Goal: Information Seeking & Learning: Learn about a topic

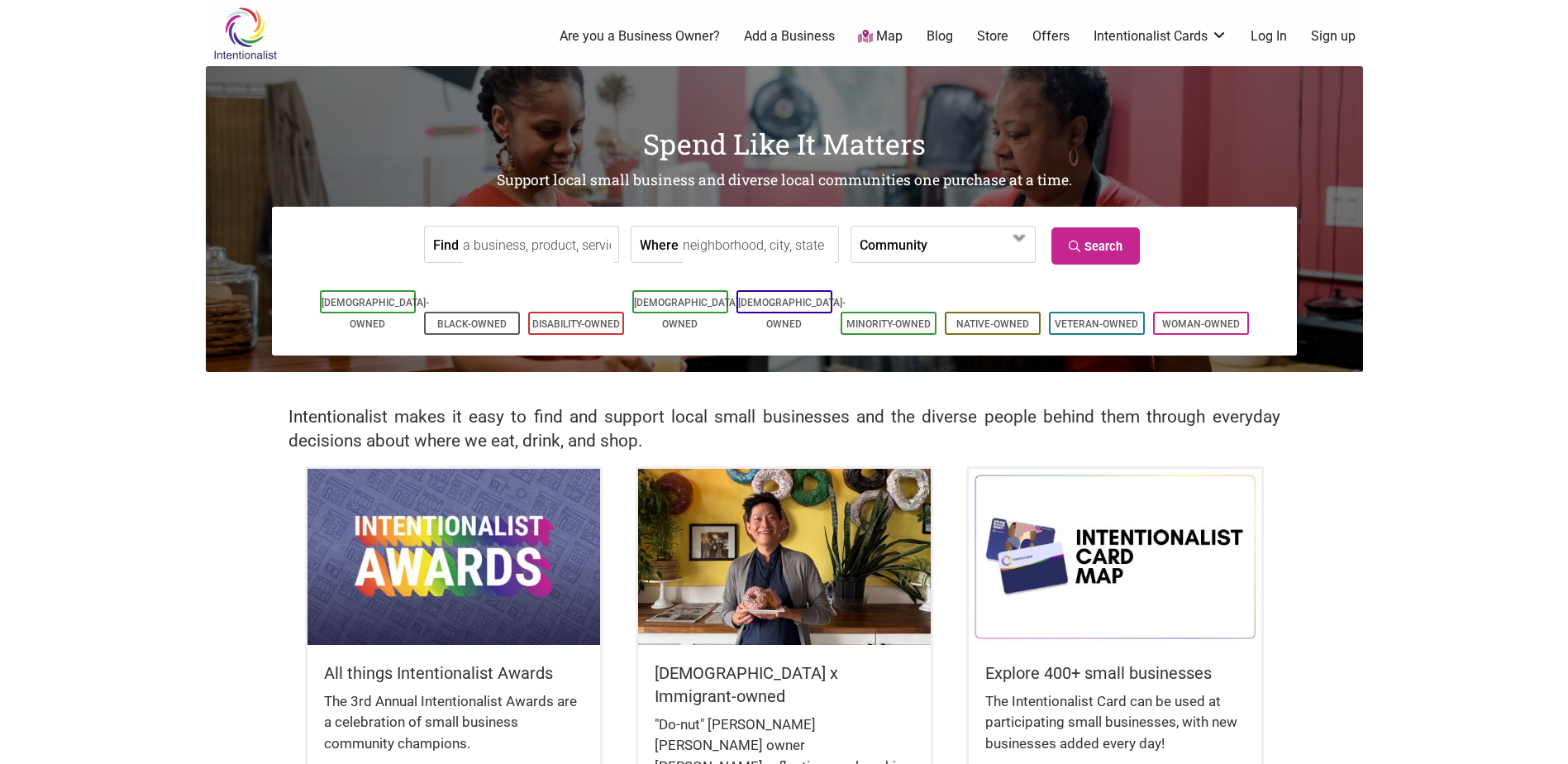
click at [727, 249] on input "Where" at bounding box center [758, 245] width 151 height 37
type input "Burien, [GEOGRAPHIC_DATA], [GEOGRAPHIC_DATA]"
click at [1010, 248] on span at bounding box center [1020, 238] width 27 height 26
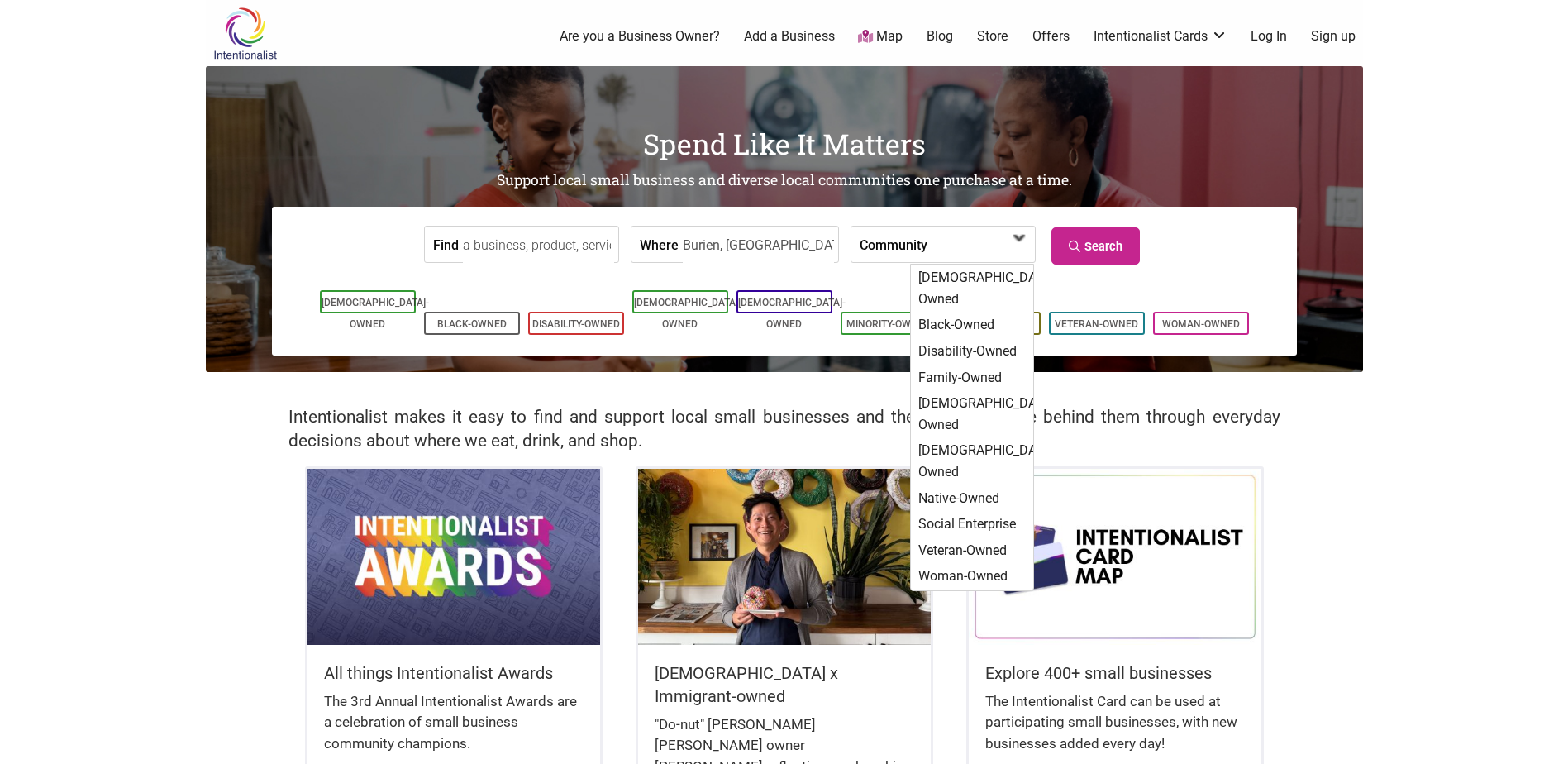
click at [1010, 248] on span at bounding box center [1020, 238] width 27 height 26
click at [1088, 242] on link "Search" at bounding box center [1095, 246] width 88 height 37
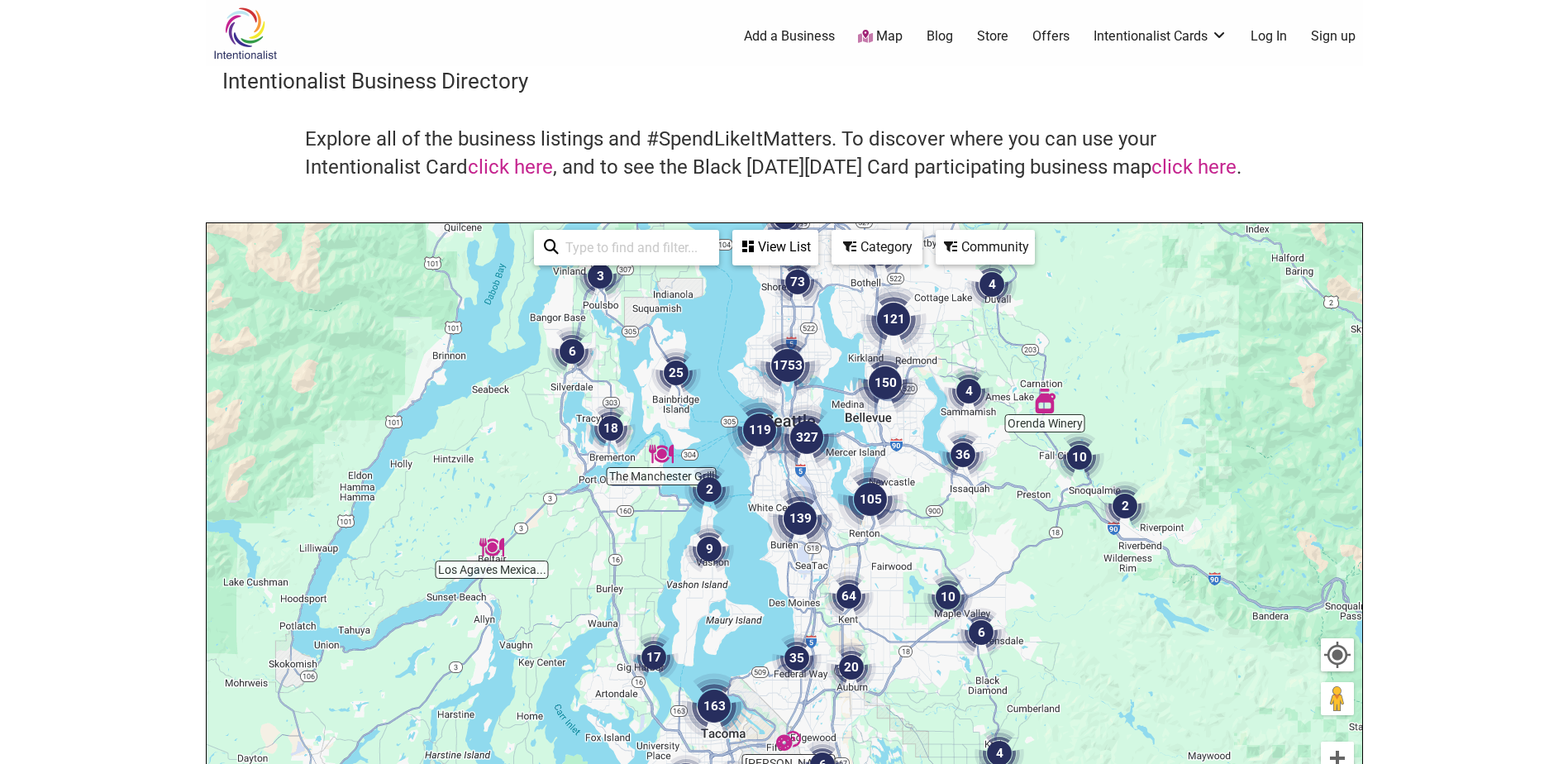
click at [856, 250] on div "Category" at bounding box center [876, 247] width 87 height 32
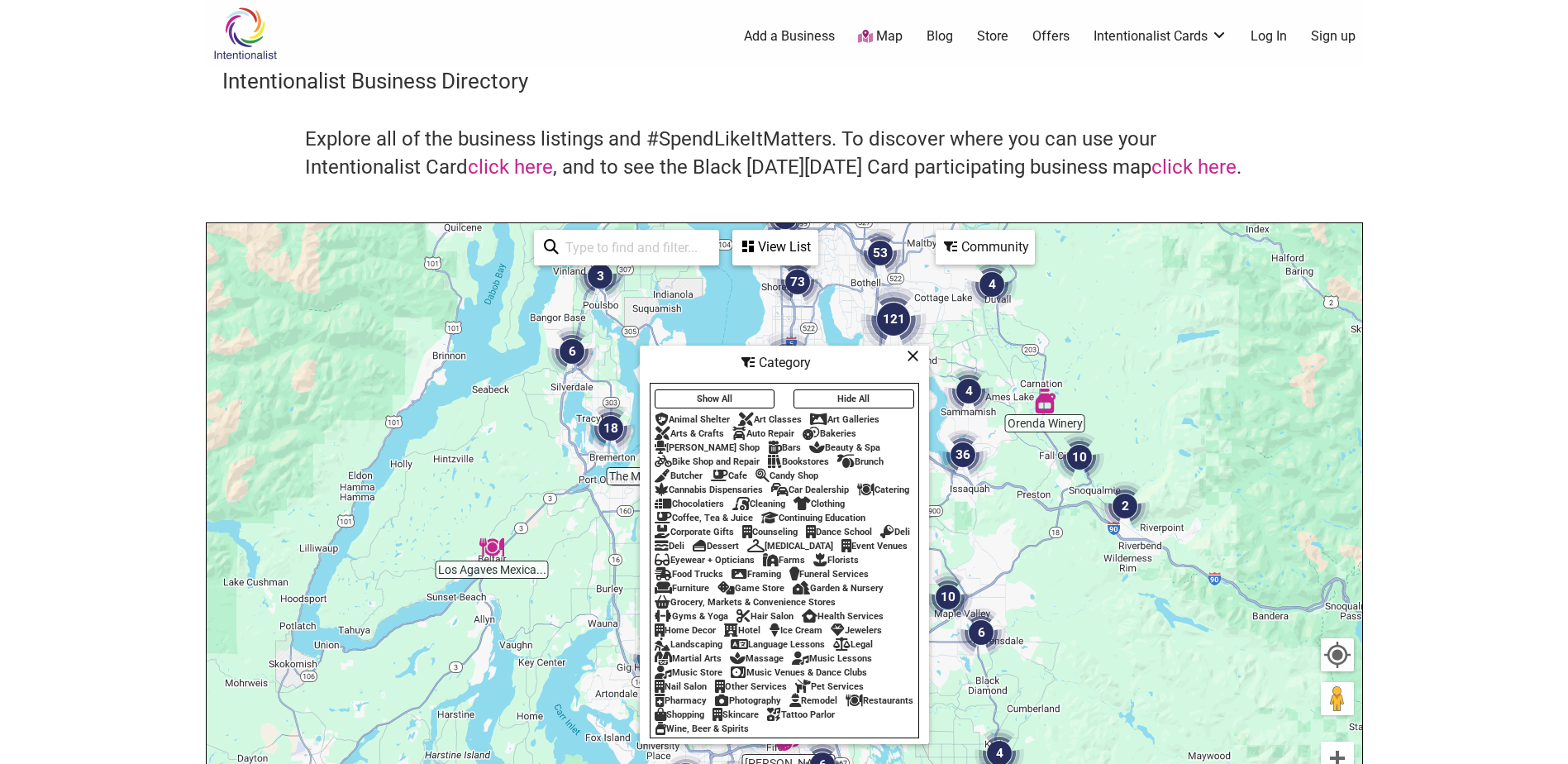
click at [845, 706] on div "Restaurants" at bounding box center [879, 700] width 68 height 11
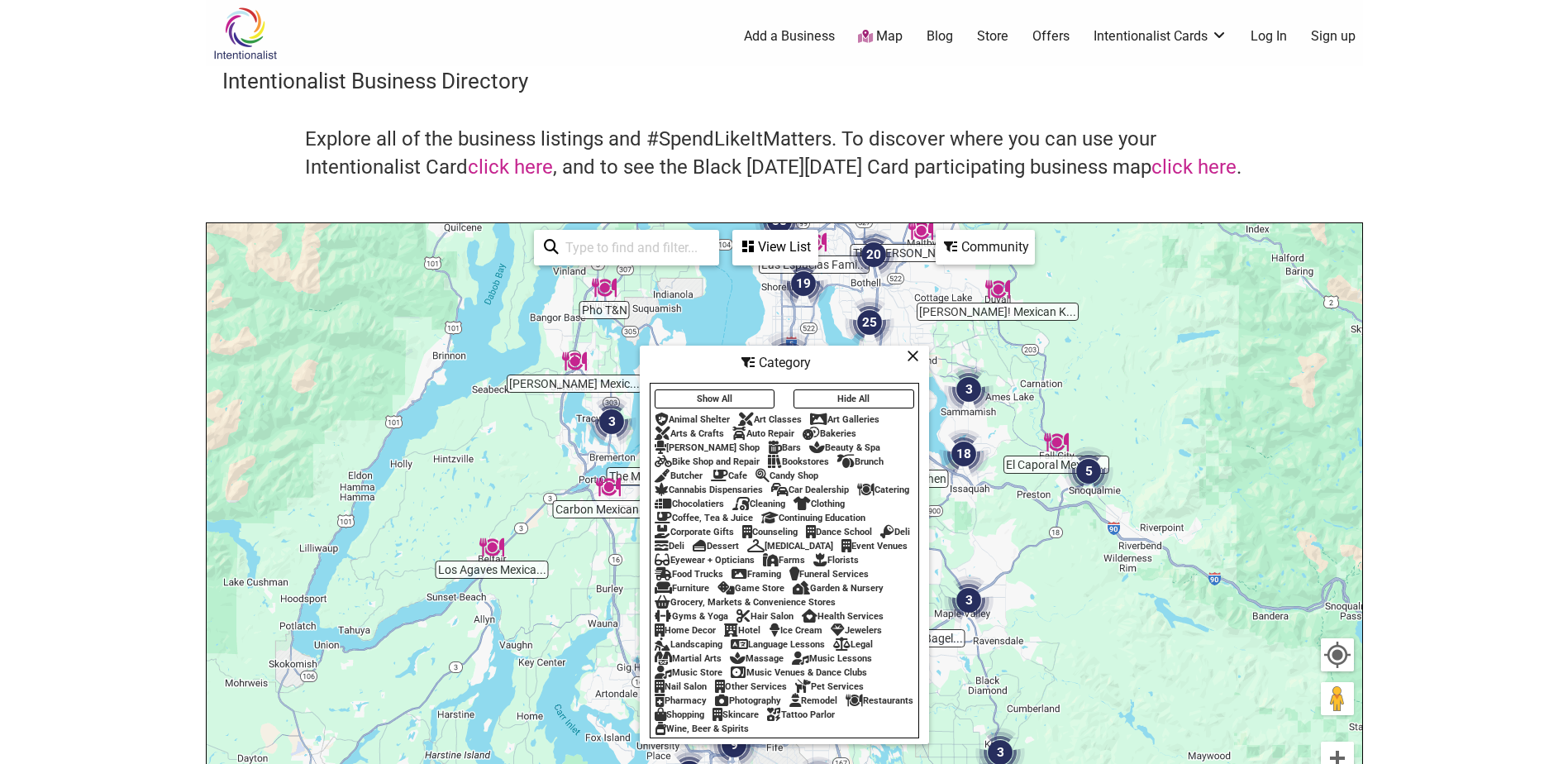
click at [1164, 427] on div "To navigate, press the arrow keys." at bounding box center [784, 545] width 1155 height 643
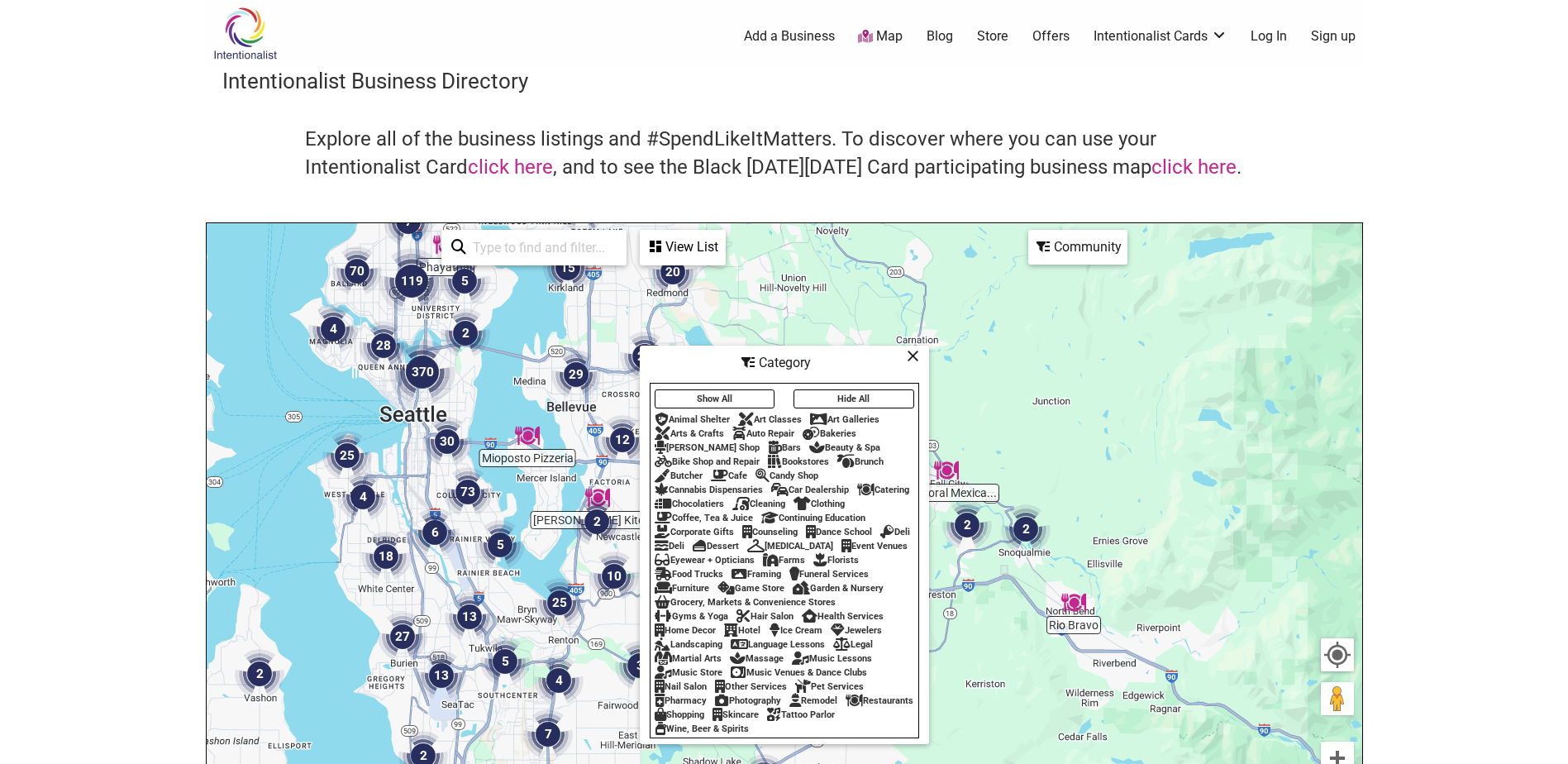
click at [489, 419] on div "To navigate, press the arrow keys." at bounding box center [784, 545] width 1155 height 643
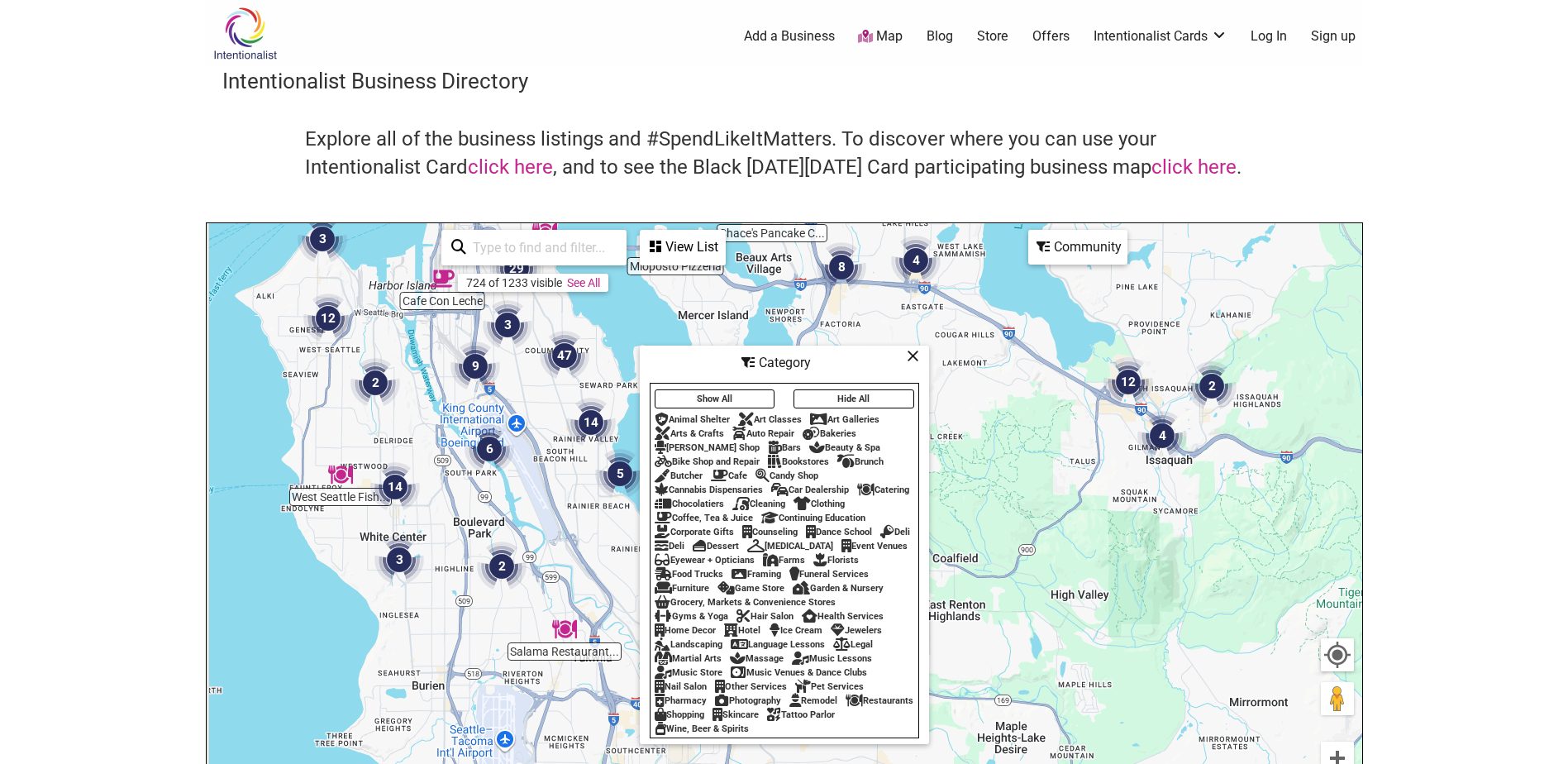
drag, startPoint x: 444, startPoint y: 632, endPoint x: 562, endPoint y: 401, distance: 259.4
click at [562, 401] on div "To navigate, press the arrow keys." at bounding box center [784, 545] width 1155 height 643
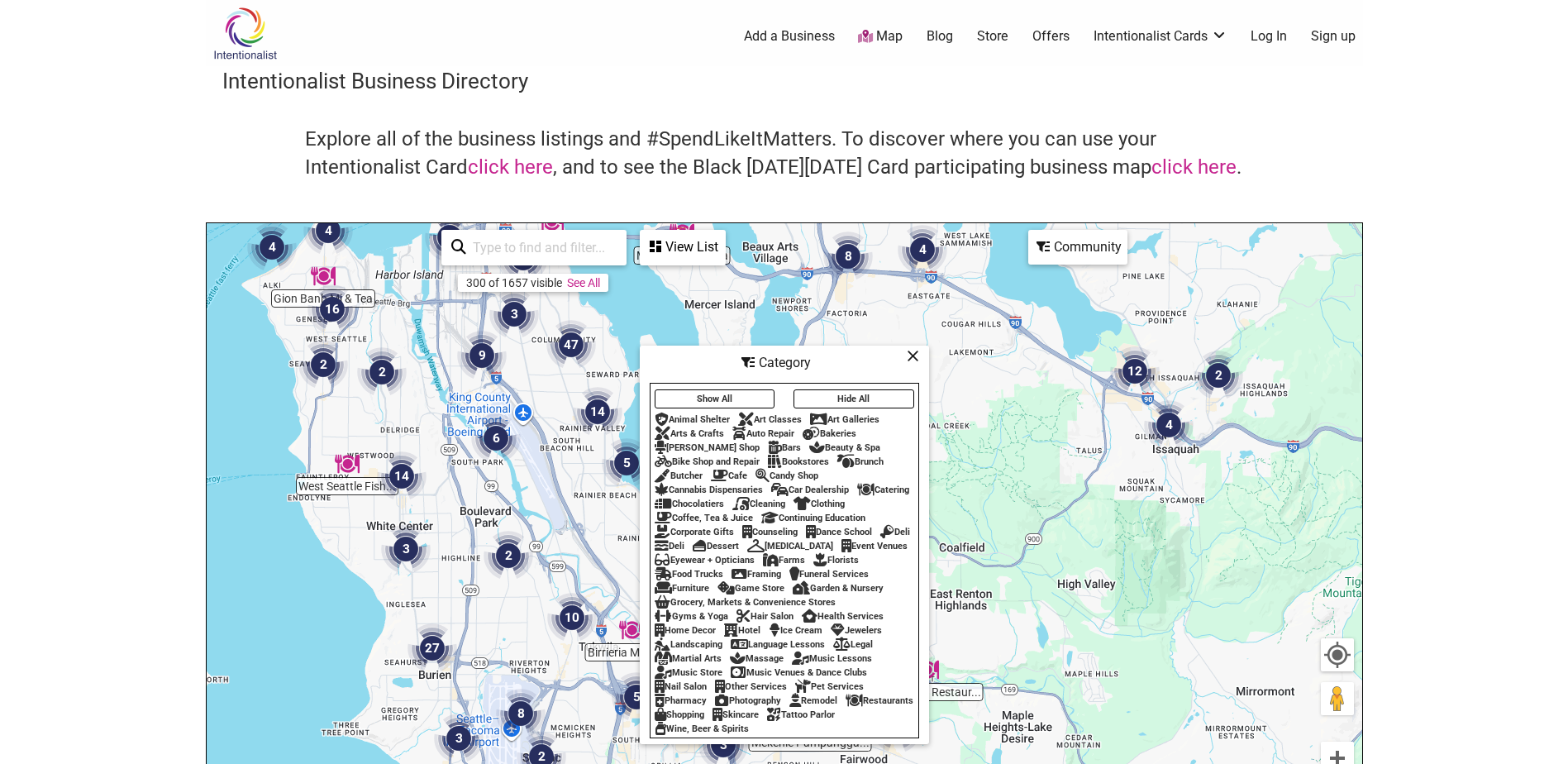
click at [445, 597] on div "To navigate, press the arrow keys." at bounding box center [784, 545] width 1155 height 643
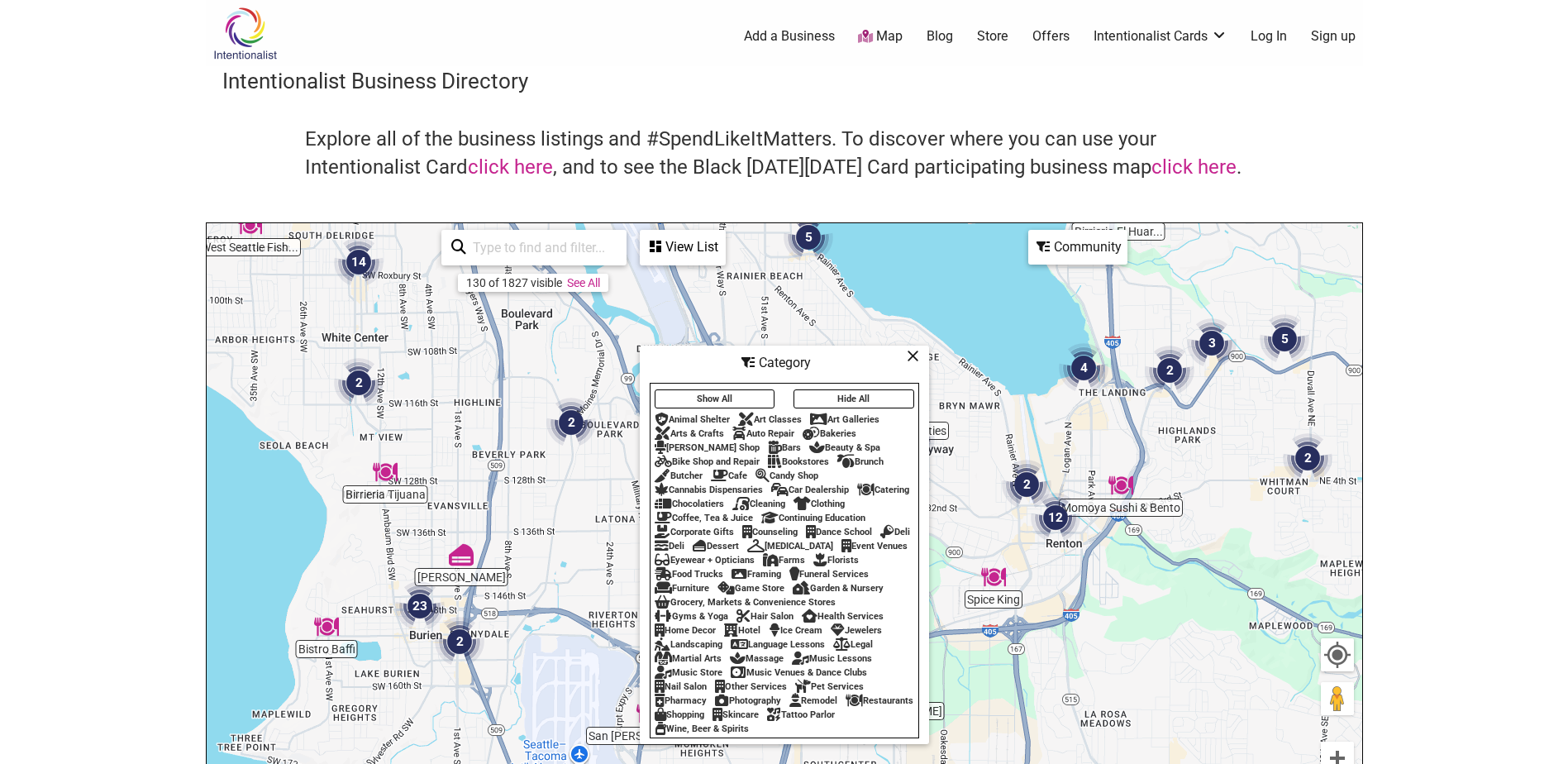
click at [472, 535] on img "Antojitos Michalisco" at bounding box center [461, 554] width 38 height 38
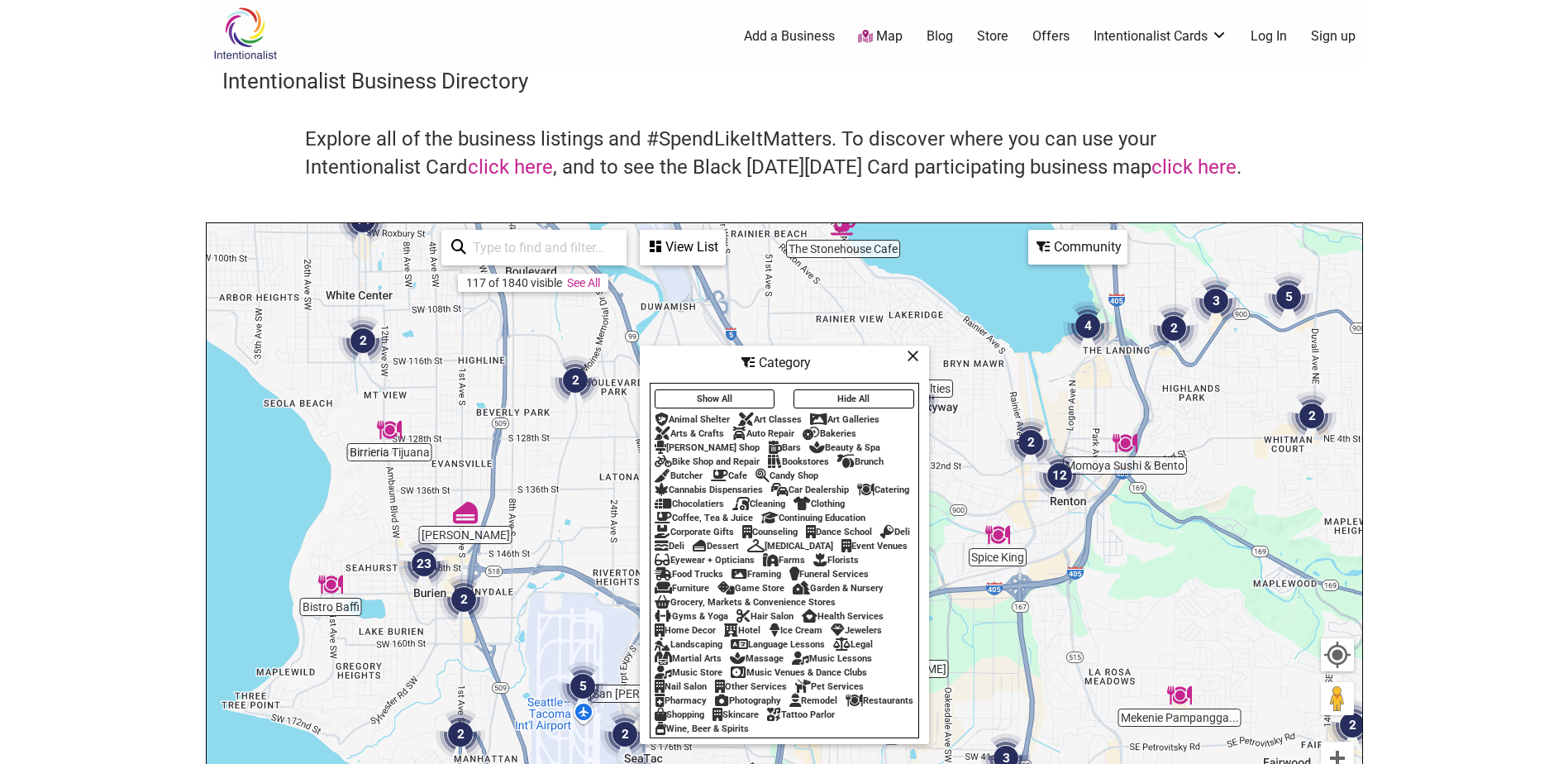
click at [427, 567] on img "23" at bounding box center [423, 564] width 63 height 63
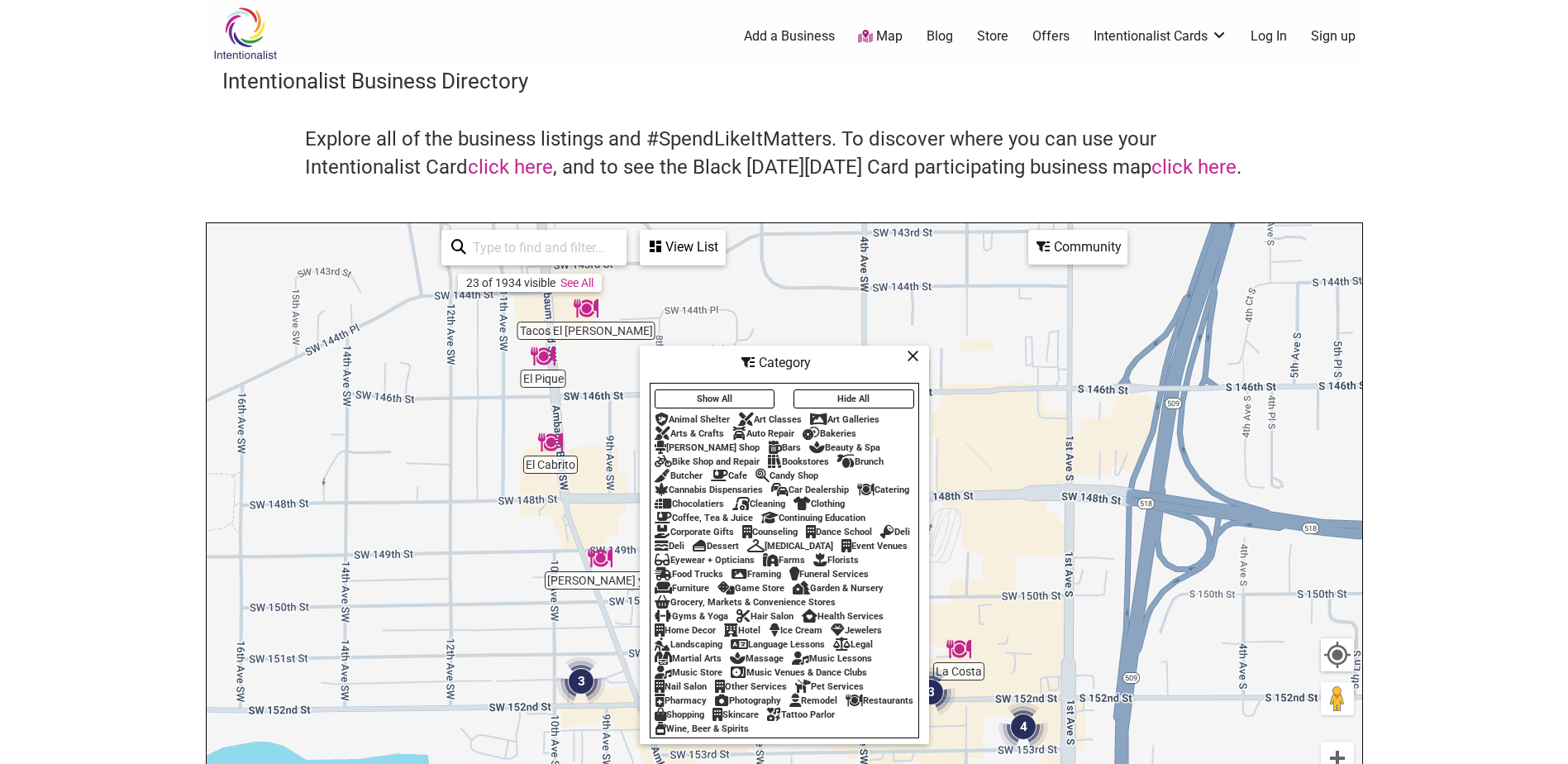
click at [912, 355] on icon at bounding box center [913, 355] width 12 height 1
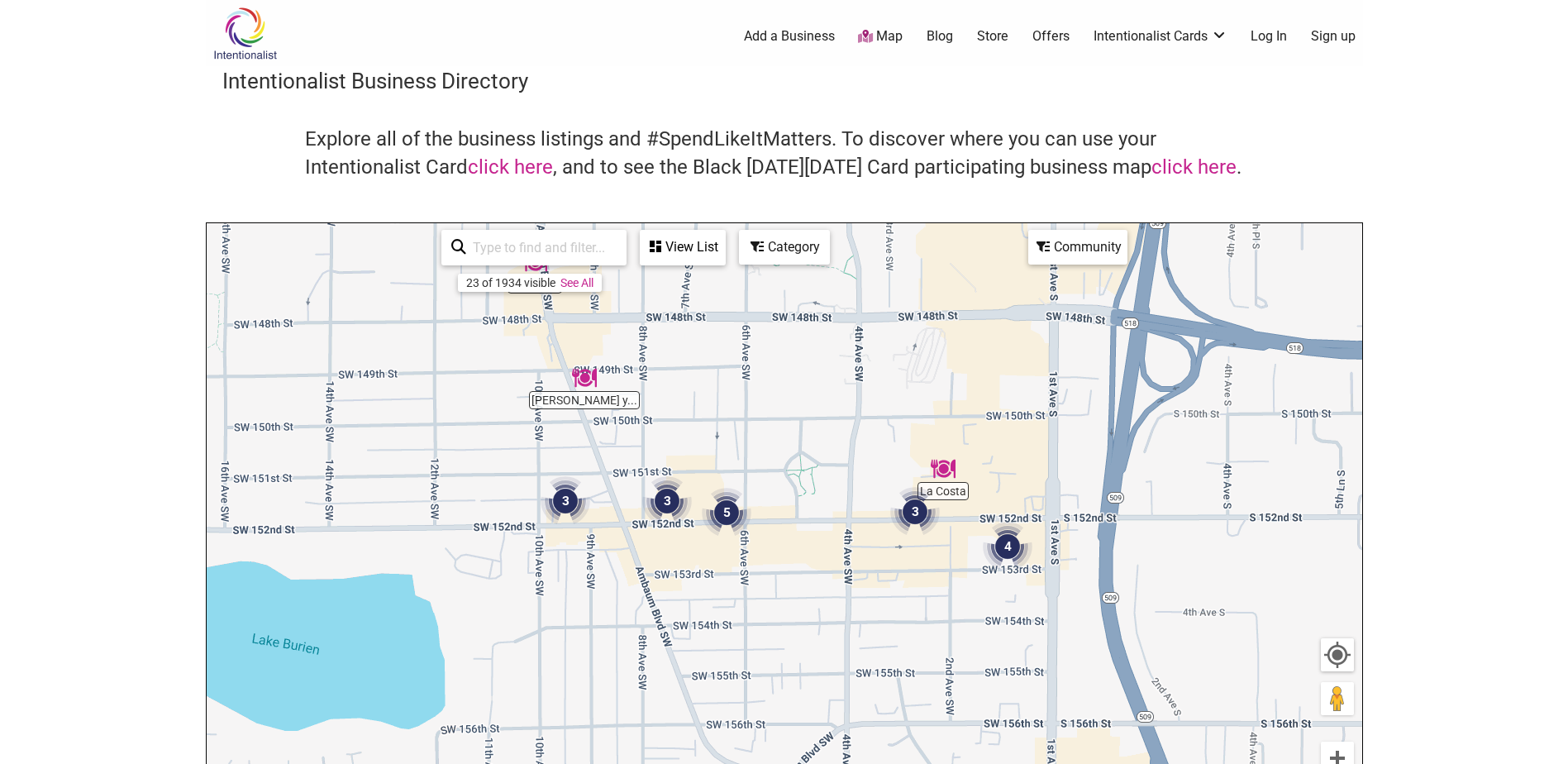
drag, startPoint x: 920, startPoint y: 562, endPoint x: 885, endPoint y: 344, distance: 220.8
click at [885, 344] on div "To navigate, press the arrow keys." at bounding box center [784, 545] width 1155 height 643
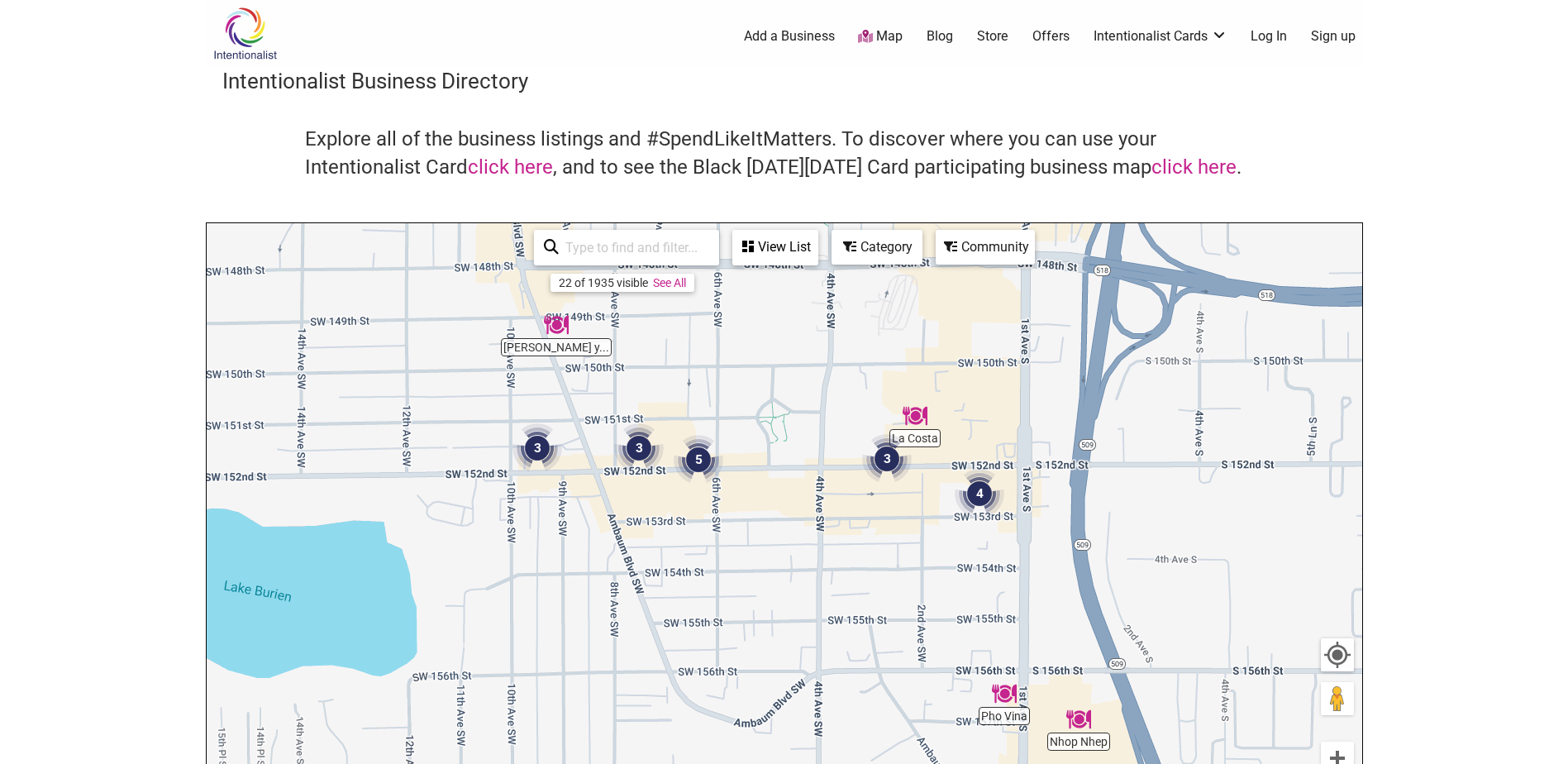
click at [538, 455] on img "3" at bounding box center [537, 448] width 63 height 63
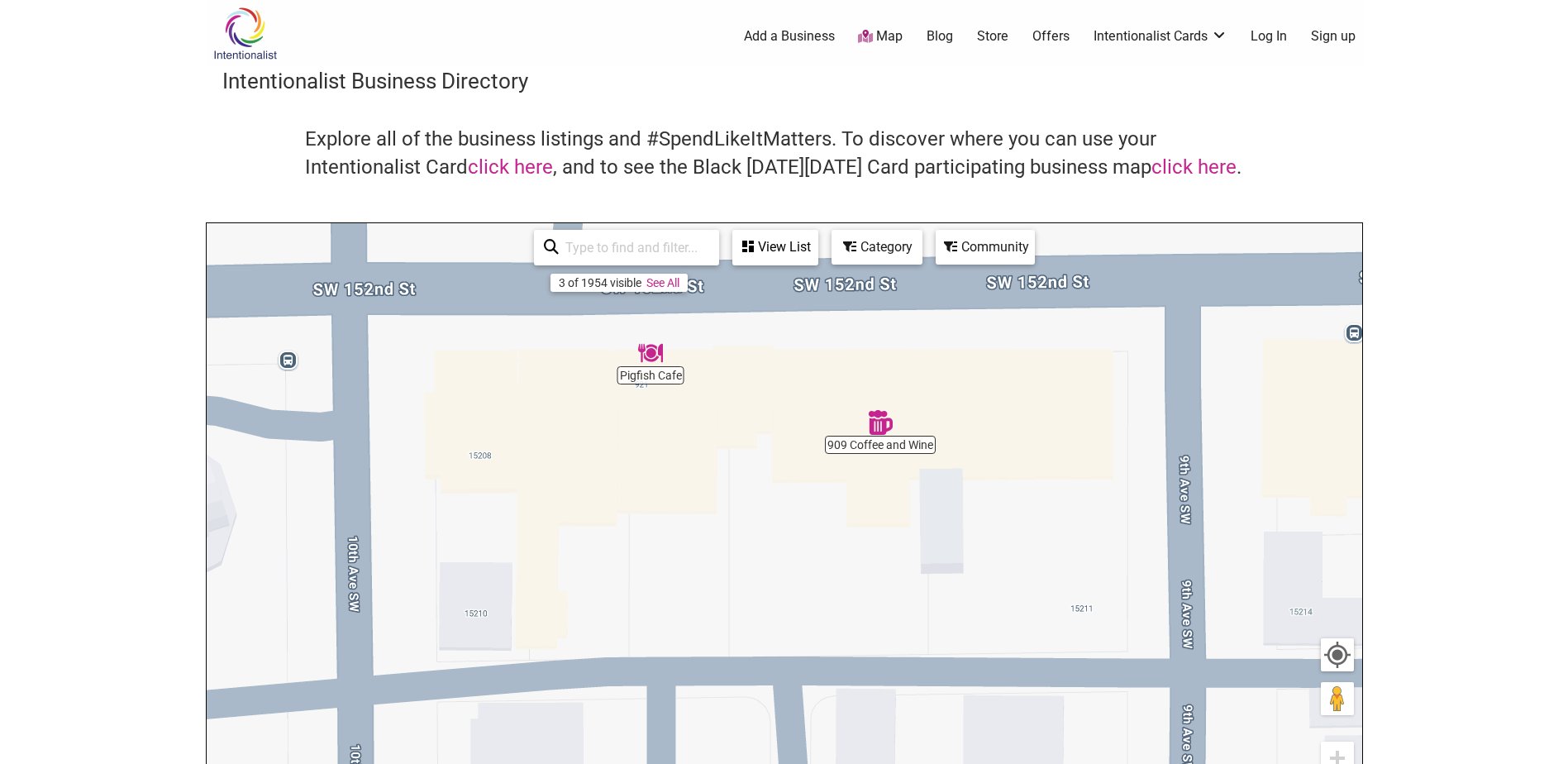
drag, startPoint x: 838, startPoint y: 578, endPoint x: 818, endPoint y: 253, distance: 325.6
click at [818, 253] on div "Classic Eats 909 Coffee and Wine Pigfish Cafe To navigate, press the arrow keys…" at bounding box center [784, 545] width 1155 height 643
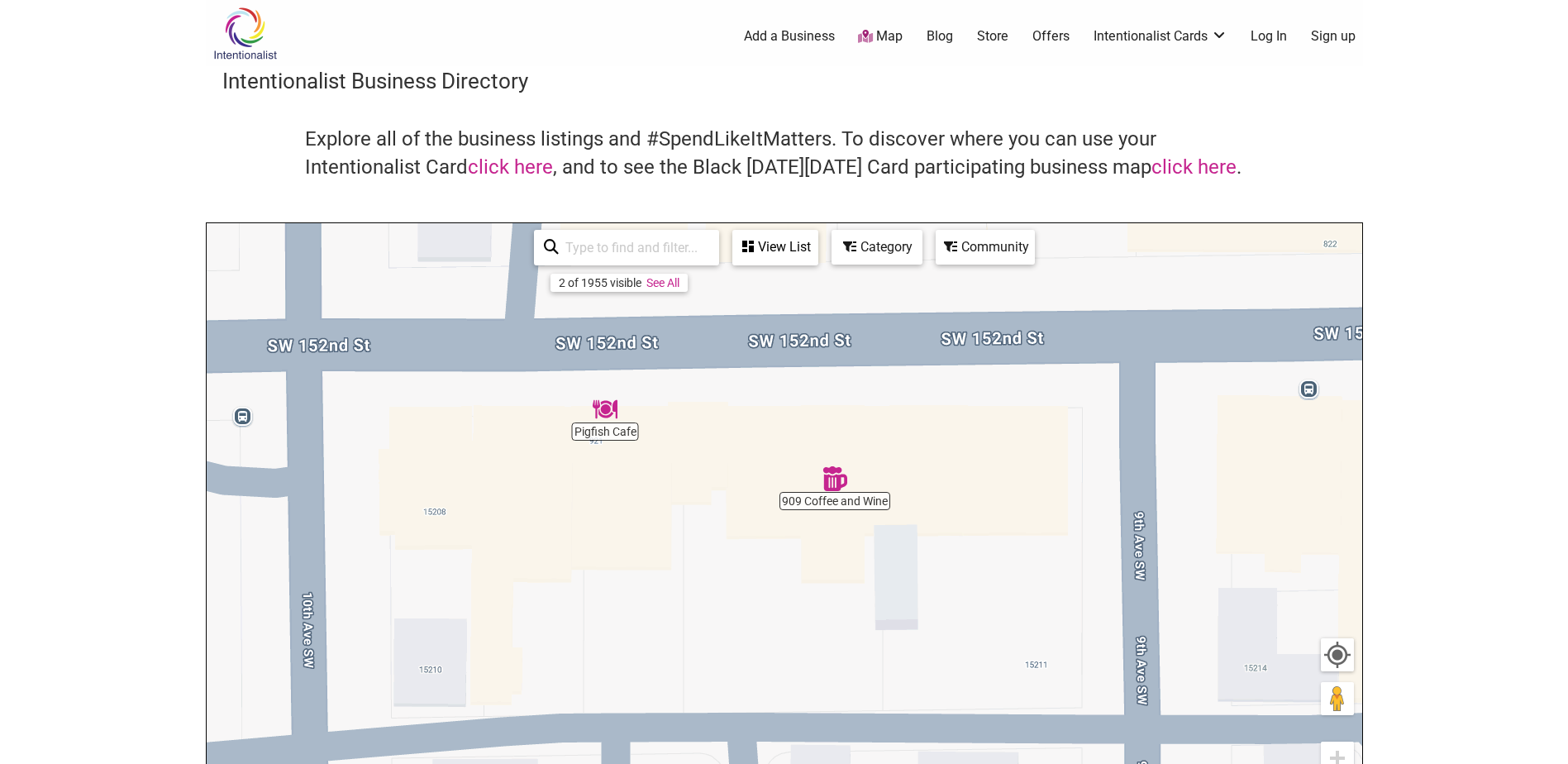
drag, startPoint x: 756, startPoint y: 368, endPoint x: 704, endPoint y: 464, distance: 109.2
click at [704, 464] on div "To navigate, press the arrow keys." at bounding box center [784, 545] width 1155 height 643
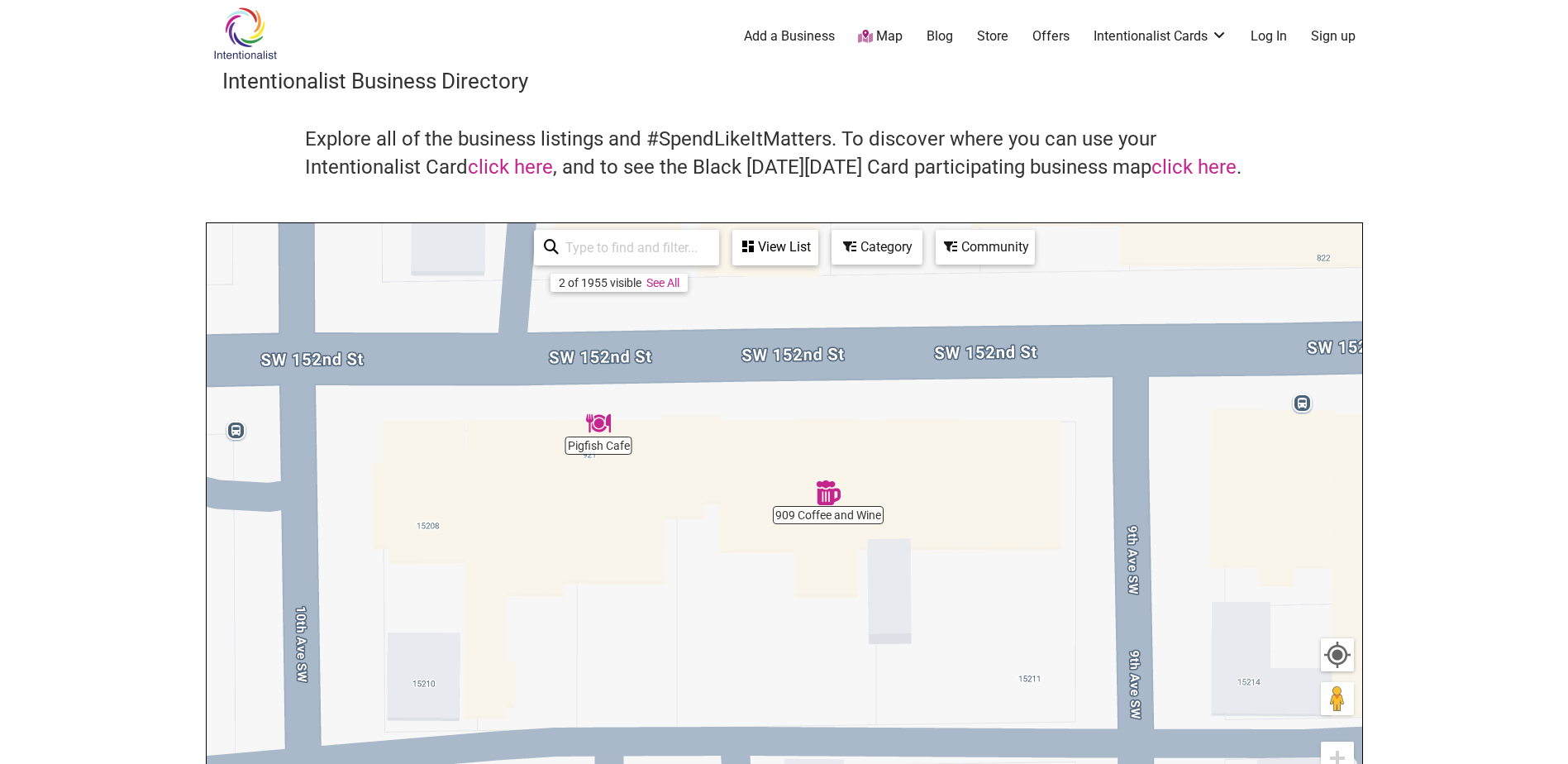
drag, startPoint x: 1481, startPoint y: 598, endPoint x: 1473, endPoint y: 463, distance: 135.2
click at [1473, 463] on body "× Menu 0 Add a Business Map Blog Store Offers Intentionalist Cards Buy Black Ca…" at bounding box center [784, 382] width 1568 height 764
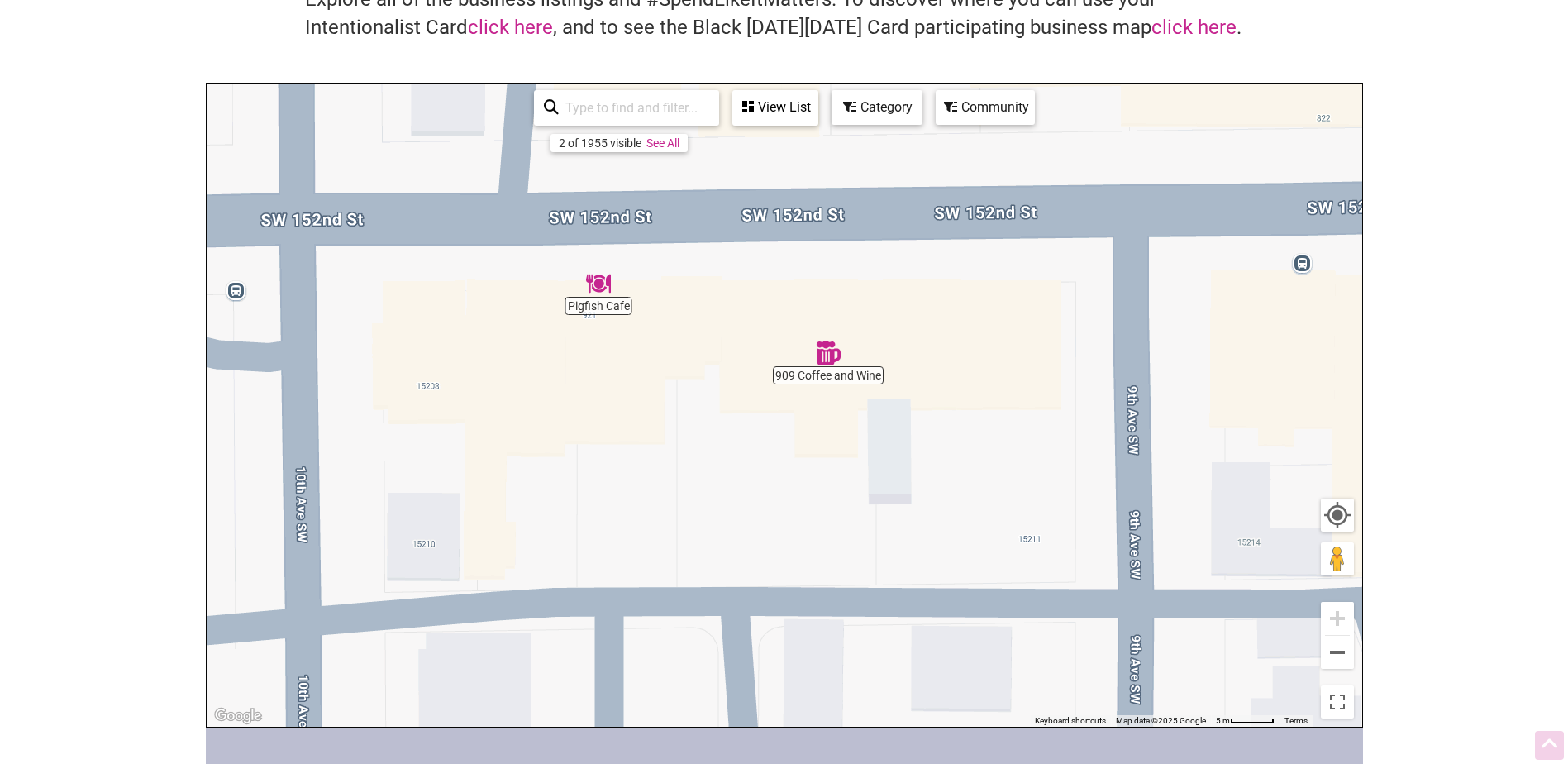
scroll to position [165, 0]
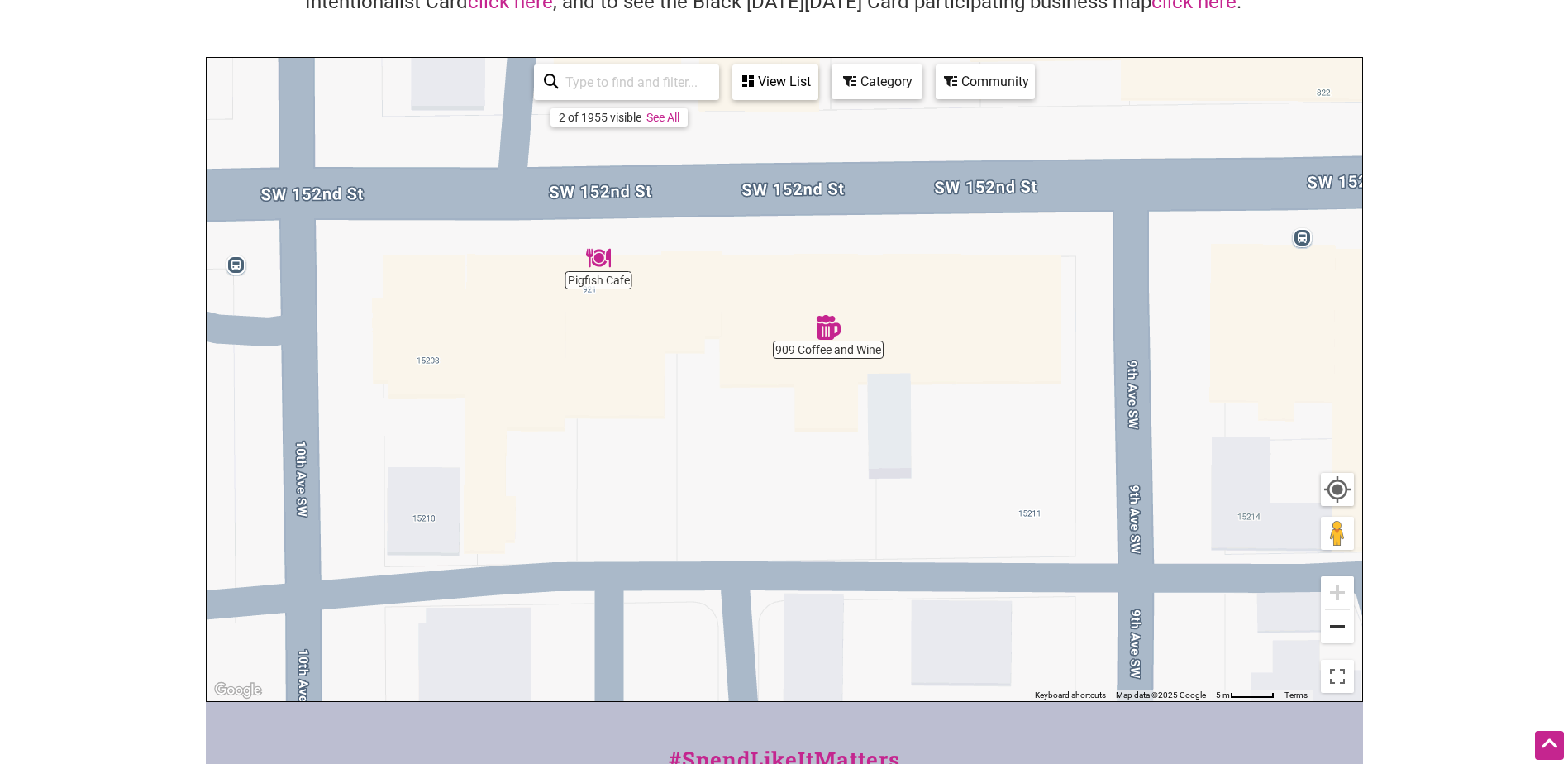
click at [1345, 624] on button "Zoom out" at bounding box center [1337, 626] width 33 height 33
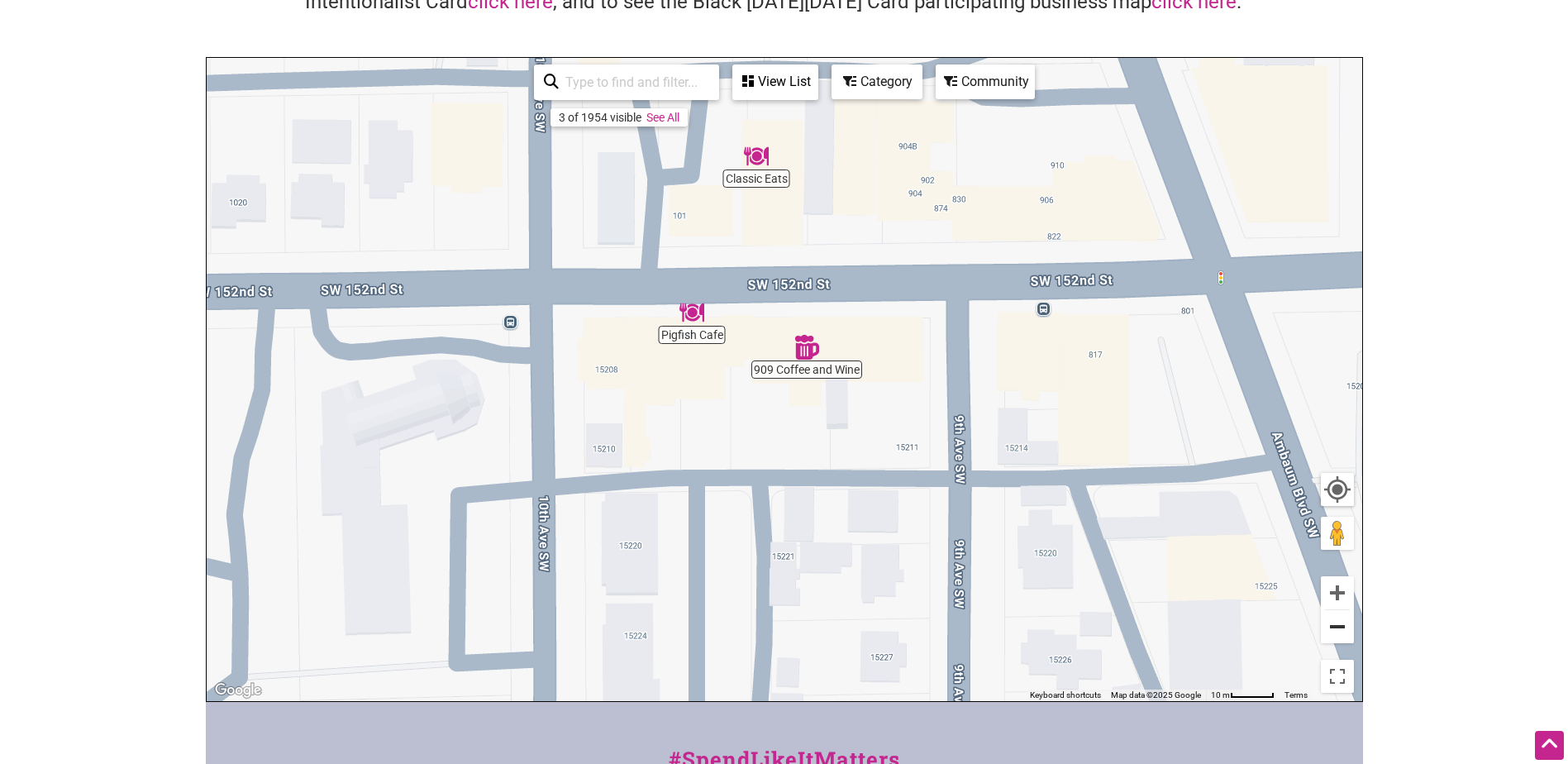
click at [1345, 624] on button "Zoom out" at bounding box center [1337, 626] width 33 height 33
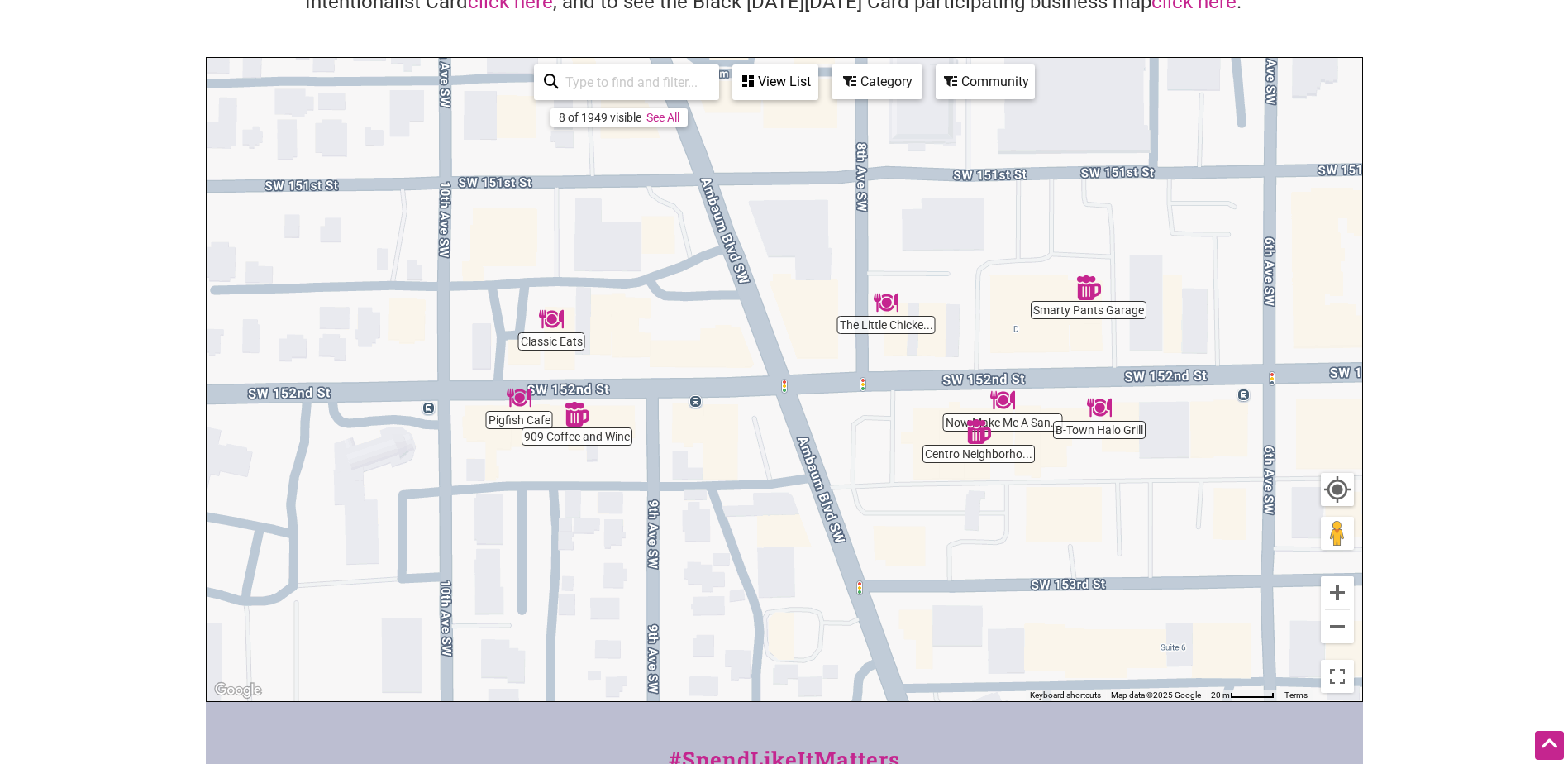
drag, startPoint x: 1185, startPoint y: 445, endPoint x: 960, endPoint y: 507, distance: 233.4
click at [960, 507] on div "To navigate, press the arrow keys." at bounding box center [784, 380] width 1155 height 643
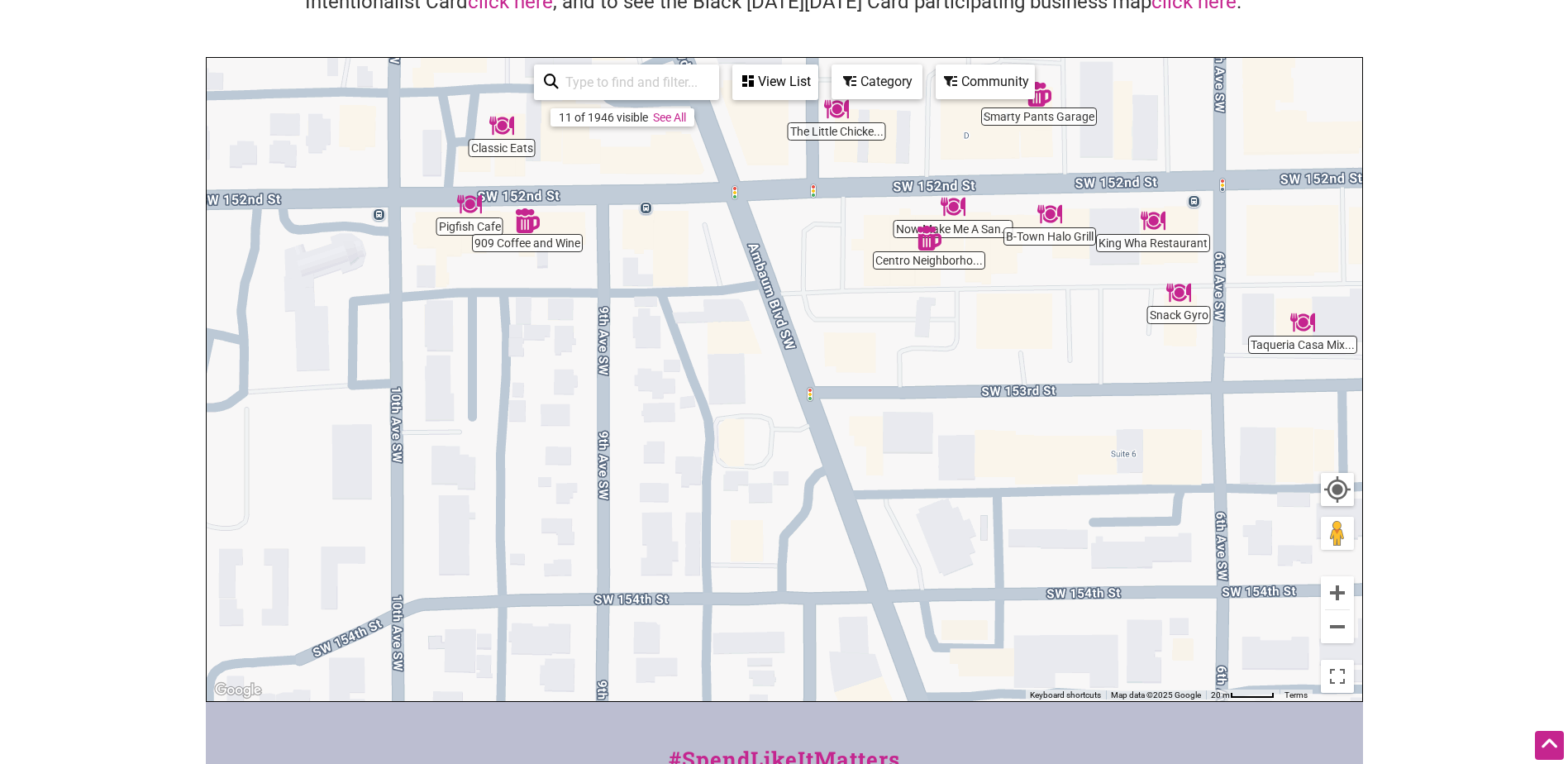
drag, startPoint x: 1204, startPoint y: 607, endPoint x: 1155, endPoint y: 413, distance: 200.1
click at [1155, 413] on div "To navigate, press the arrow keys." at bounding box center [784, 380] width 1155 height 643
click at [1347, 632] on button "Zoom out" at bounding box center [1337, 626] width 33 height 33
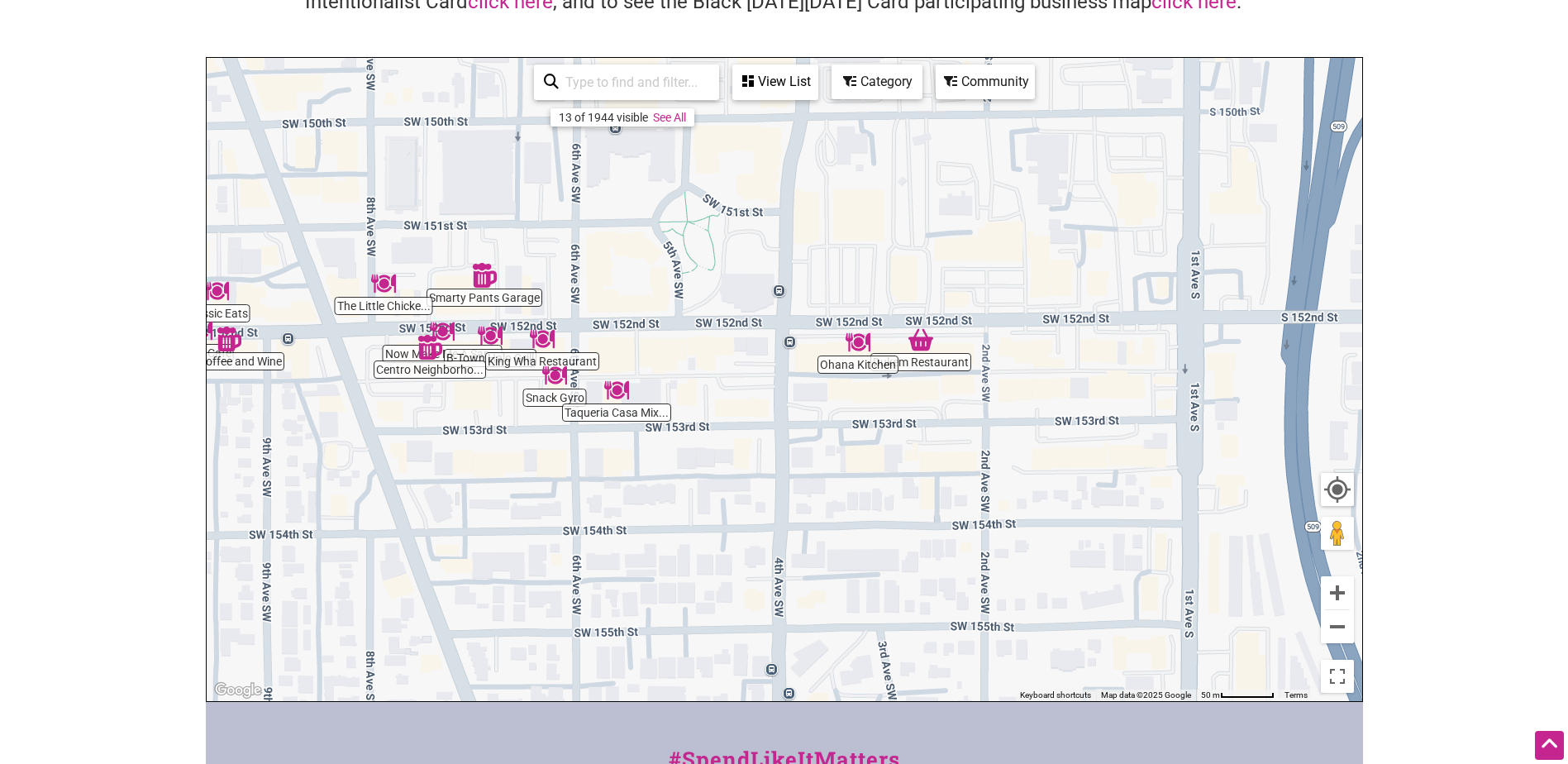
drag, startPoint x: 1151, startPoint y: 433, endPoint x: 722, endPoint y: 479, distance: 431.5
click at [722, 479] on div "To navigate, press the arrow keys." at bounding box center [784, 380] width 1155 height 643
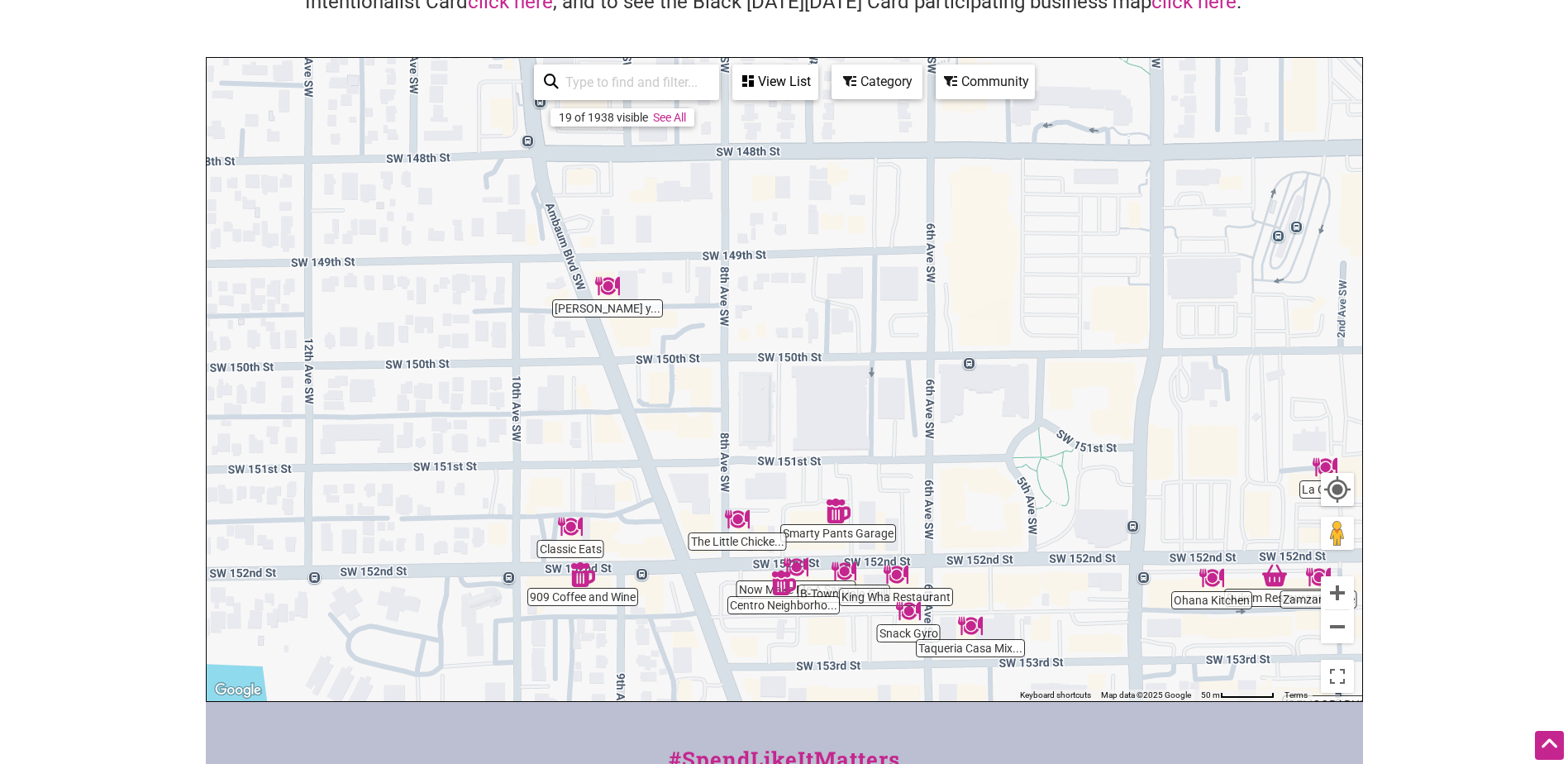
drag, startPoint x: 511, startPoint y: 457, endPoint x: 868, endPoint y: 694, distance: 428.5
click at [868, 694] on div "To navigate, press the arrow keys." at bounding box center [784, 380] width 1155 height 643
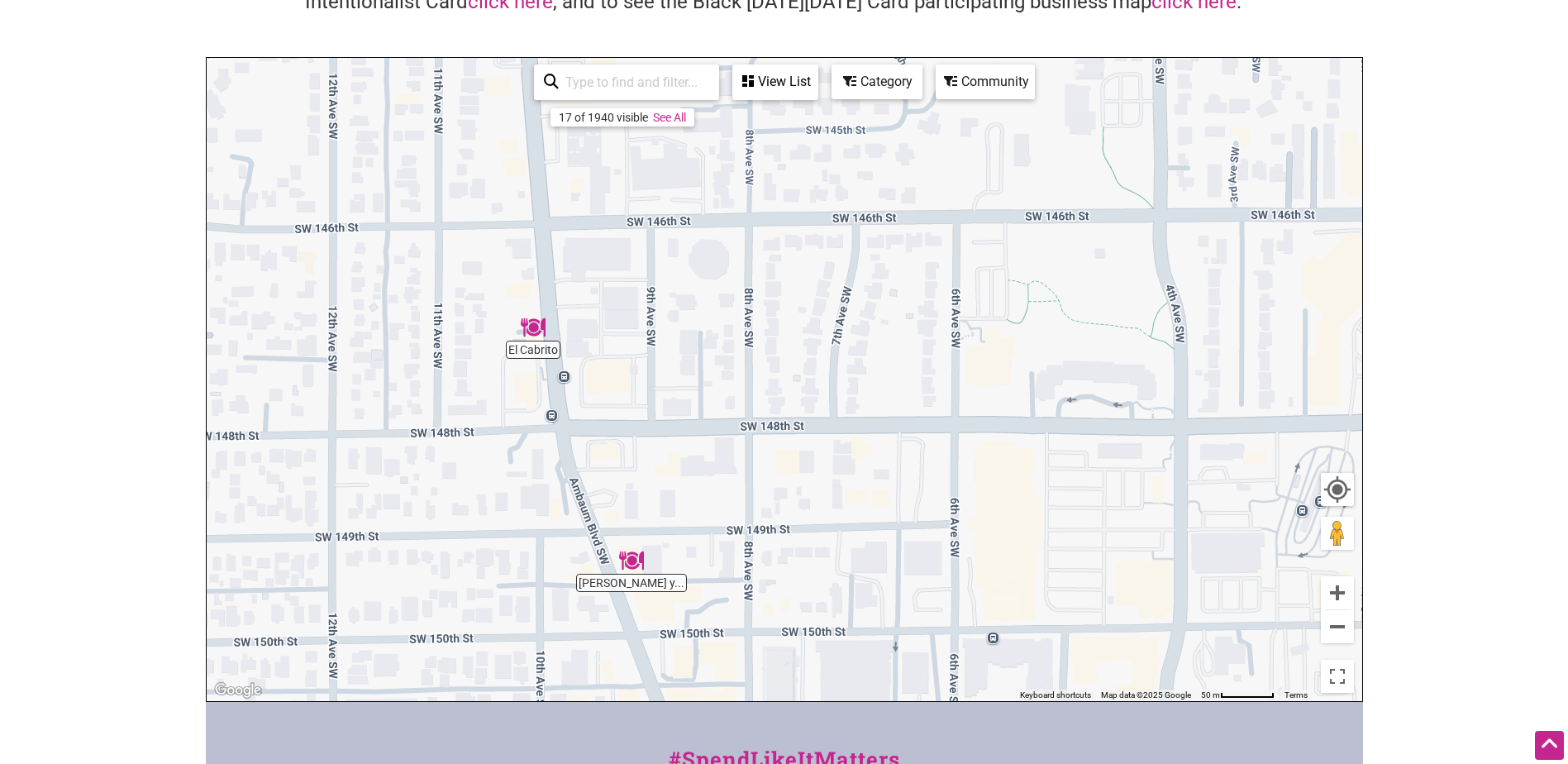
drag, startPoint x: 813, startPoint y: 241, endPoint x: 827, endPoint y: 509, distance: 268.4
click at [836, 514] on div "To navigate, press the arrow keys." at bounding box center [784, 380] width 1155 height 643
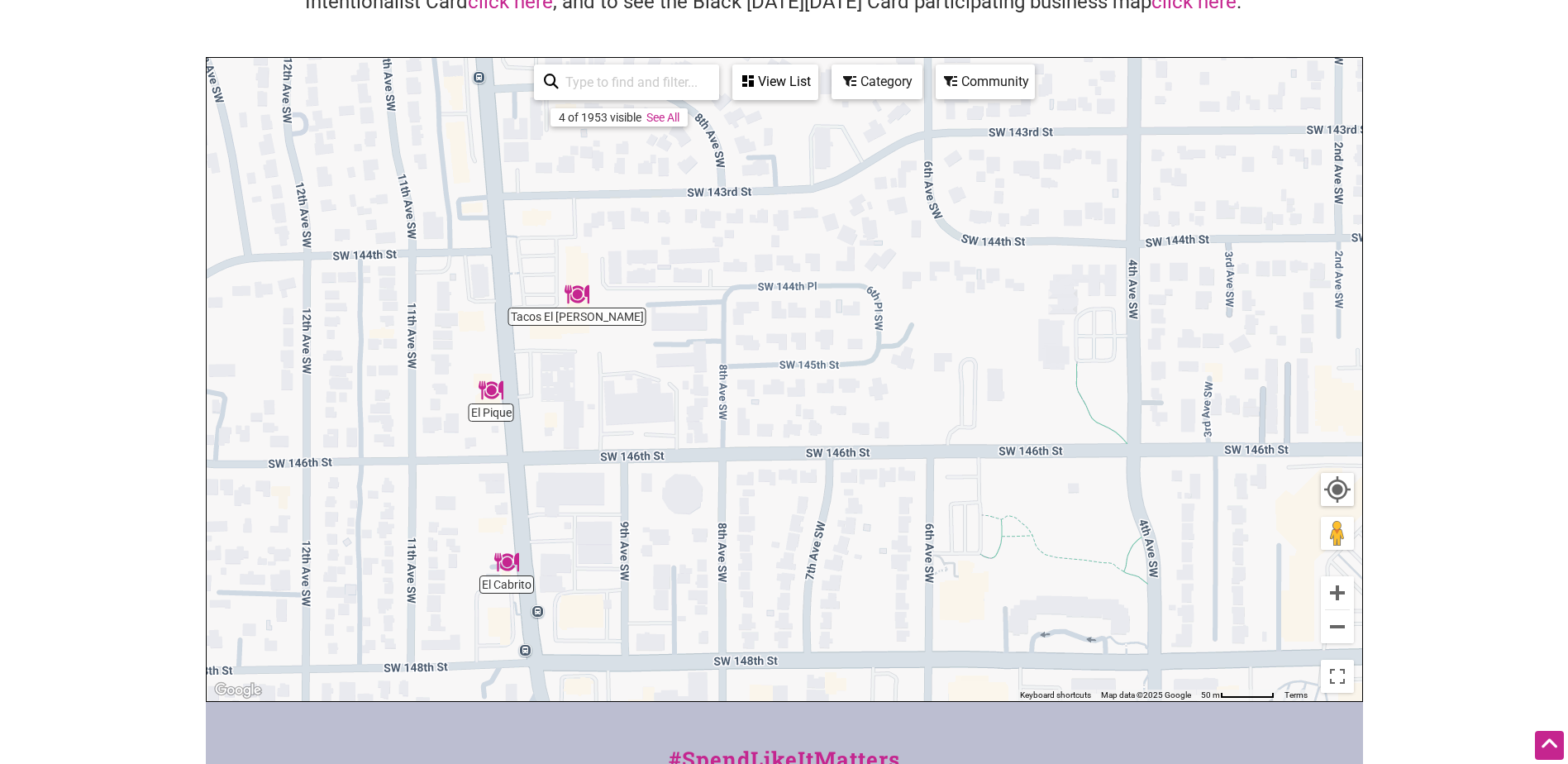
drag, startPoint x: 664, startPoint y: 202, endPoint x: 640, endPoint y: 443, distance: 242.2
click at [639, 444] on div "To navigate, press the arrow keys." at bounding box center [784, 380] width 1155 height 643
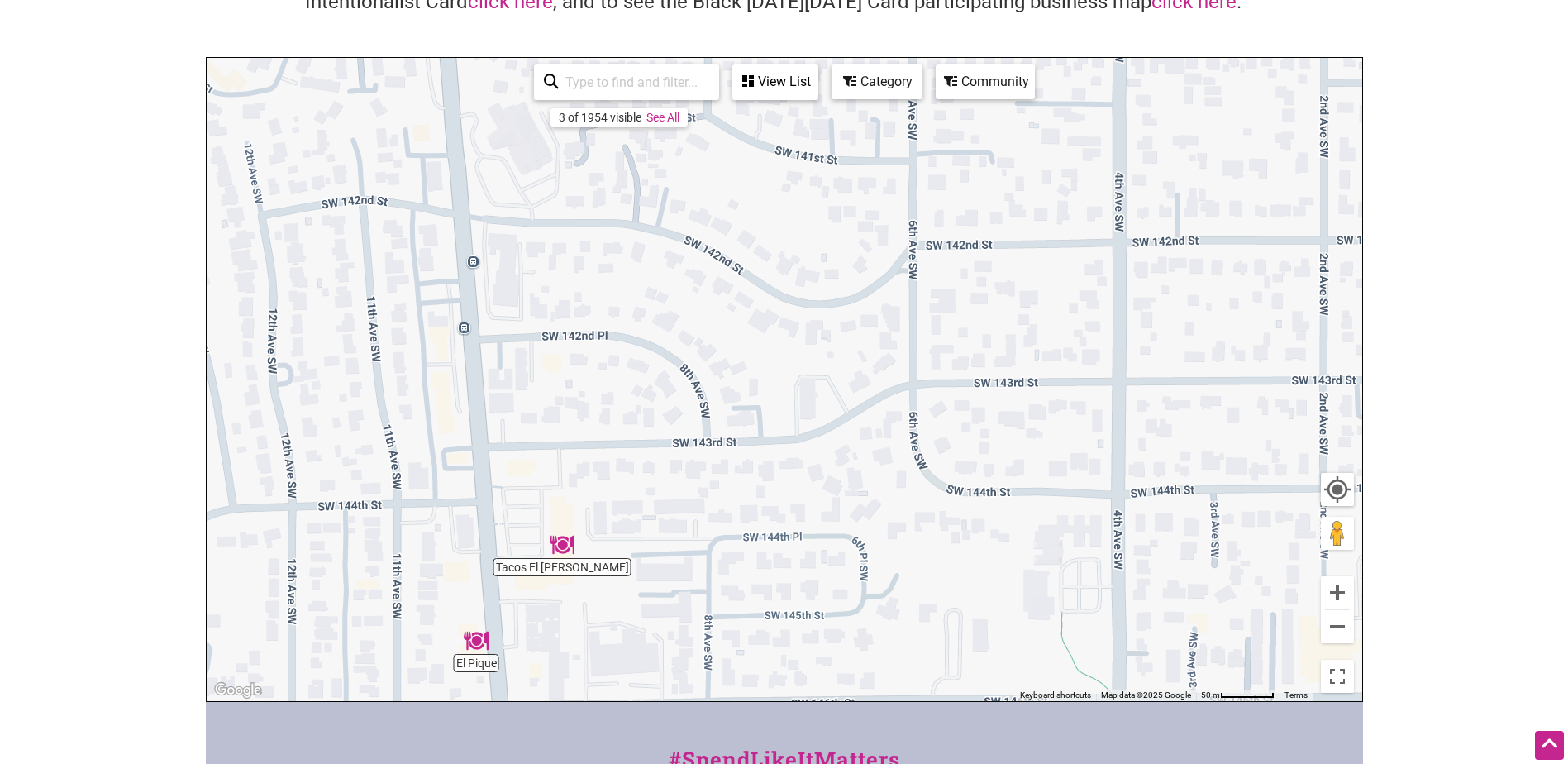
drag, startPoint x: 643, startPoint y: 243, endPoint x: 625, endPoint y: 478, distance: 235.7
click at [626, 477] on div "To navigate, press the arrow keys." at bounding box center [784, 380] width 1155 height 643
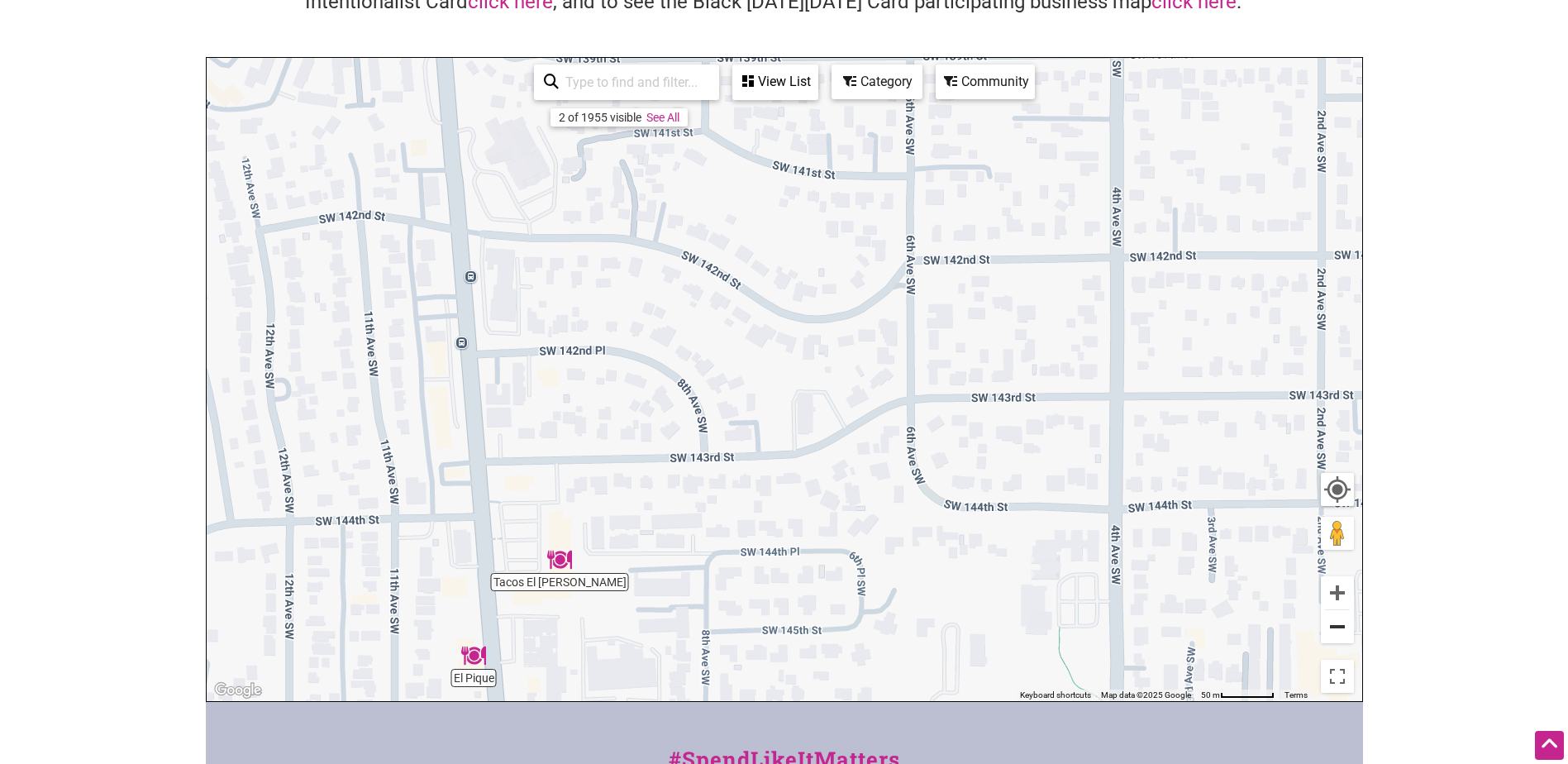
click at [1339, 619] on button "Zoom out" at bounding box center [1337, 626] width 33 height 33
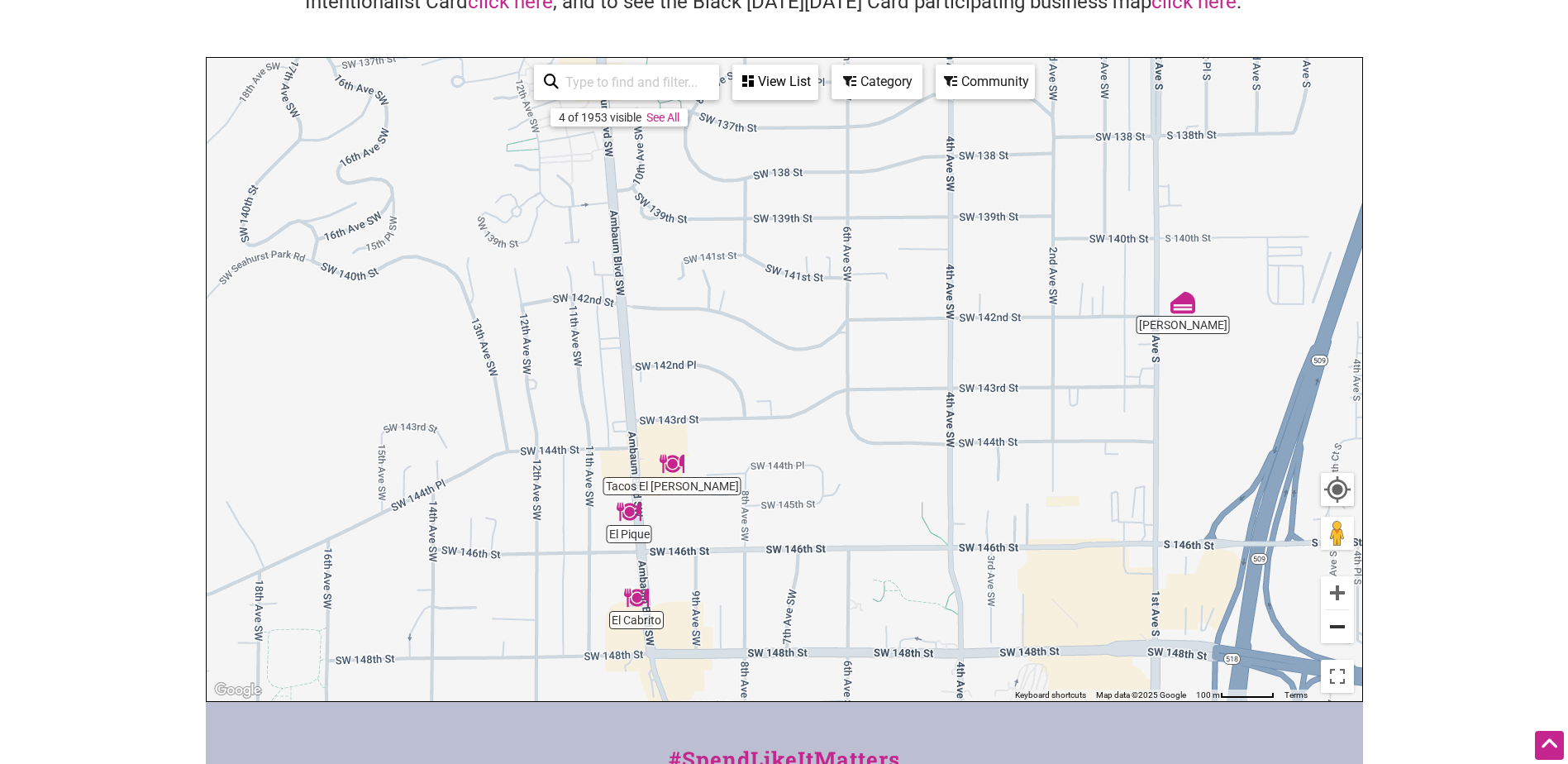
click at [1334, 617] on button "Zoom out" at bounding box center [1337, 626] width 33 height 33
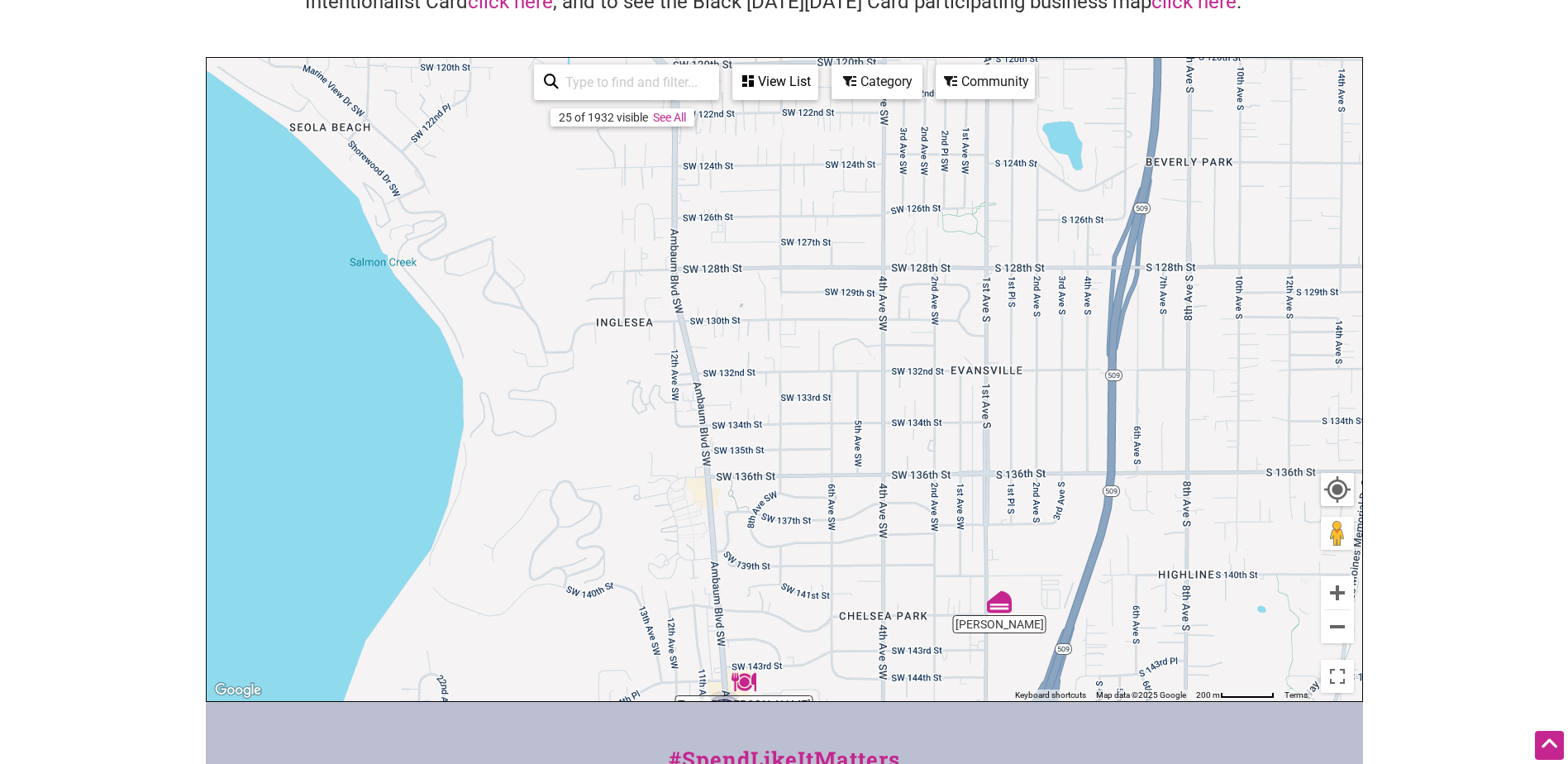
drag, startPoint x: 794, startPoint y: 263, endPoint x: 810, endPoint y: 516, distance: 253.5
click at [810, 516] on div "To navigate, press the arrow keys." at bounding box center [784, 380] width 1155 height 643
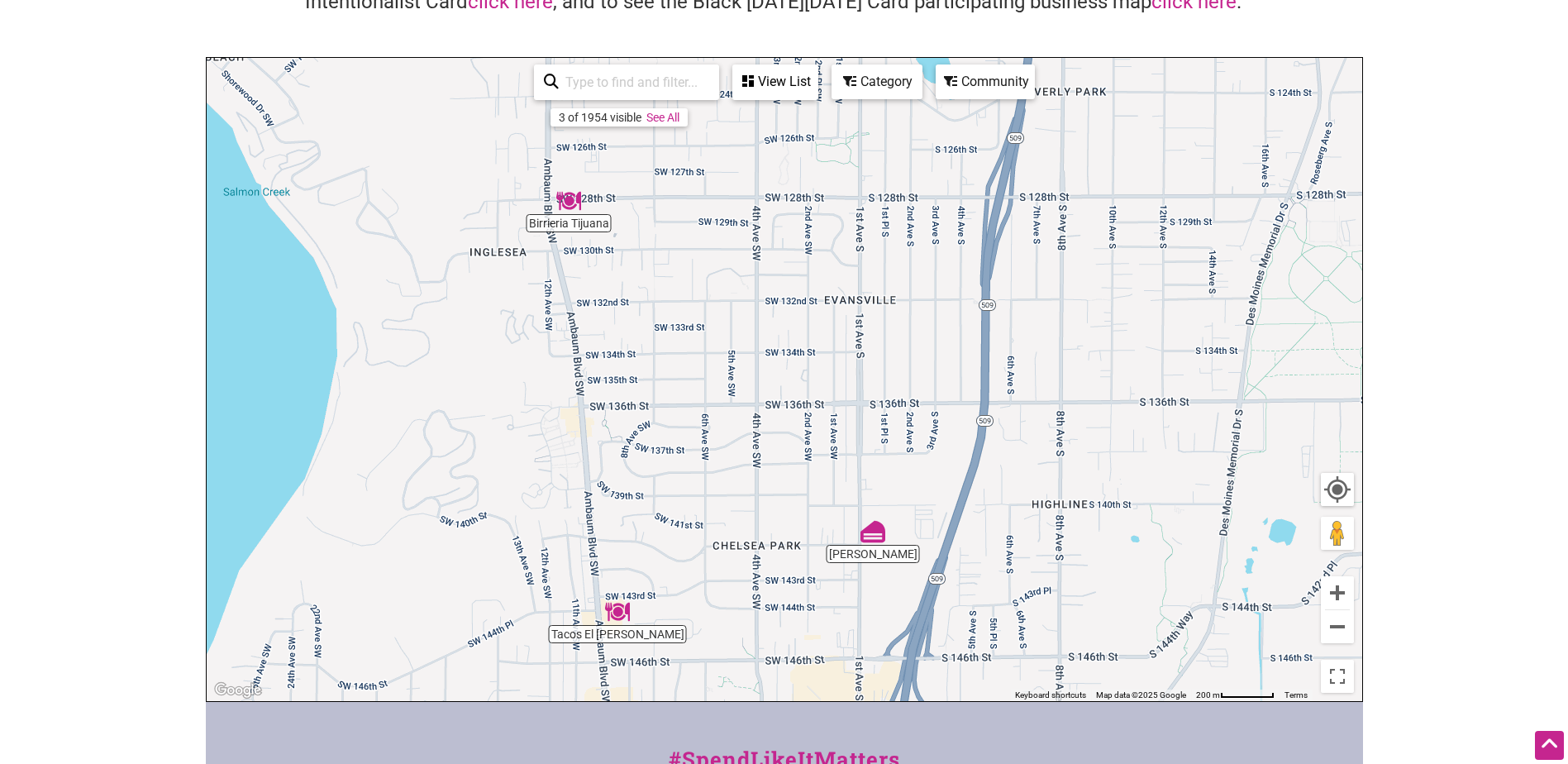
drag, startPoint x: 826, startPoint y: 262, endPoint x: 708, endPoint y: 174, distance: 147.2
click at [708, 174] on div "To navigate, press the arrow keys." at bounding box center [784, 380] width 1155 height 643
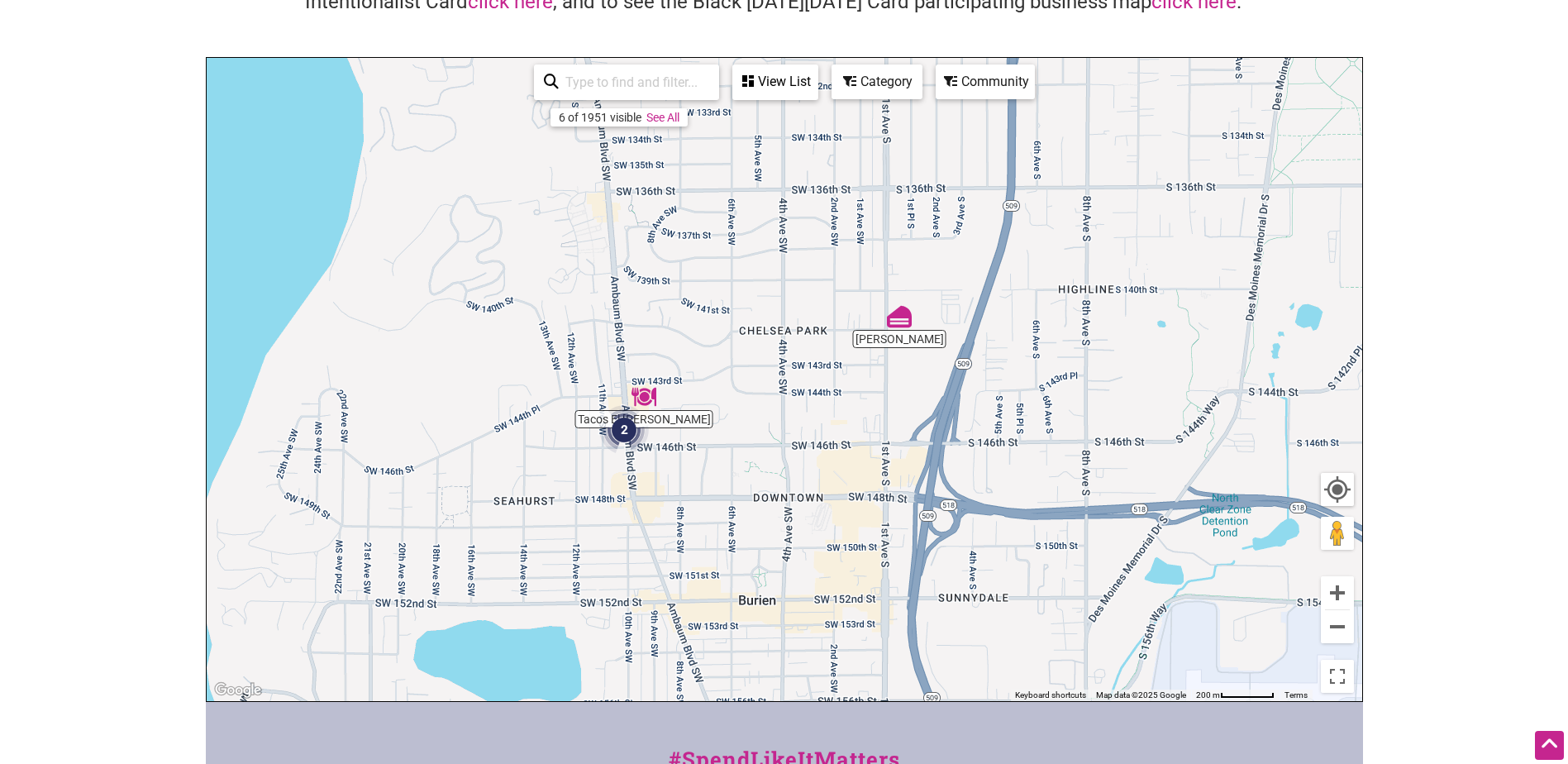
drag, startPoint x: 709, startPoint y: 506, endPoint x: 725, endPoint y: 313, distance: 193.7
click at [725, 313] on div "To navigate, press the arrow keys." at bounding box center [784, 380] width 1155 height 643
click at [700, 436] on div "To navigate, press the arrow keys." at bounding box center [784, 380] width 1155 height 643
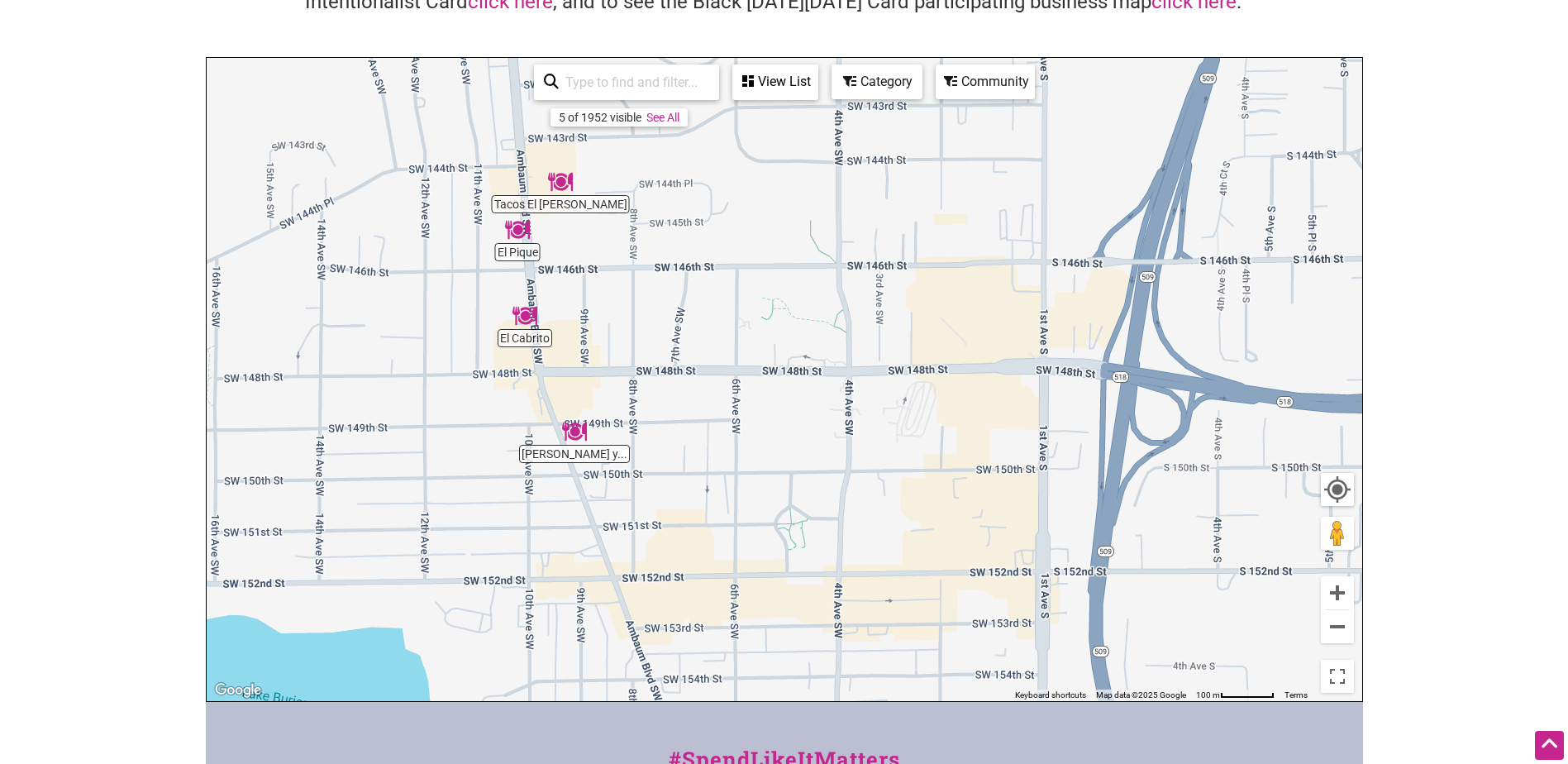
drag, startPoint x: 730, startPoint y: 504, endPoint x: 696, endPoint y: 304, distance: 202.9
click at [697, 306] on div "To navigate, press the arrow keys." at bounding box center [784, 380] width 1155 height 643
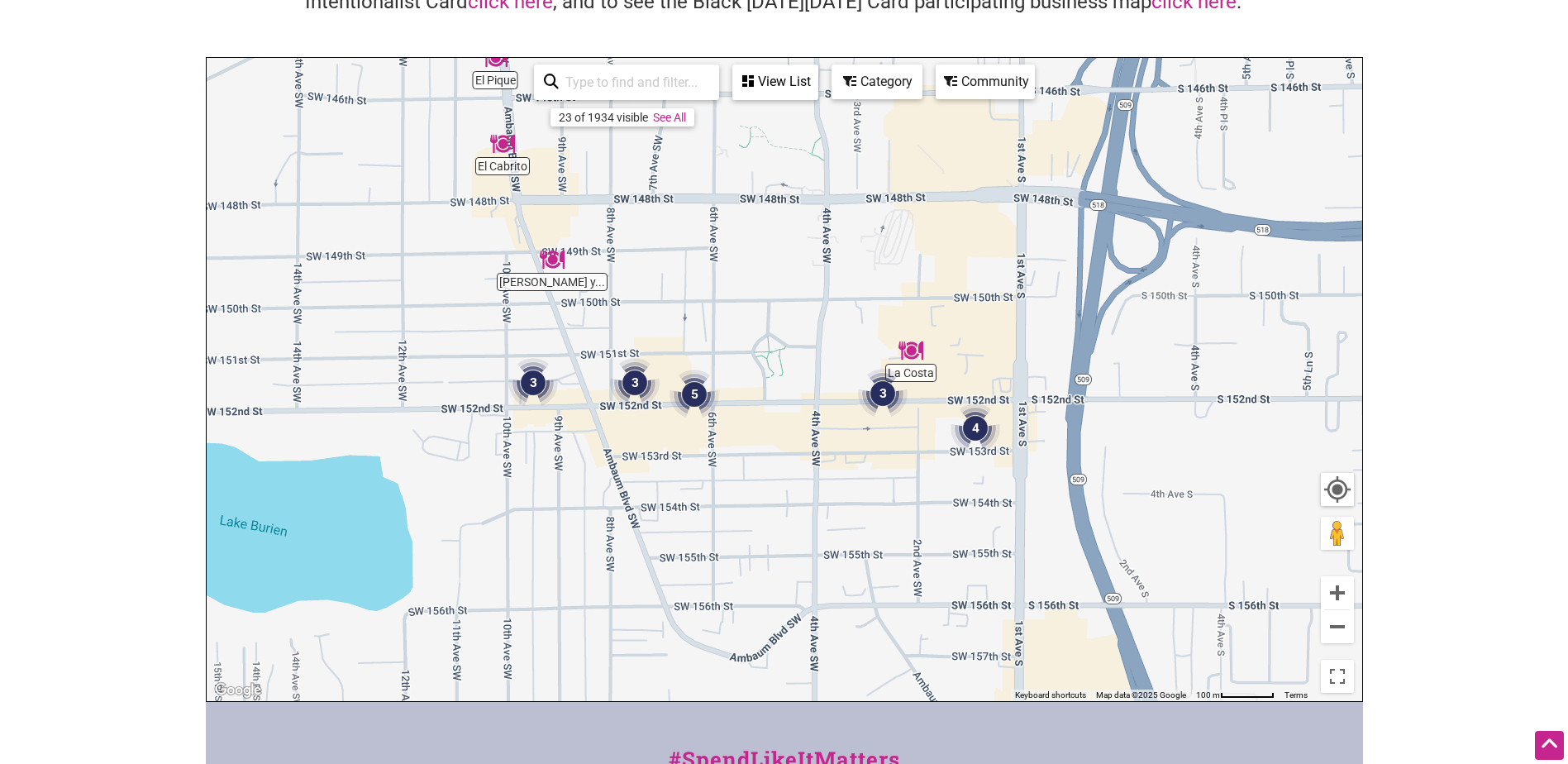
drag, startPoint x: 800, startPoint y: 443, endPoint x: 789, endPoint y: 340, distance: 103.6
click at [789, 340] on div "To navigate, press the arrow keys." at bounding box center [784, 380] width 1155 height 643
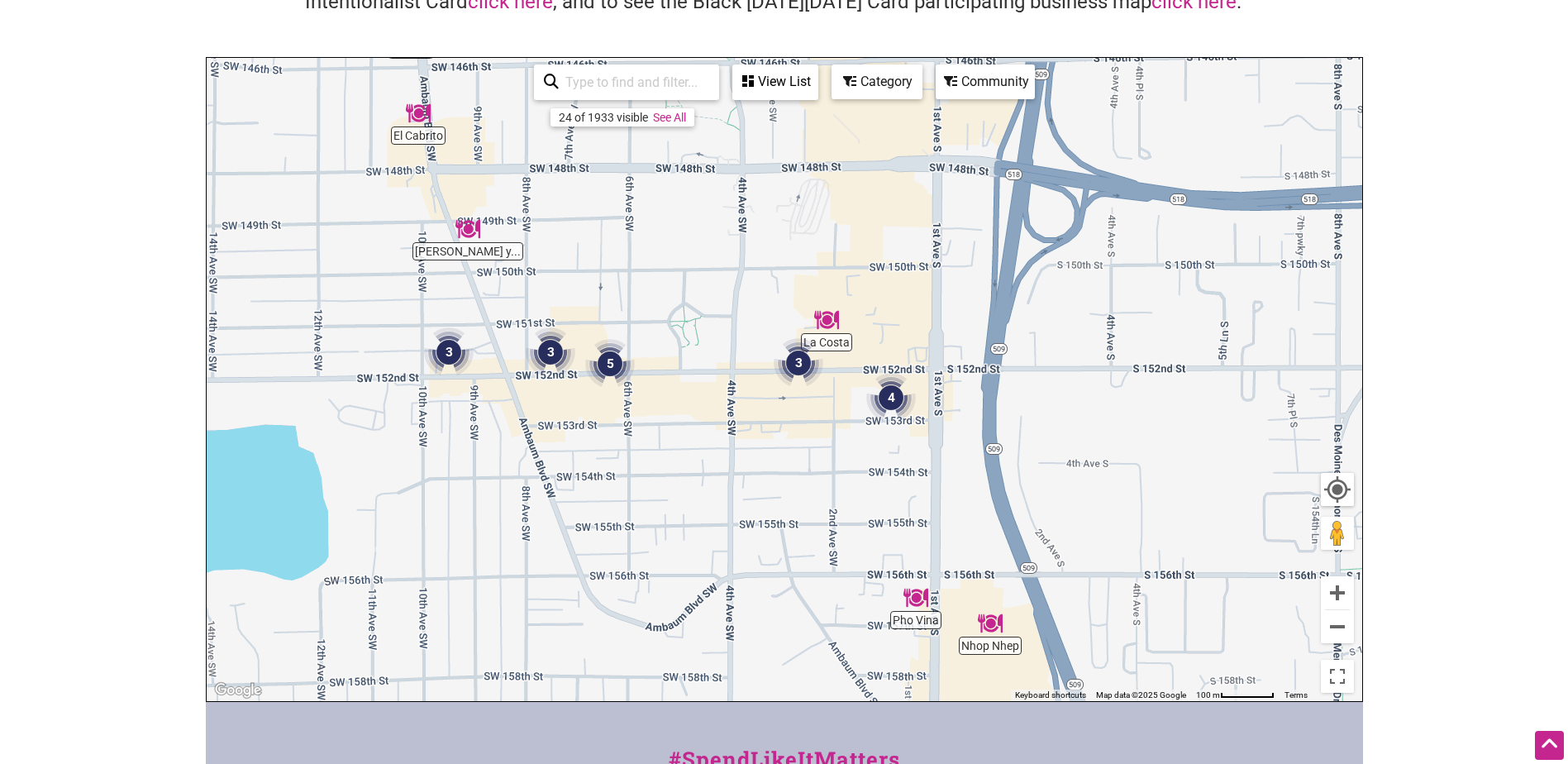
drag, startPoint x: 799, startPoint y: 516, endPoint x: 712, endPoint y: 489, distance: 91.1
click at [712, 489] on div "To navigate, press the arrow keys." at bounding box center [784, 380] width 1155 height 643
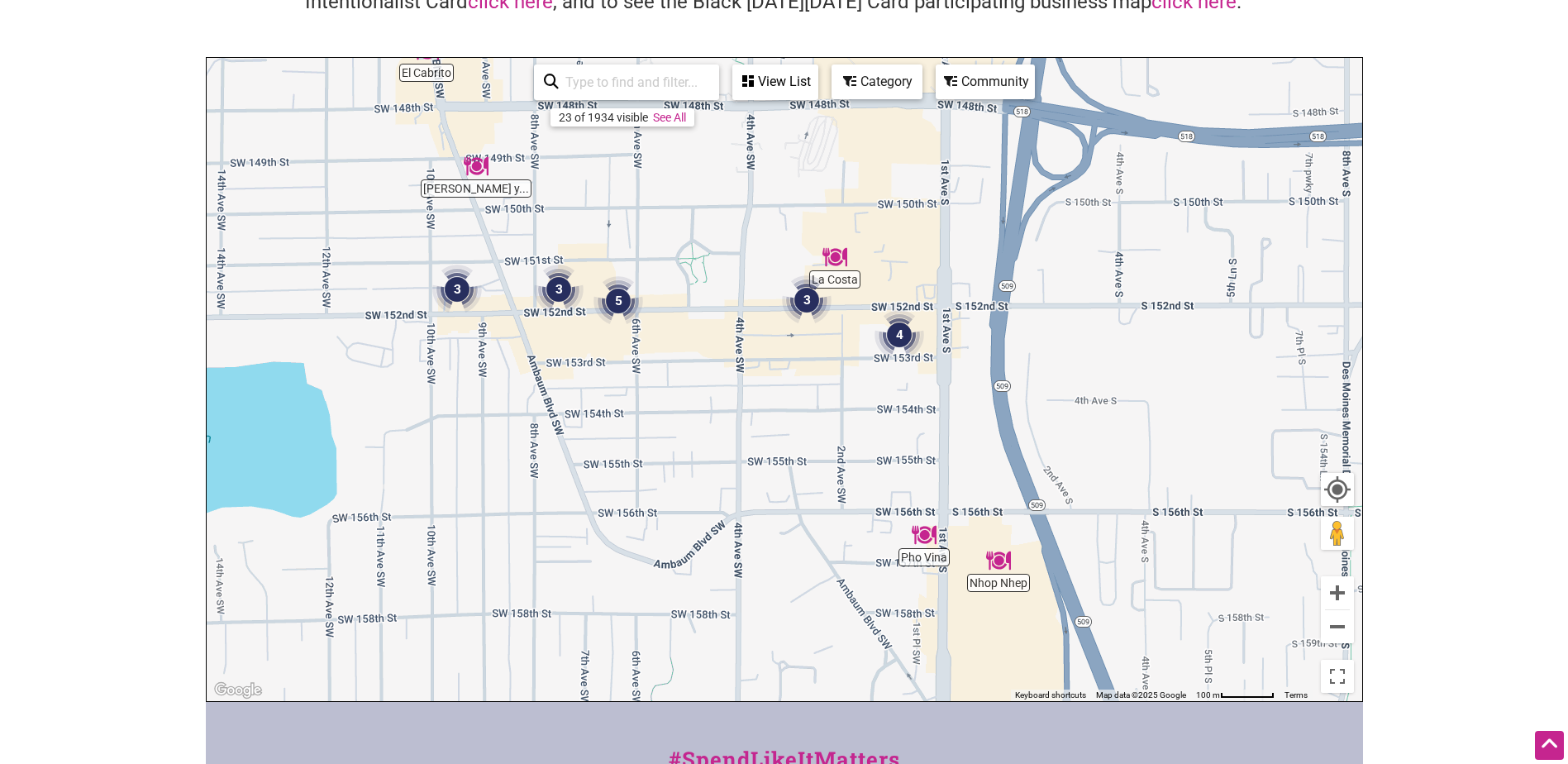
drag, startPoint x: 809, startPoint y: 510, endPoint x: 840, endPoint y: 484, distance: 40.5
click at [840, 481] on div "To navigate, press the arrow keys." at bounding box center [784, 380] width 1155 height 643
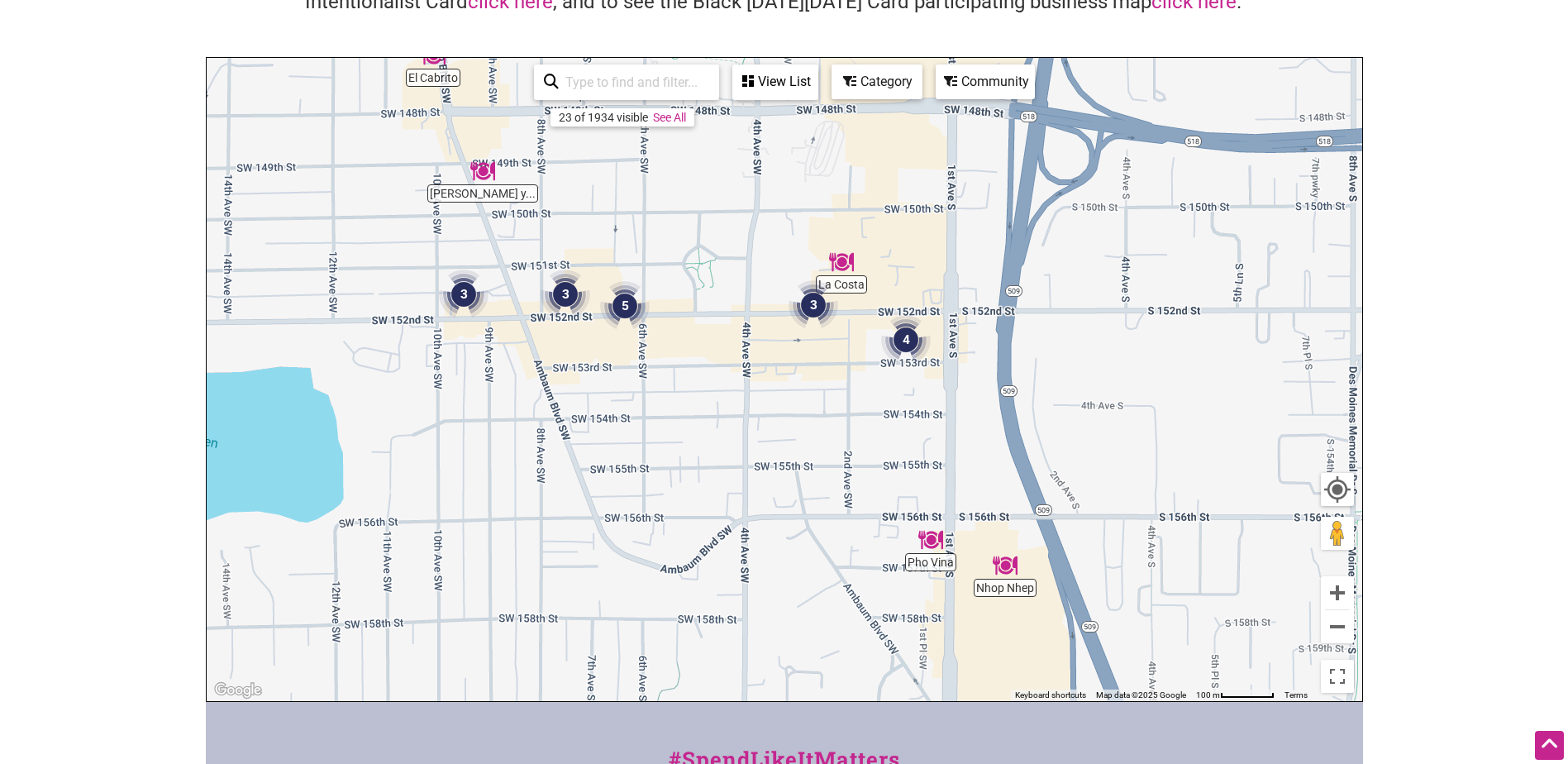
click at [708, 392] on div "To navigate, press the arrow keys." at bounding box center [784, 380] width 1155 height 643
click at [708, 392] on div "To navigate, press the arrow keys." at bounding box center [784, 380] width 1155 height 643
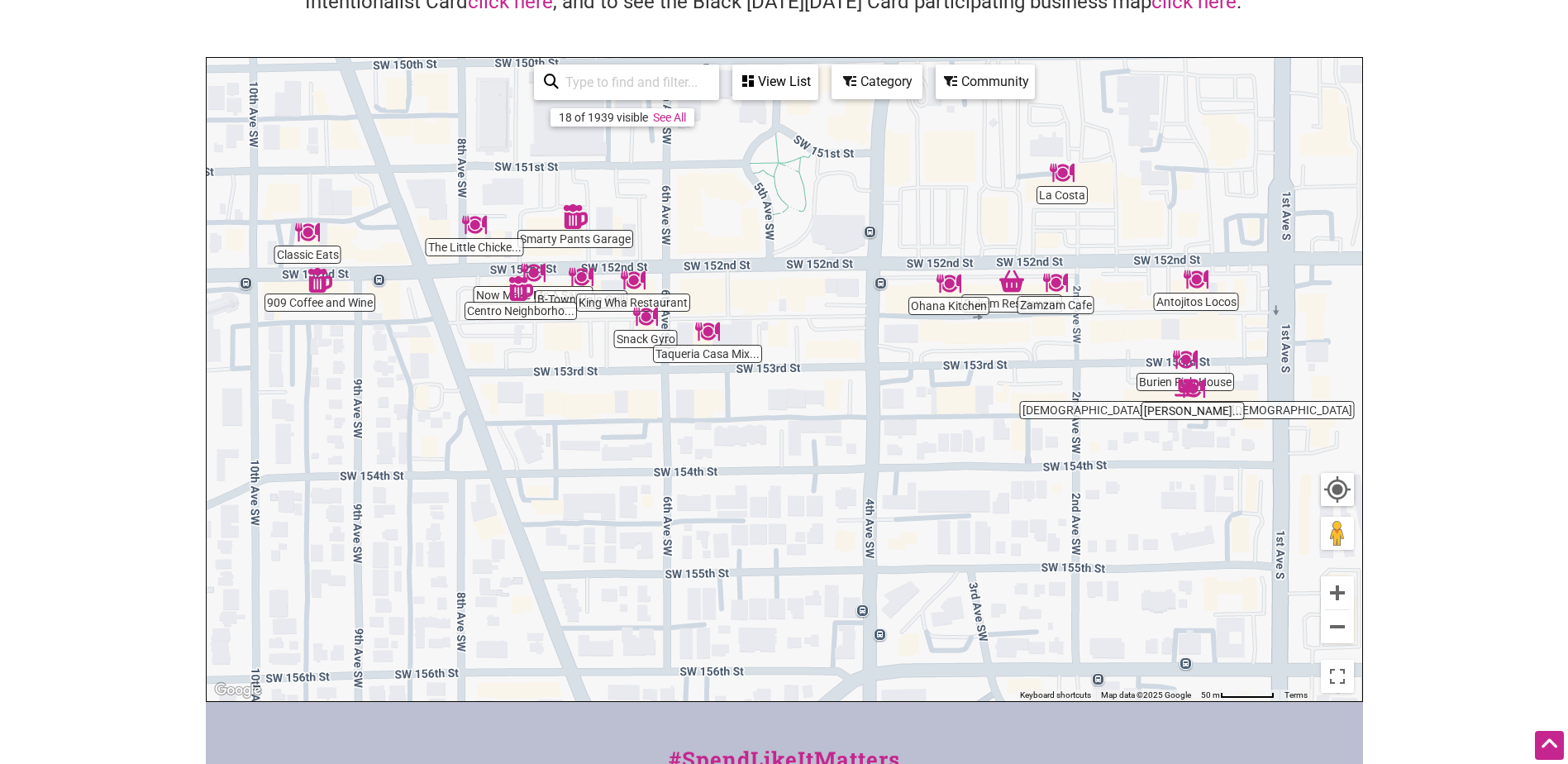
drag, startPoint x: 665, startPoint y: 420, endPoint x: 755, endPoint y: 450, distance: 94.9
click at [755, 450] on div "To navigate, press the arrow keys." at bounding box center [784, 380] width 1155 height 643
click at [522, 352] on div "To navigate, press the arrow keys." at bounding box center [784, 380] width 1155 height 643
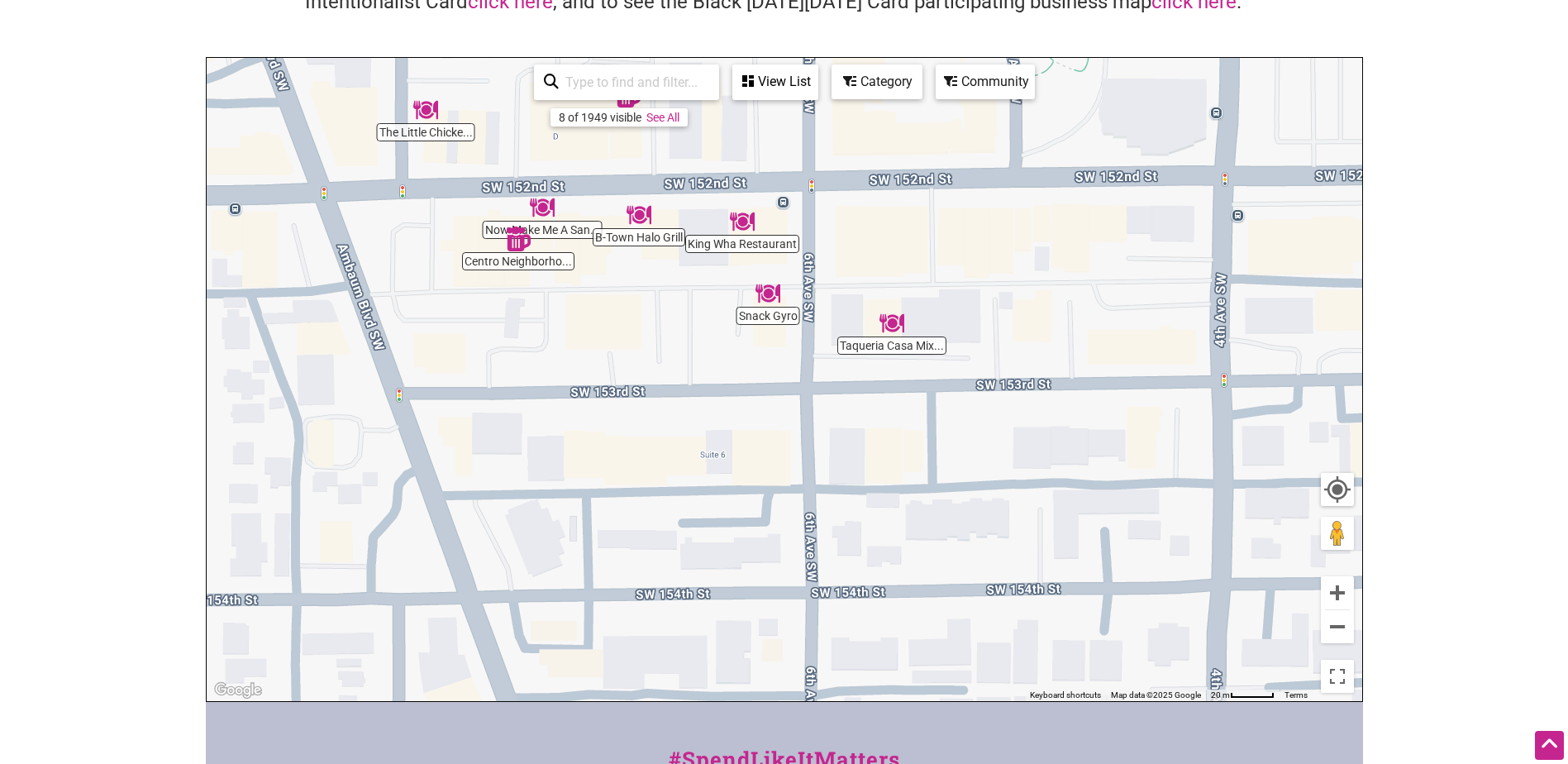
click at [526, 264] on div "To navigate, press the arrow keys." at bounding box center [784, 380] width 1155 height 643
click at [549, 267] on div "To navigate, press the arrow keys." at bounding box center [784, 380] width 1155 height 643
click at [514, 246] on img "Centro Neighborhood Kitchen" at bounding box center [518, 238] width 38 height 38
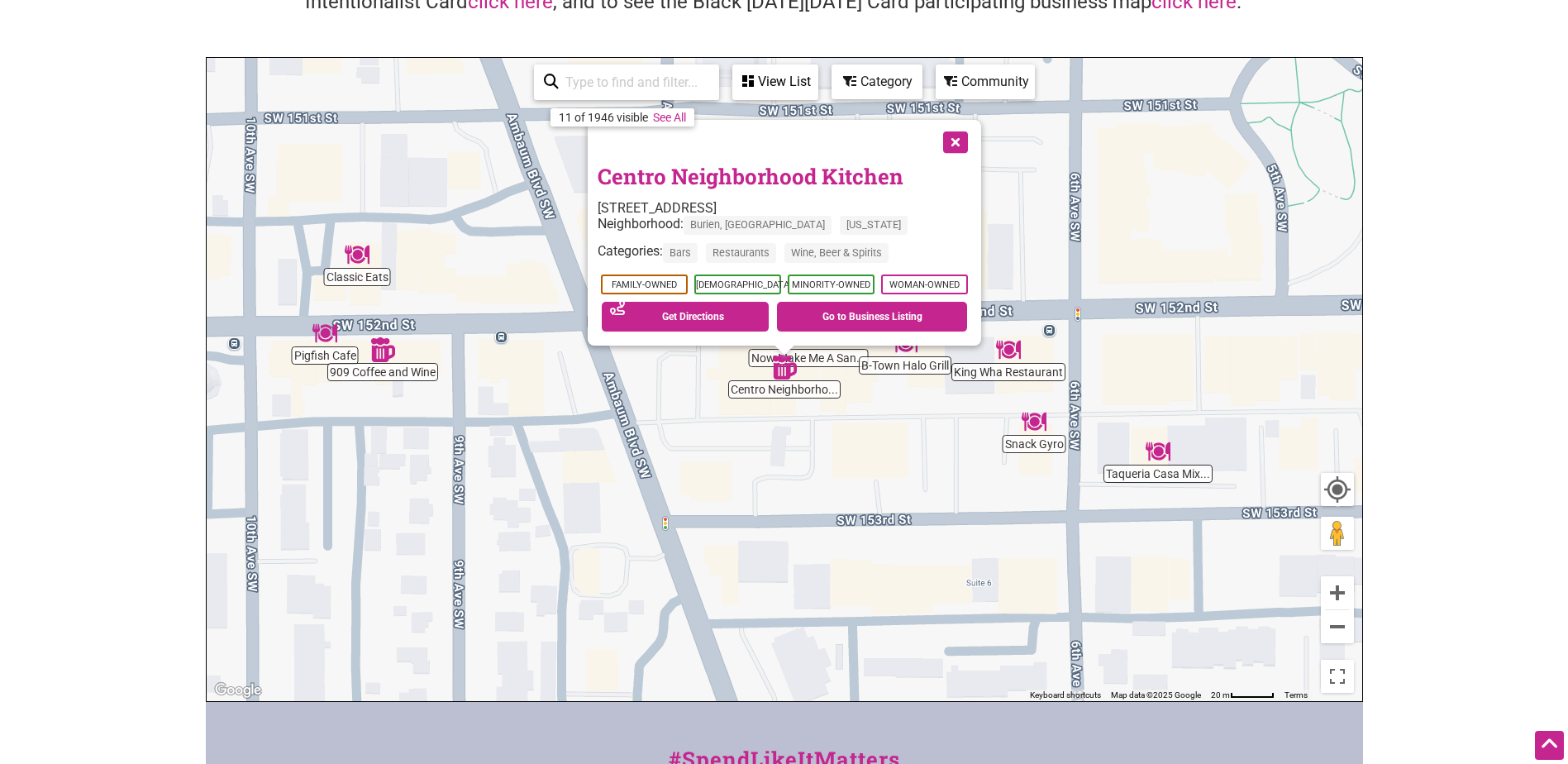
click at [956, 135] on button "Close" at bounding box center [953, 140] width 42 height 42
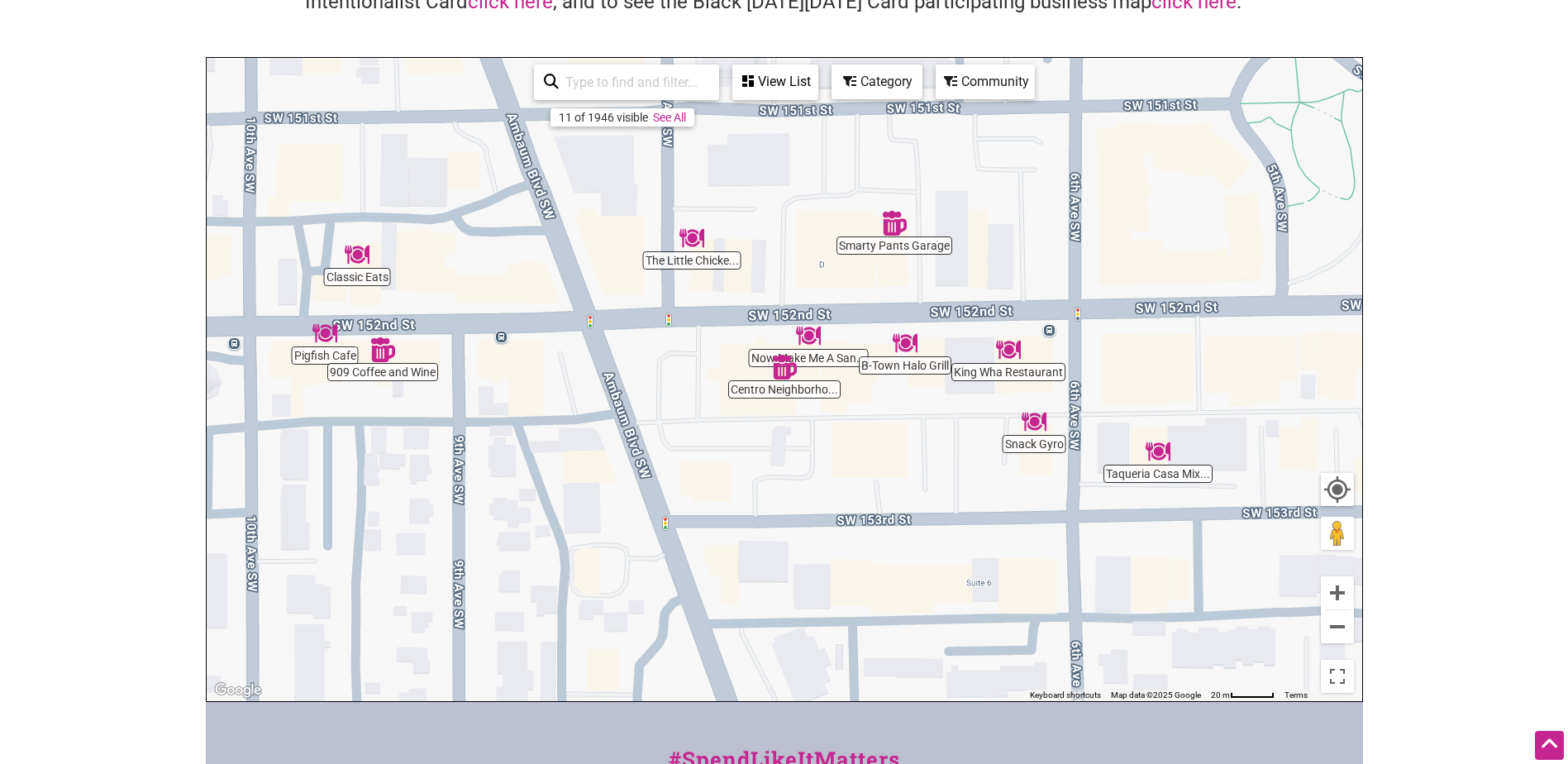
click at [829, 359] on div "To navigate, press the arrow keys." at bounding box center [784, 380] width 1155 height 643
click at [357, 280] on div "To navigate, press the arrow keys." at bounding box center [784, 380] width 1155 height 643
click at [357, 259] on img "Classic Eats" at bounding box center [357, 254] width 38 height 38
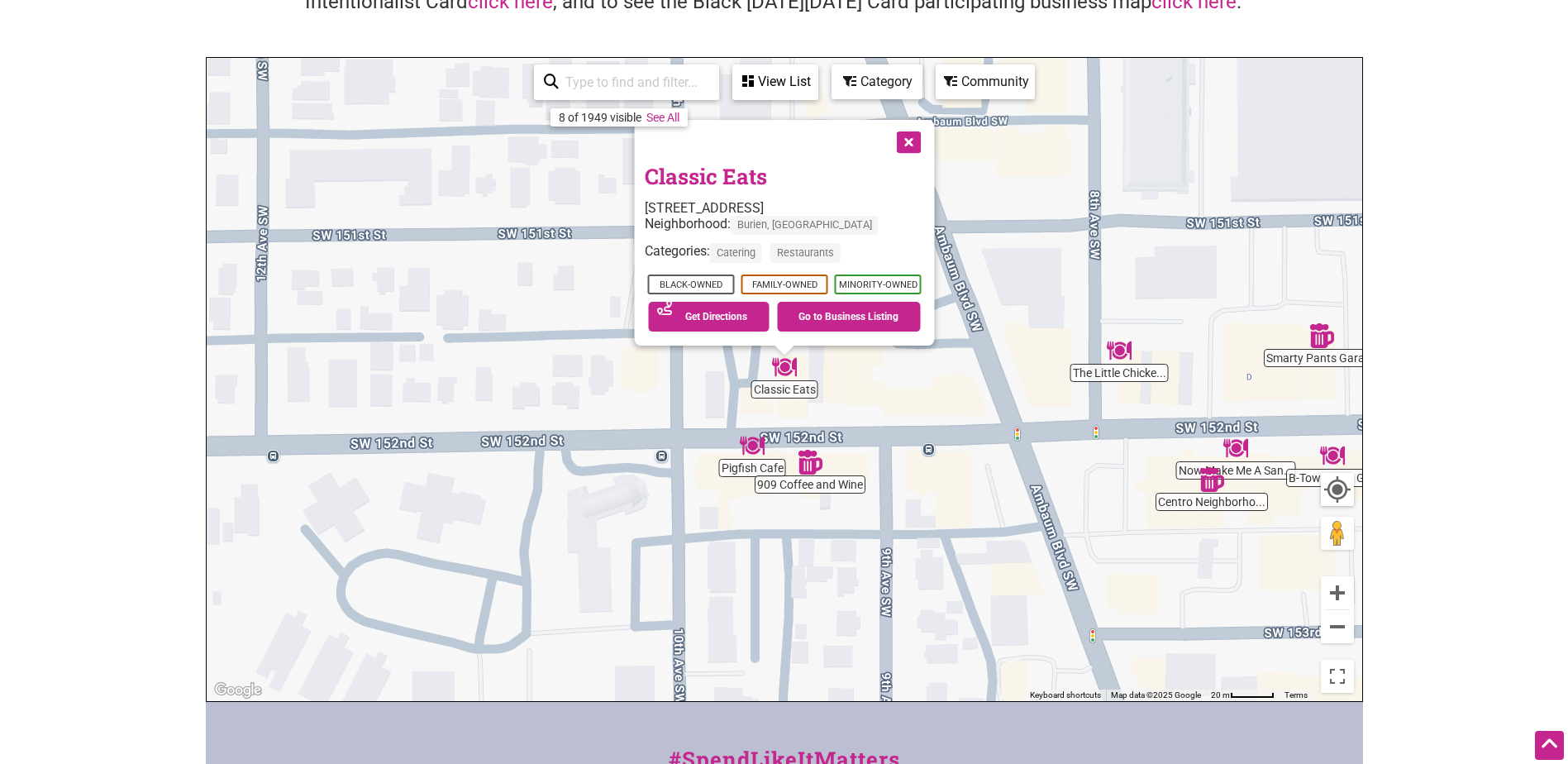
click at [904, 141] on button "Close" at bounding box center [906, 140] width 42 height 42
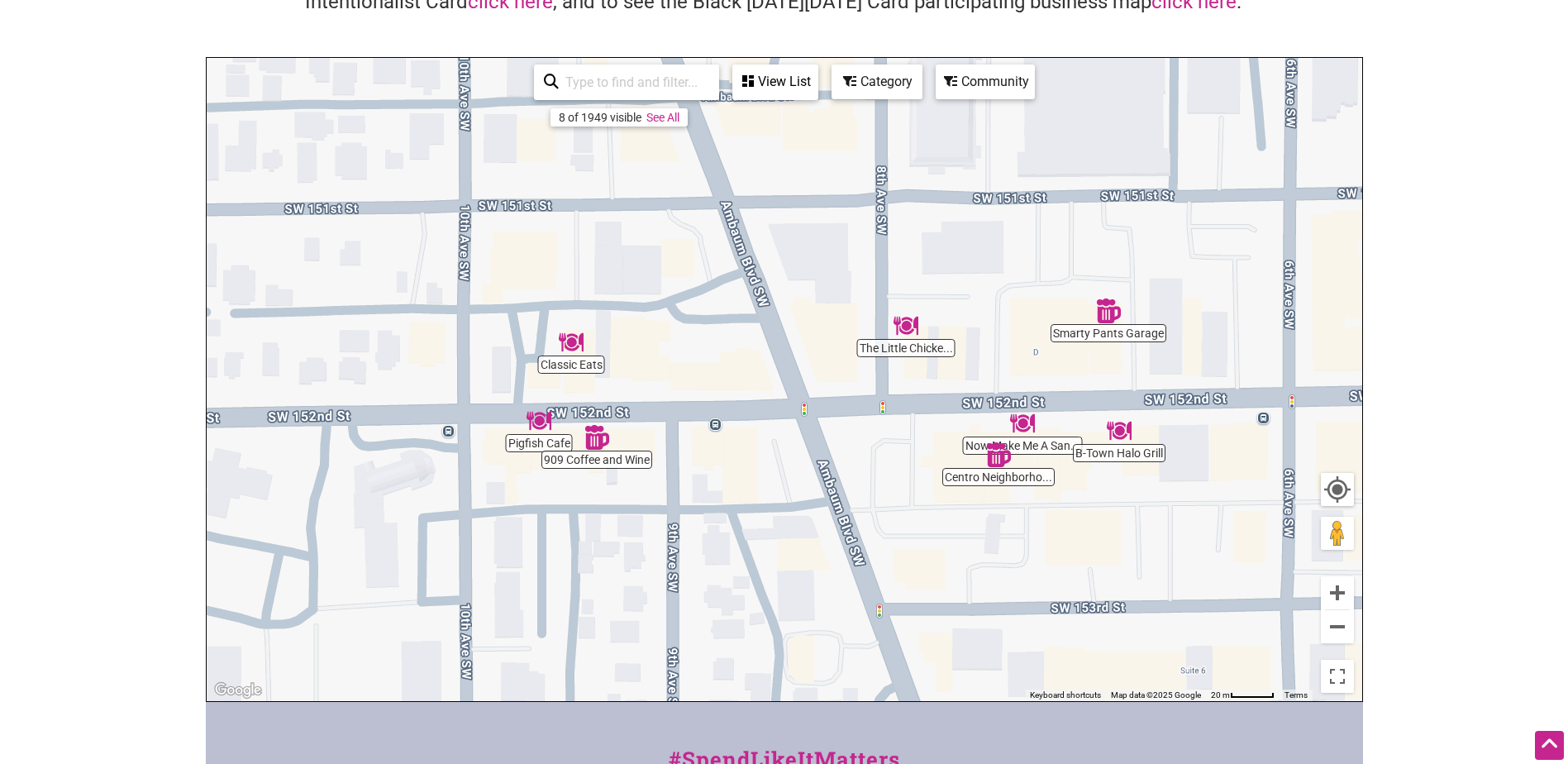
drag, startPoint x: 1110, startPoint y: 440, endPoint x: 797, endPoint y: 397, distance: 315.9
click at [797, 397] on div "To navigate, press the arrow keys." at bounding box center [784, 380] width 1155 height 643
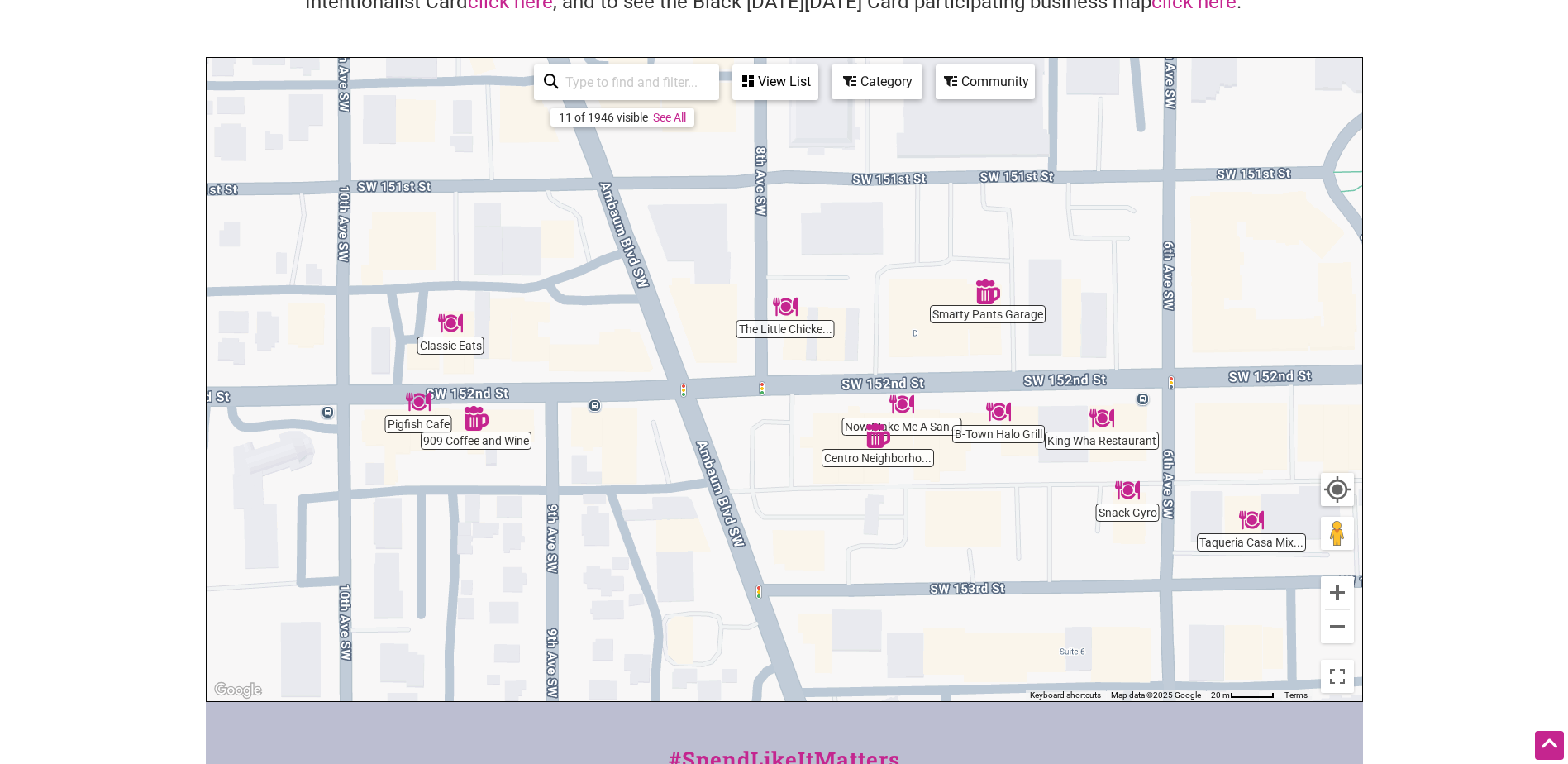
click at [885, 463] on div "To navigate, press the arrow keys." at bounding box center [784, 380] width 1155 height 643
click at [871, 439] on img "Centro Neighborhood Kitchen" at bounding box center [877, 435] width 38 height 38
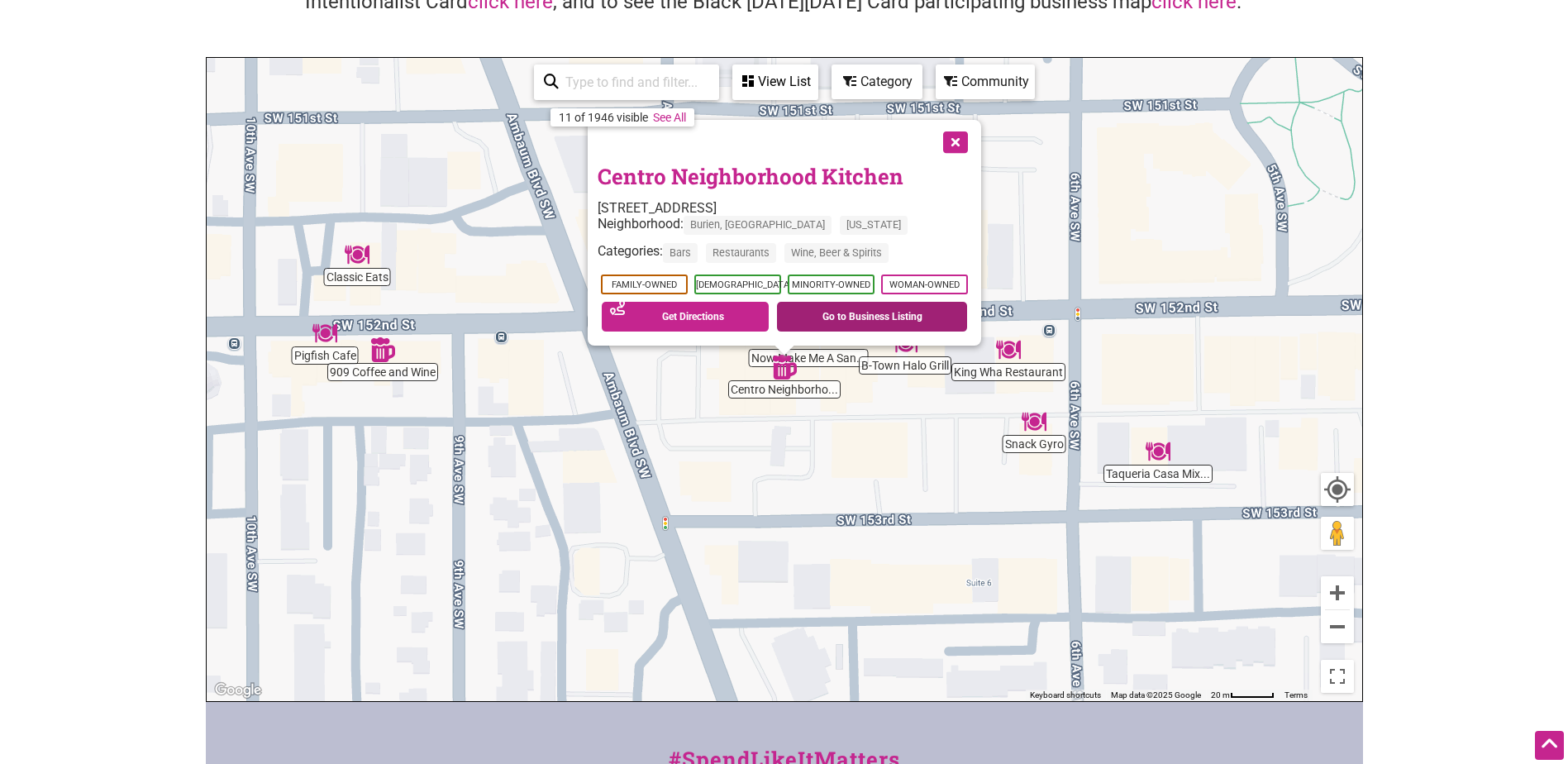
click at [842, 313] on link "Go to Business Listing" at bounding box center [872, 317] width 190 height 30
click at [950, 139] on button "Close" at bounding box center [953, 140] width 42 height 42
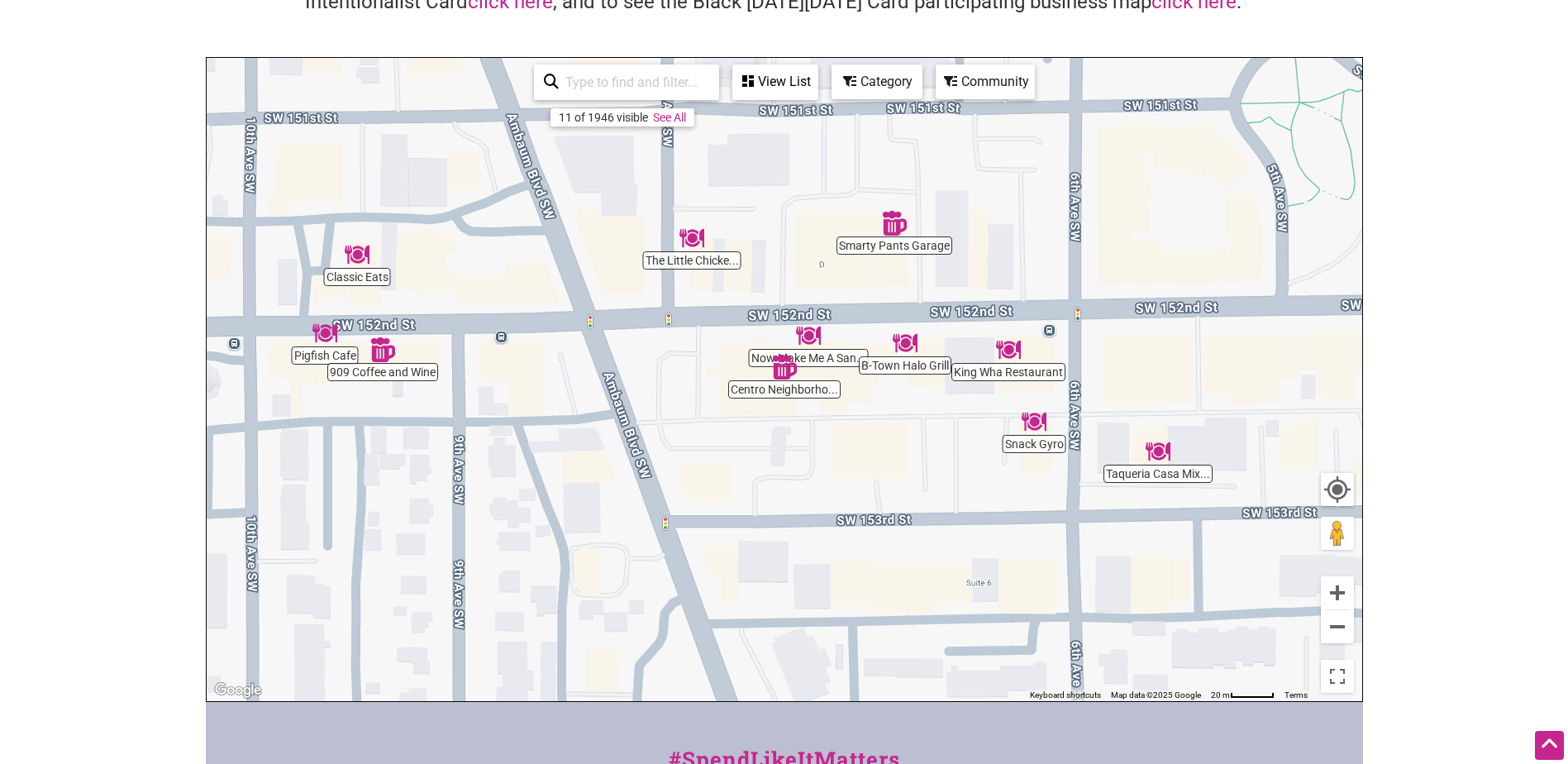
click at [690, 268] on div "To navigate, press the arrow keys." at bounding box center [784, 380] width 1155 height 643
click at [693, 238] on img "The Little Chicken Burger" at bounding box center [692, 238] width 38 height 38
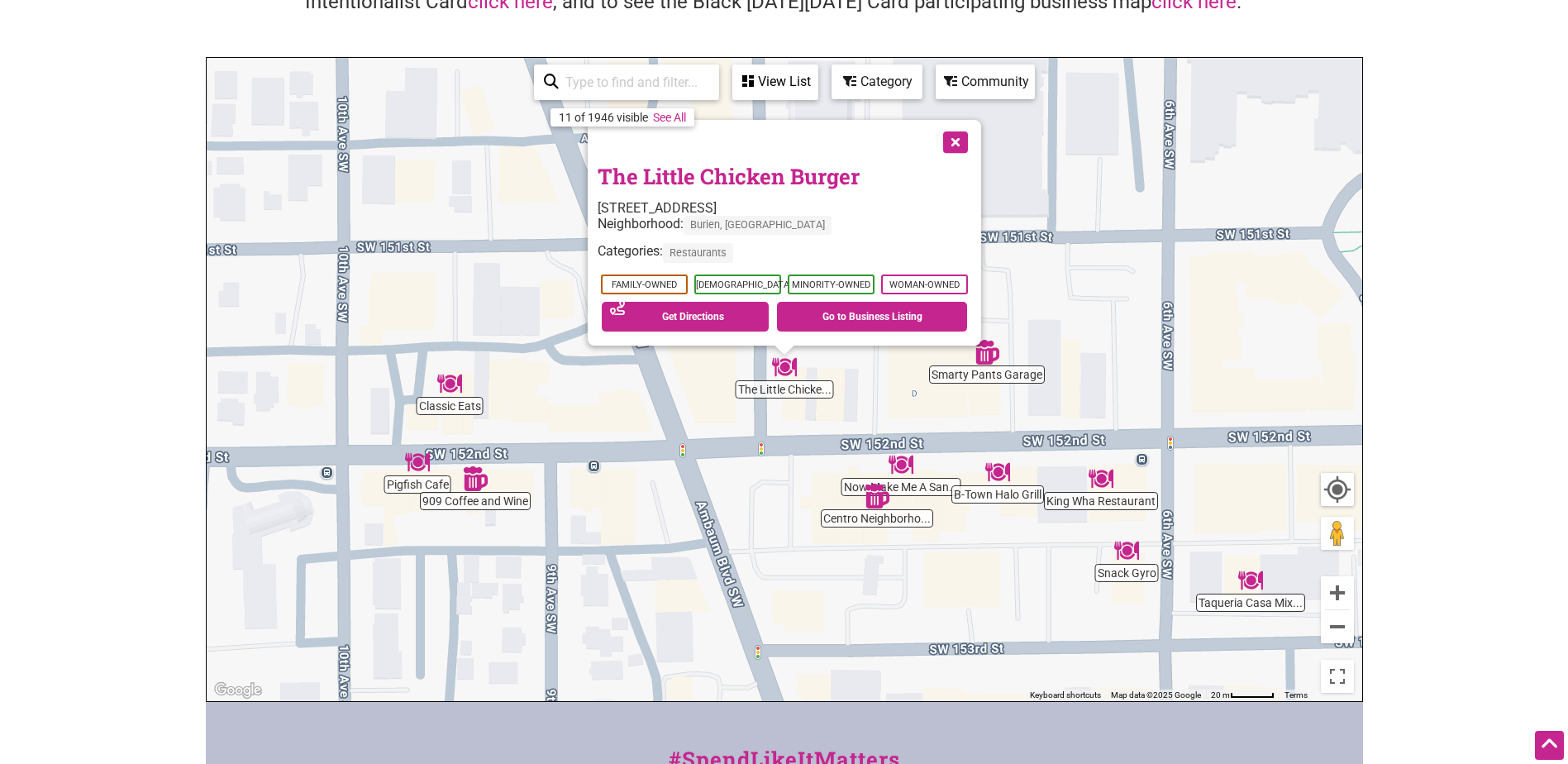
click at [951, 133] on button "Close" at bounding box center [953, 140] width 42 height 42
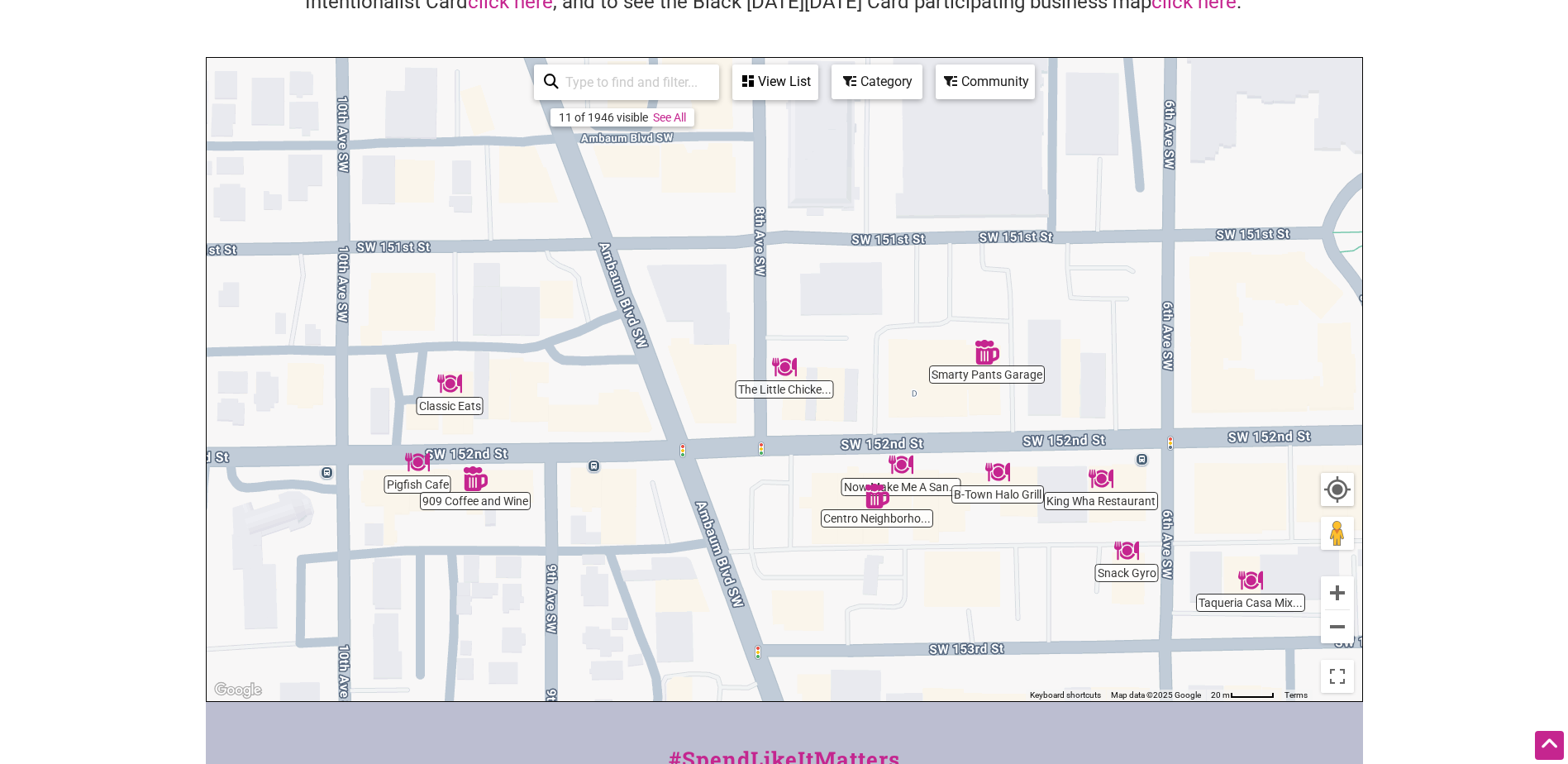
click at [403, 481] on div "To navigate, press the arrow keys." at bounding box center [784, 380] width 1155 height 643
click at [405, 486] on div "To navigate, press the arrow keys." at bounding box center [784, 380] width 1155 height 643
click at [426, 459] on img "Pigfish Cafe" at bounding box center [417, 462] width 38 height 38
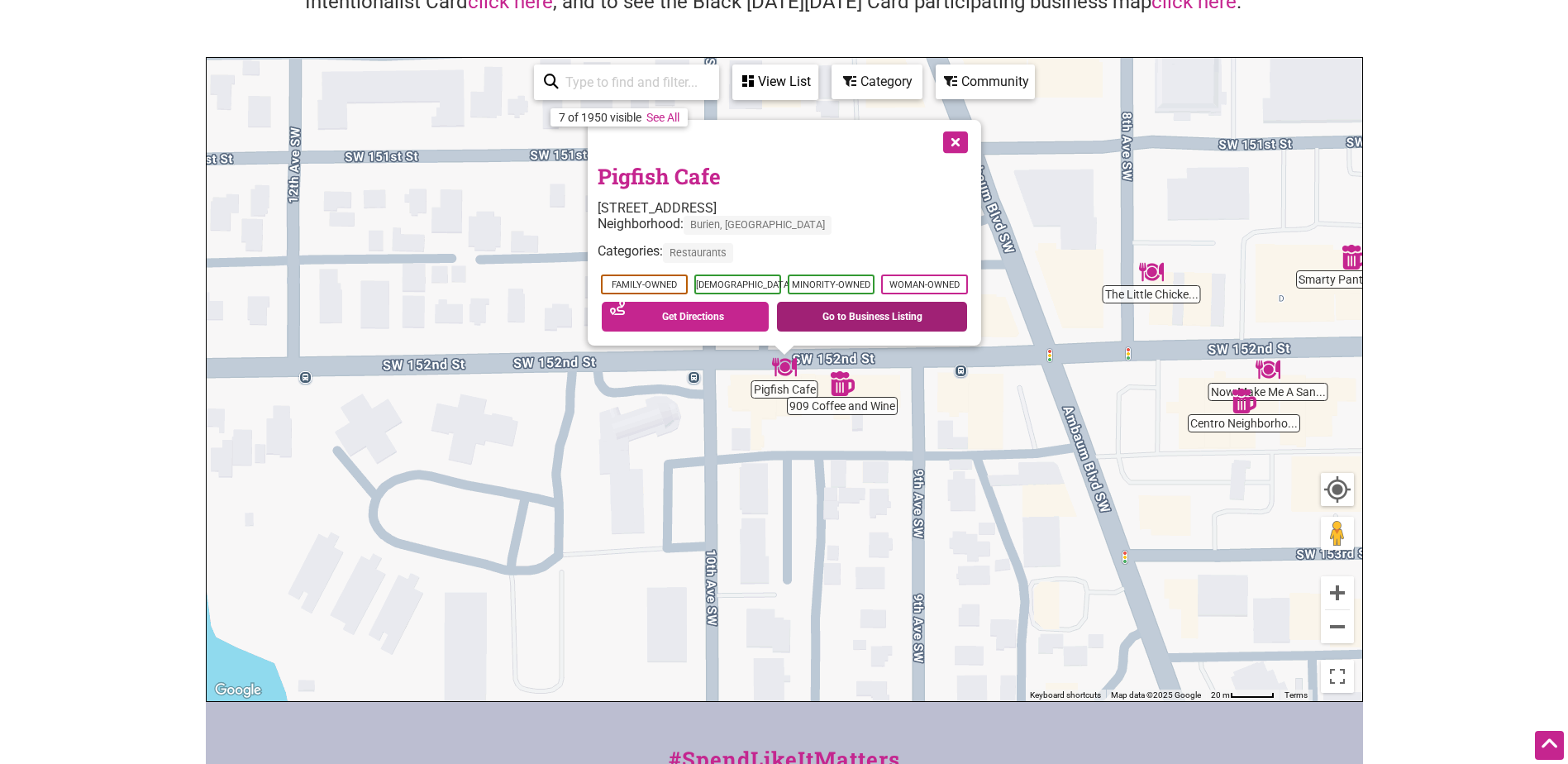
click at [867, 316] on link "Go to Business Listing" at bounding box center [872, 317] width 190 height 30
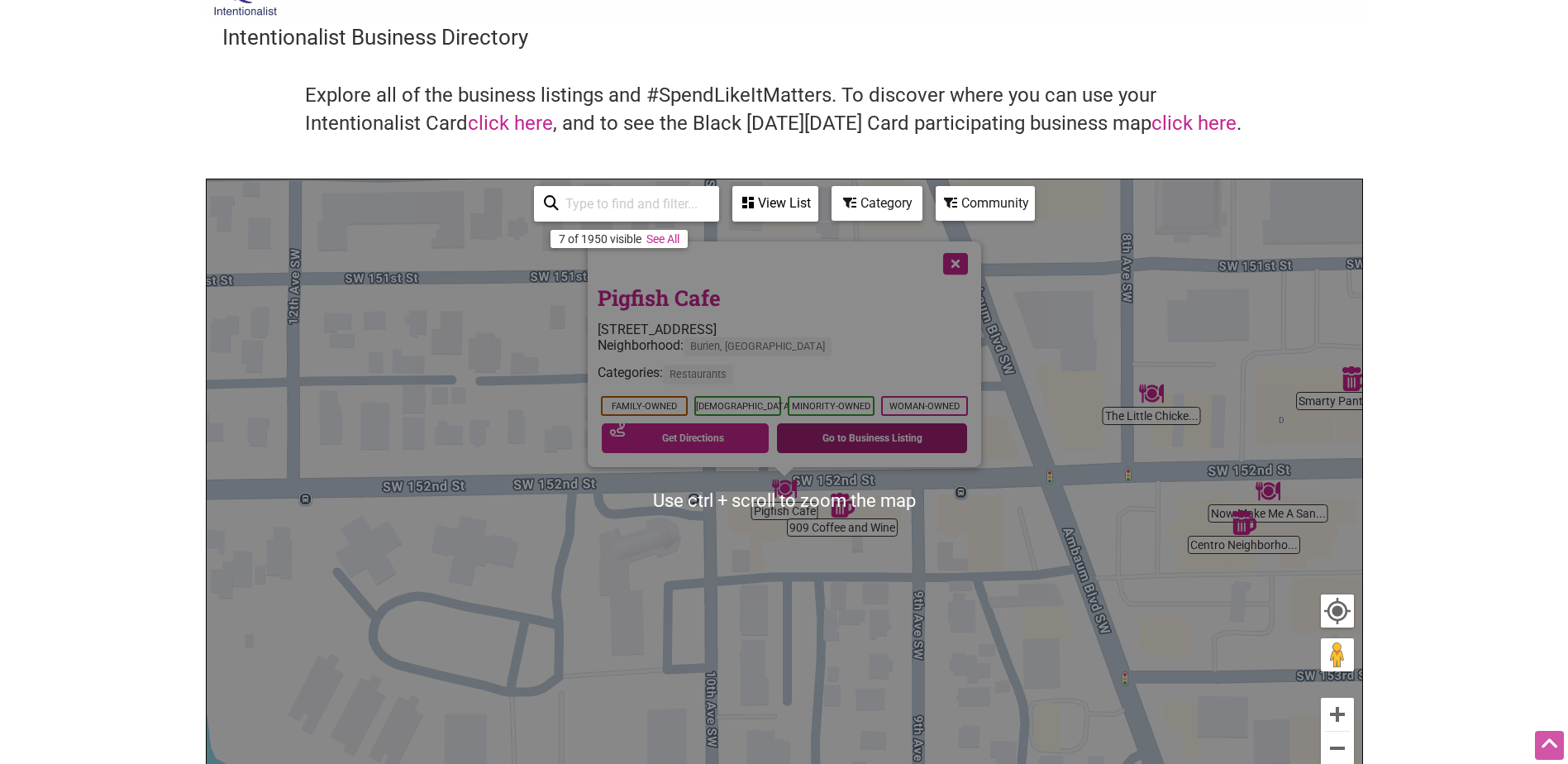
scroll to position [0, 0]
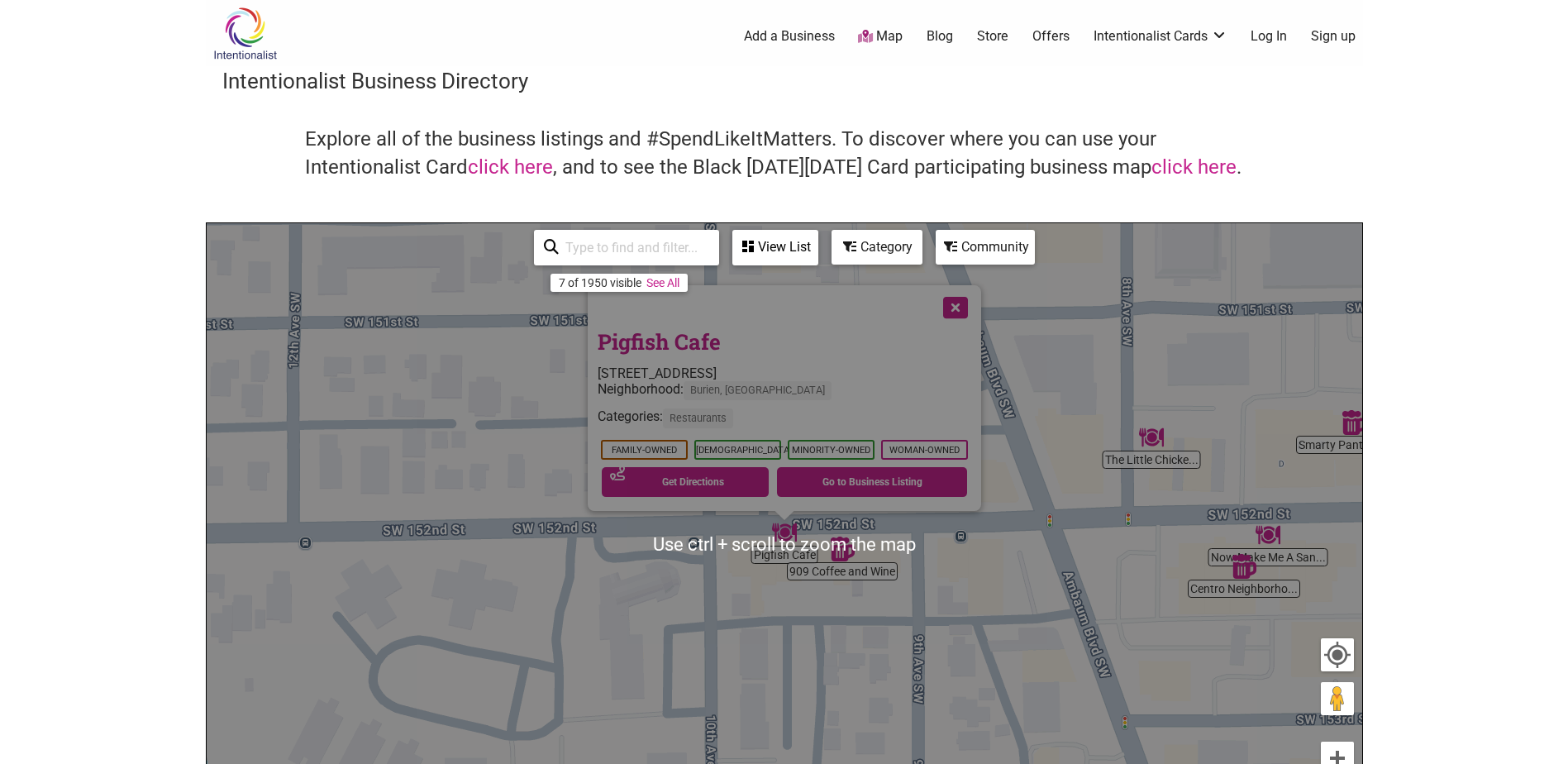
click at [867, 251] on div "Category" at bounding box center [876, 247] width 87 height 32
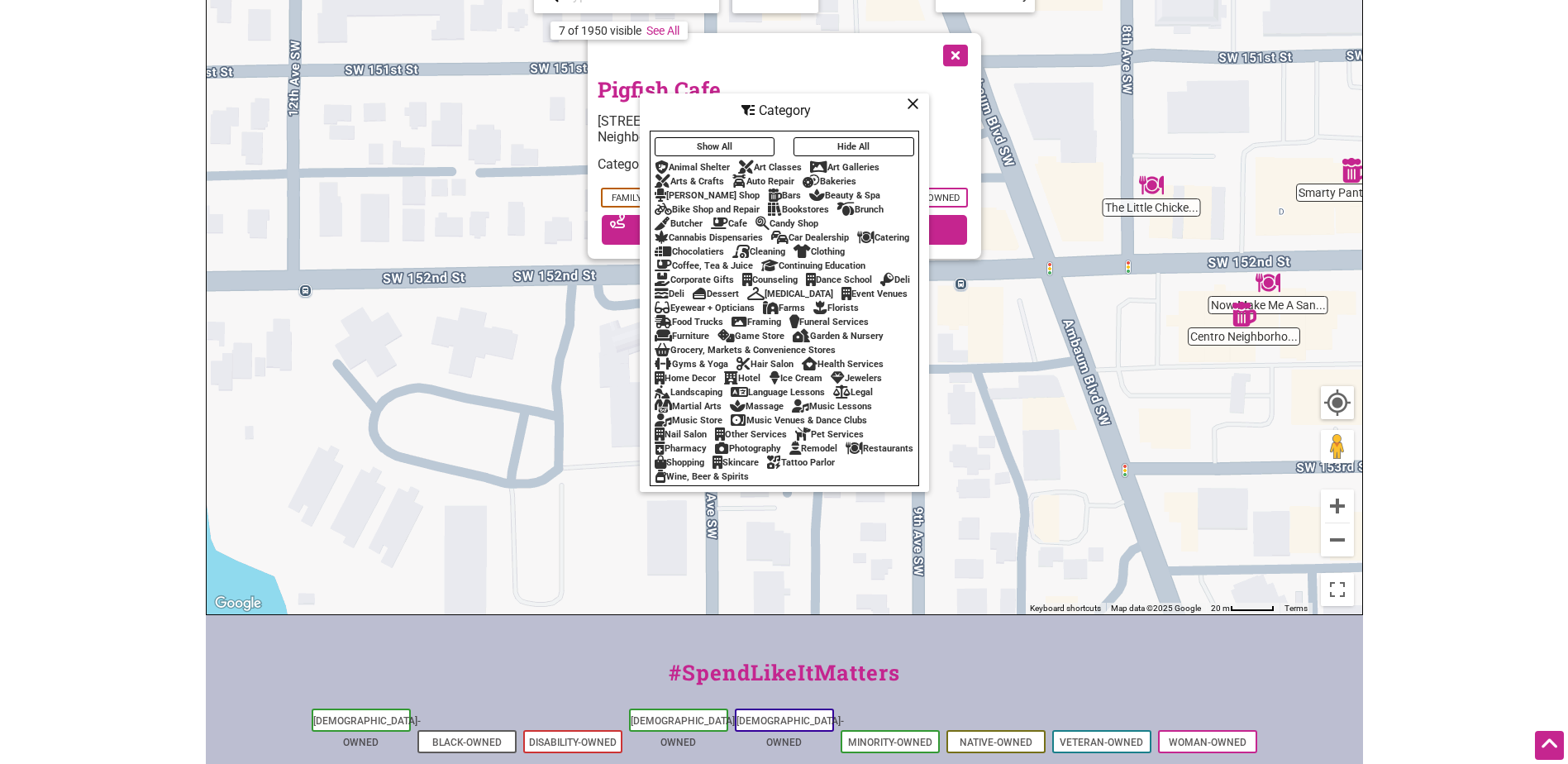
scroll to position [165, 0]
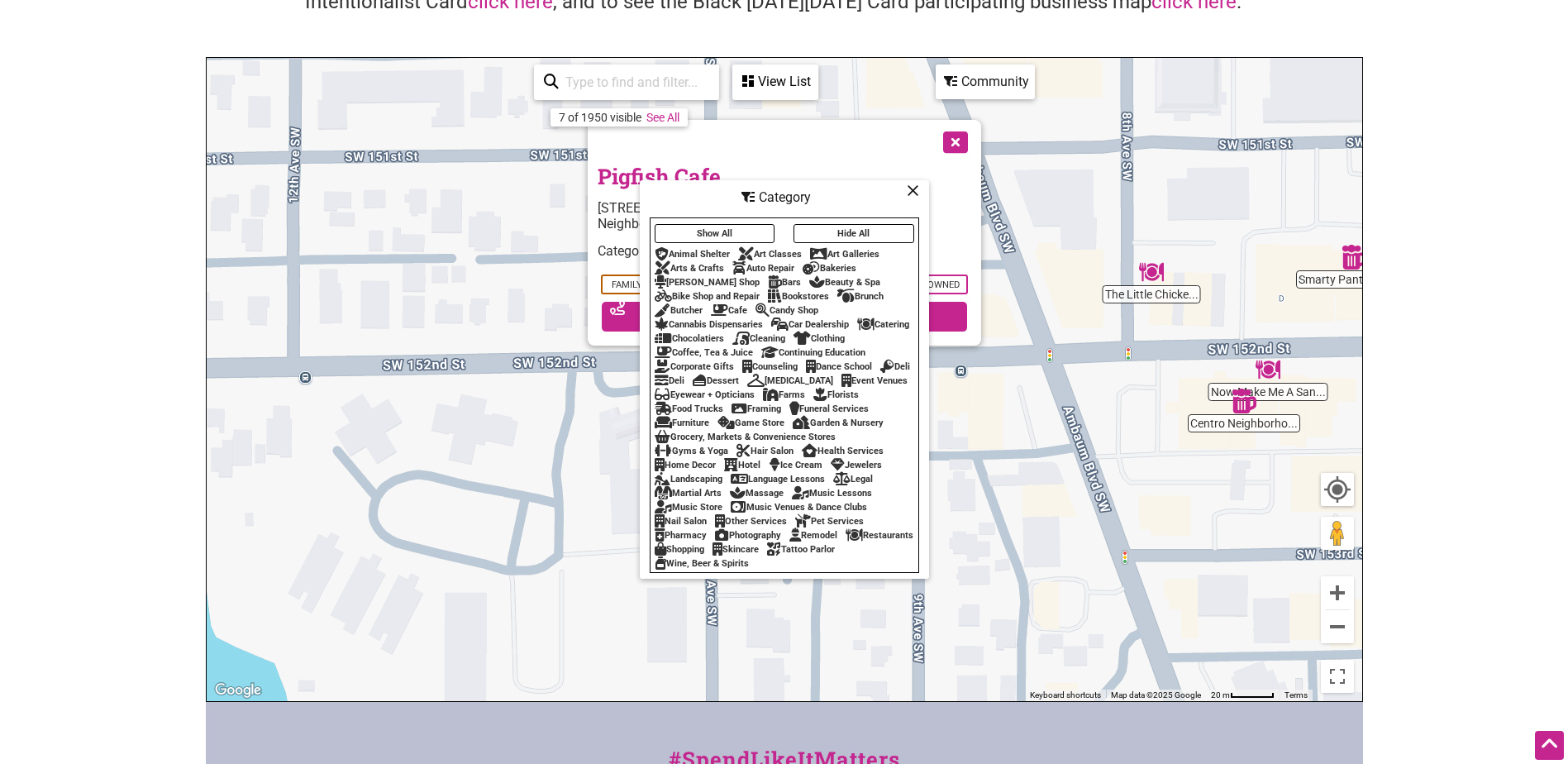
click at [1073, 35] on div "Explore all of the business listings and #SpendLikeItMatters. To discover where…" at bounding box center [784, 8] width 1125 height 96
click at [964, 84] on div "Community" at bounding box center [985, 82] width 96 height 32
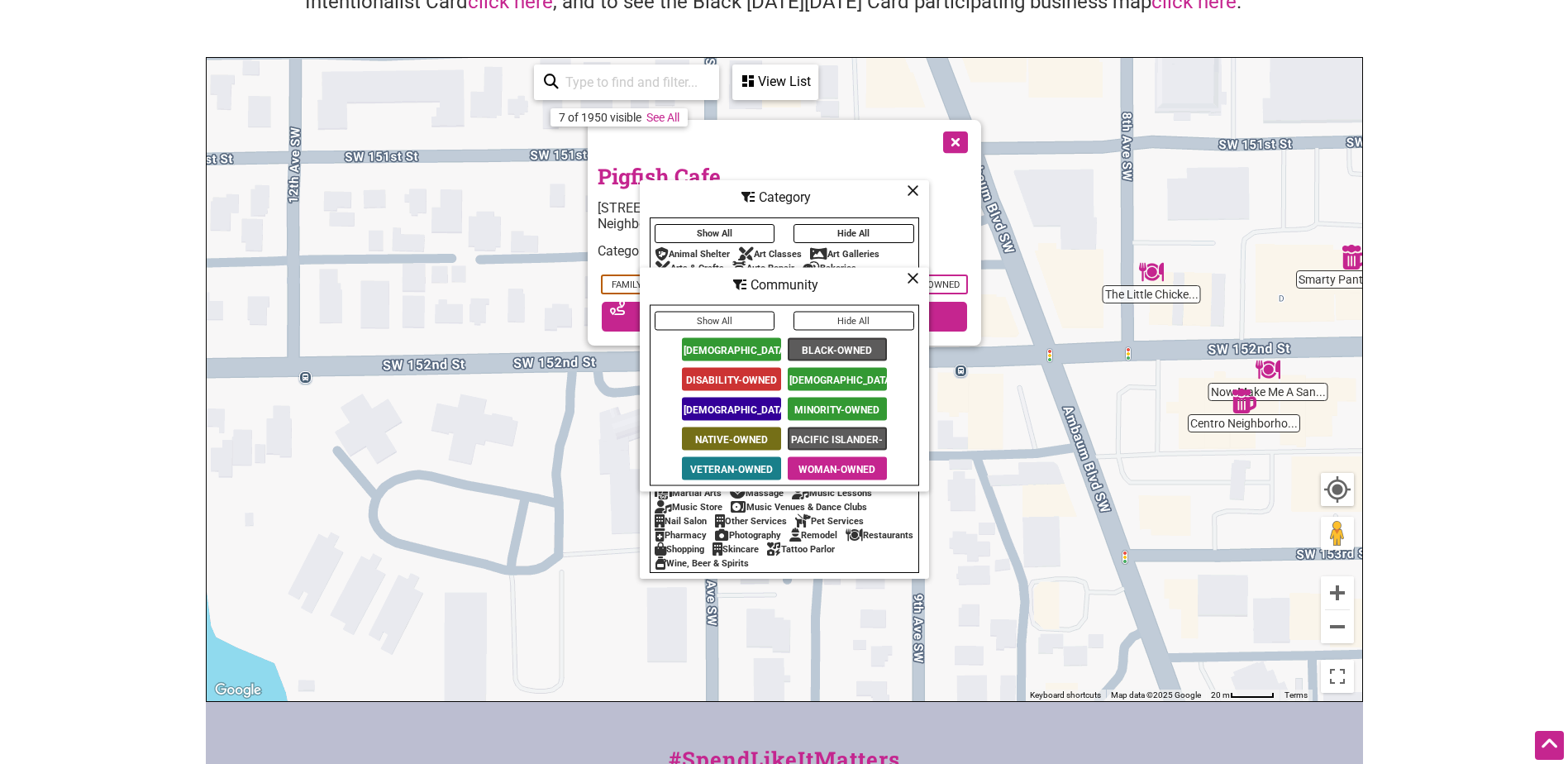
click at [749, 435] on span "Native-Owned" at bounding box center [731, 439] width 99 height 23
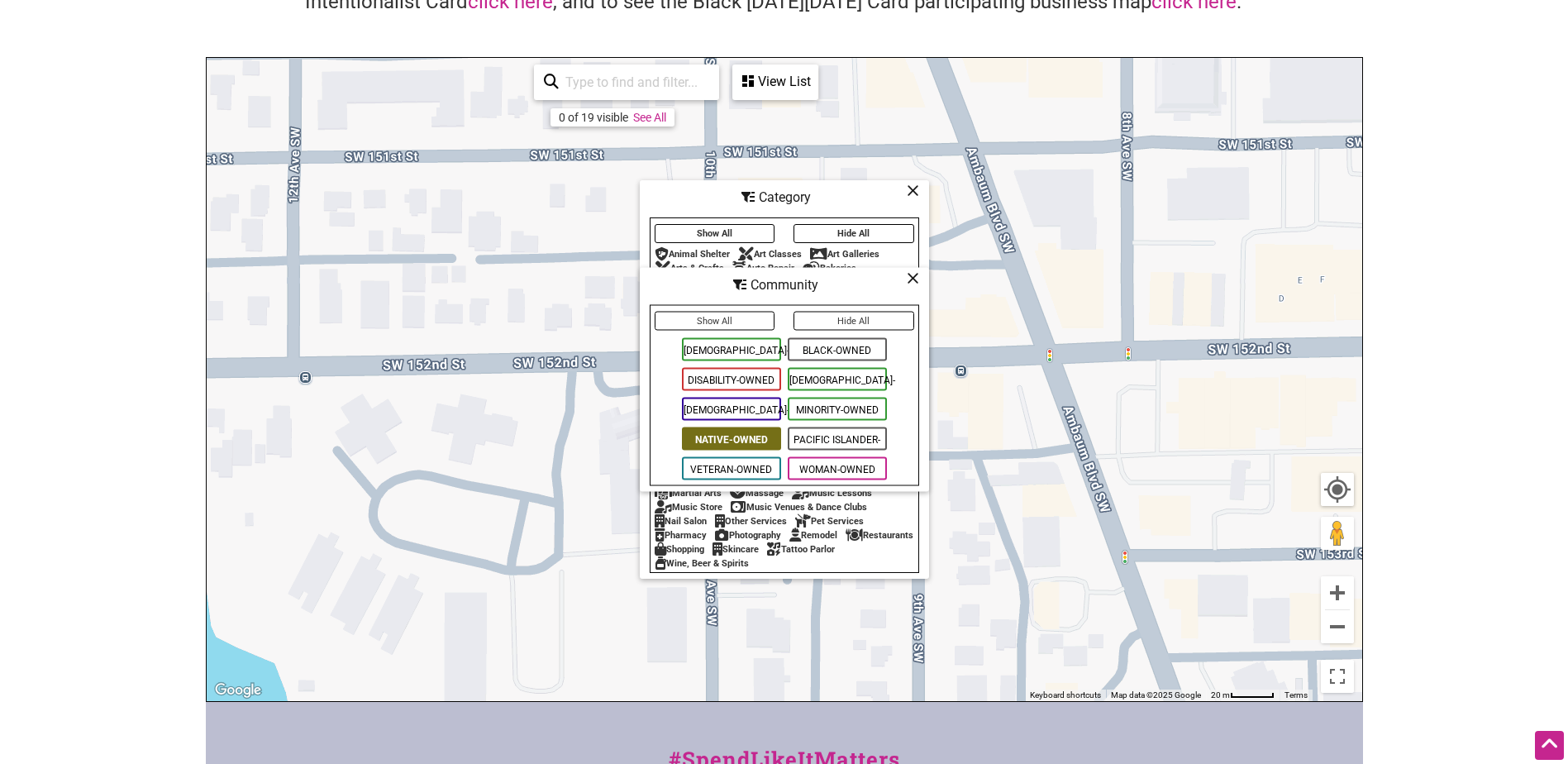
click at [907, 277] on icon at bounding box center [913, 277] width 12 height 1
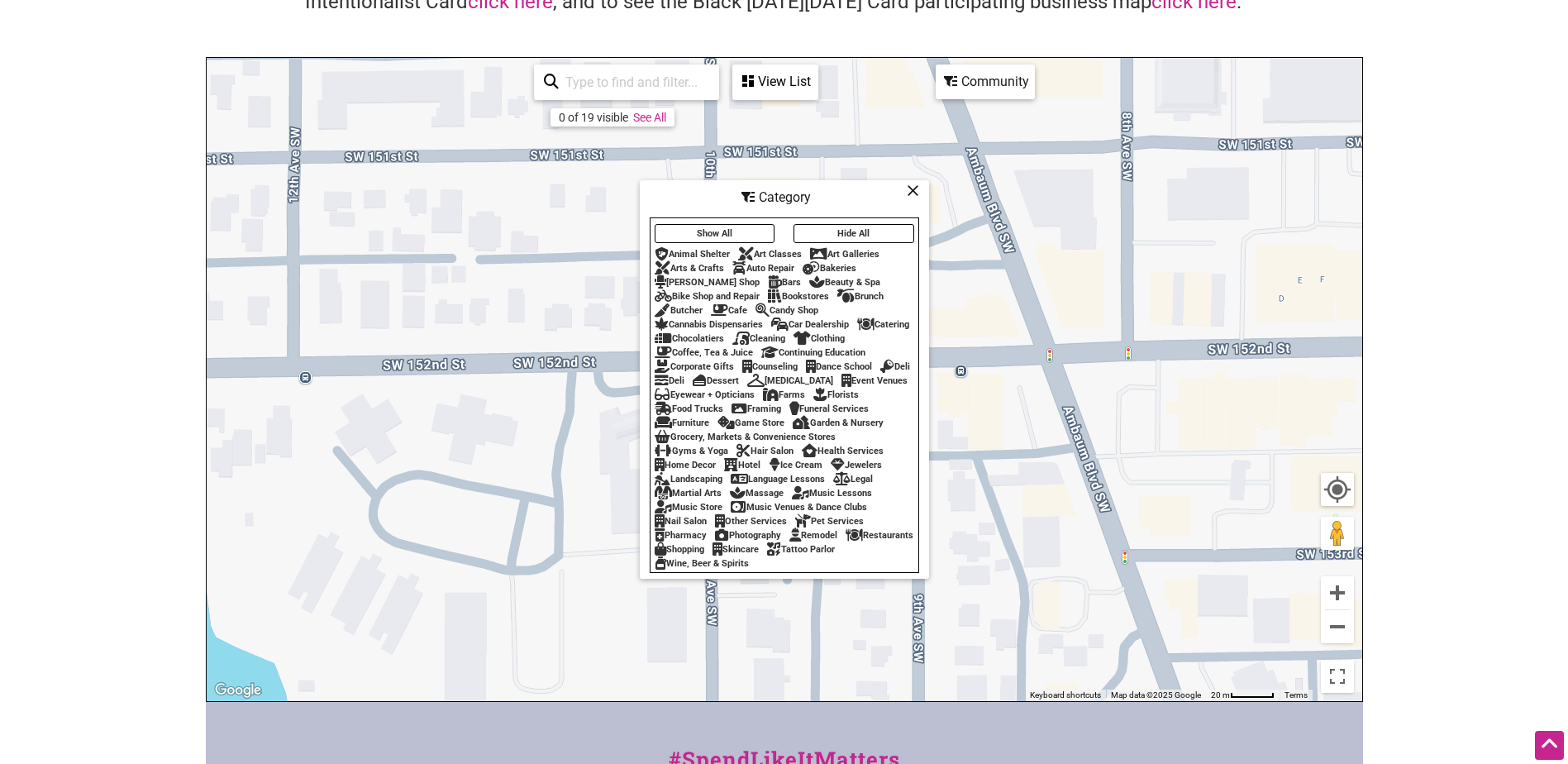
click at [913, 190] on icon at bounding box center [913, 190] width 12 height 1
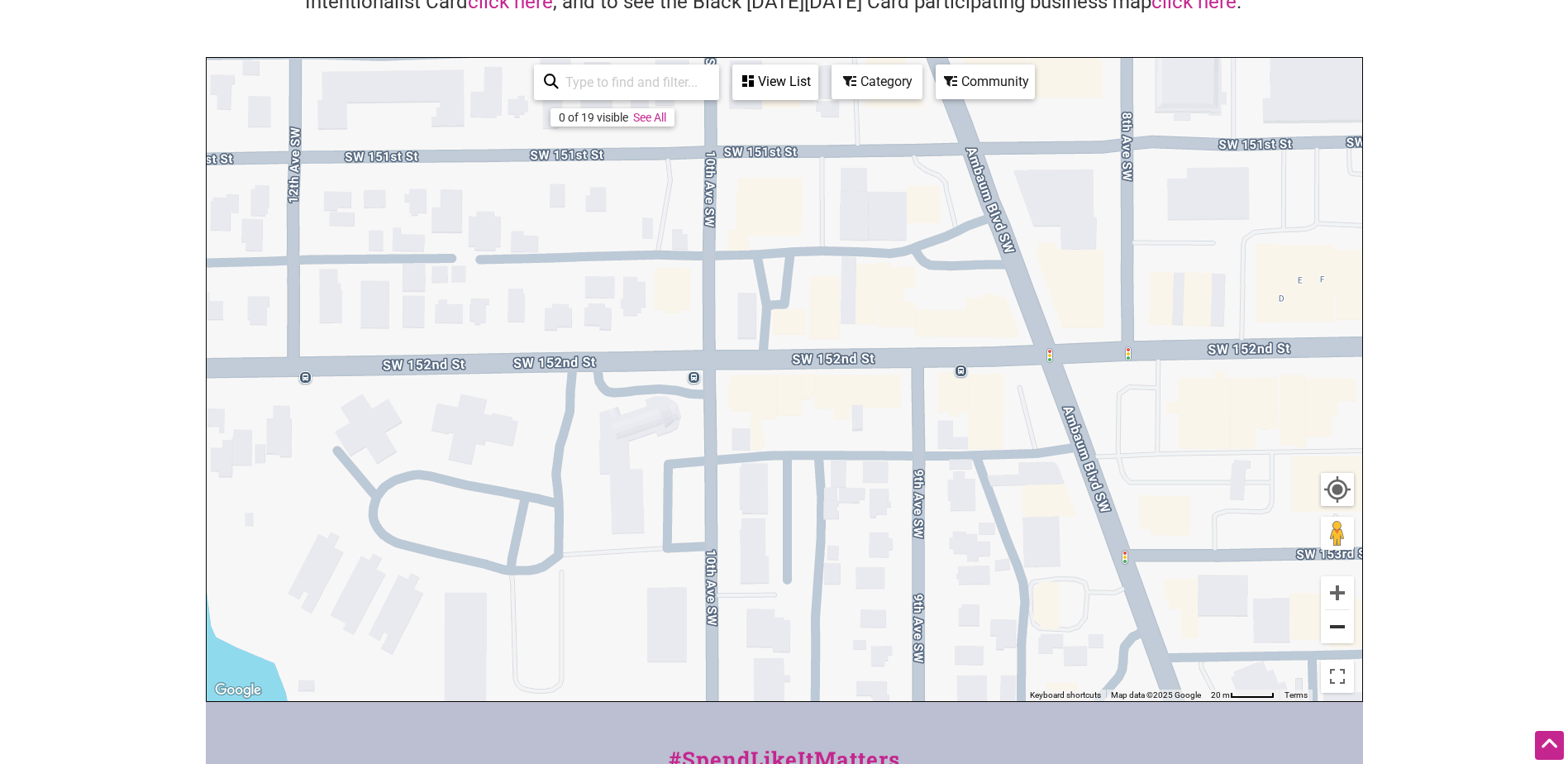
click at [1341, 631] on button "Zoom out" at bounding box center [1337, 626] width 33 height 33
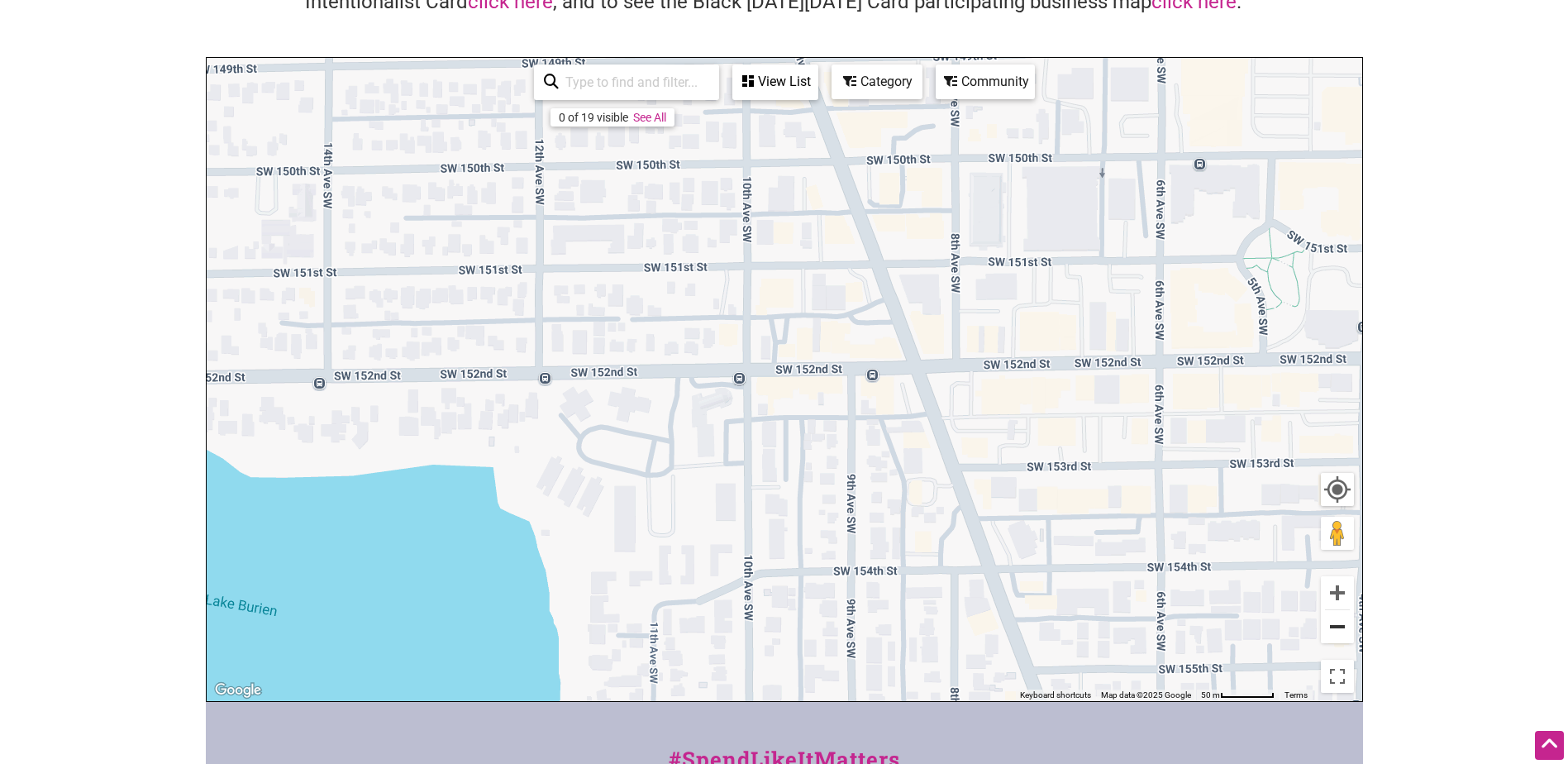
click at [1341, 631] on button "Zoom out" at bounding box center [1337, 626] width 33 height 33
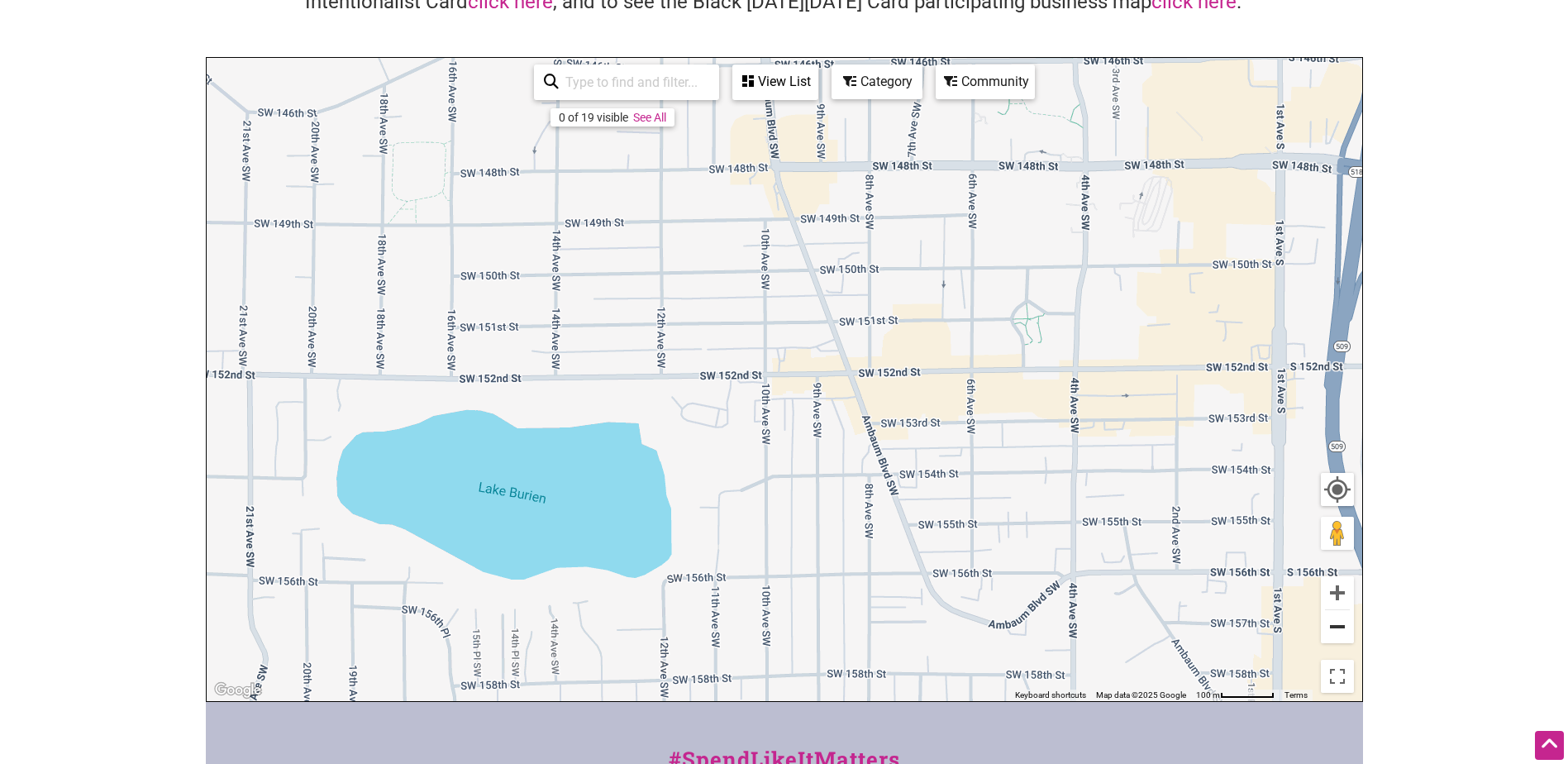
click at [1341, 631] on button "Zoom out" at bounding box center [1337, 626] width 33 height 33
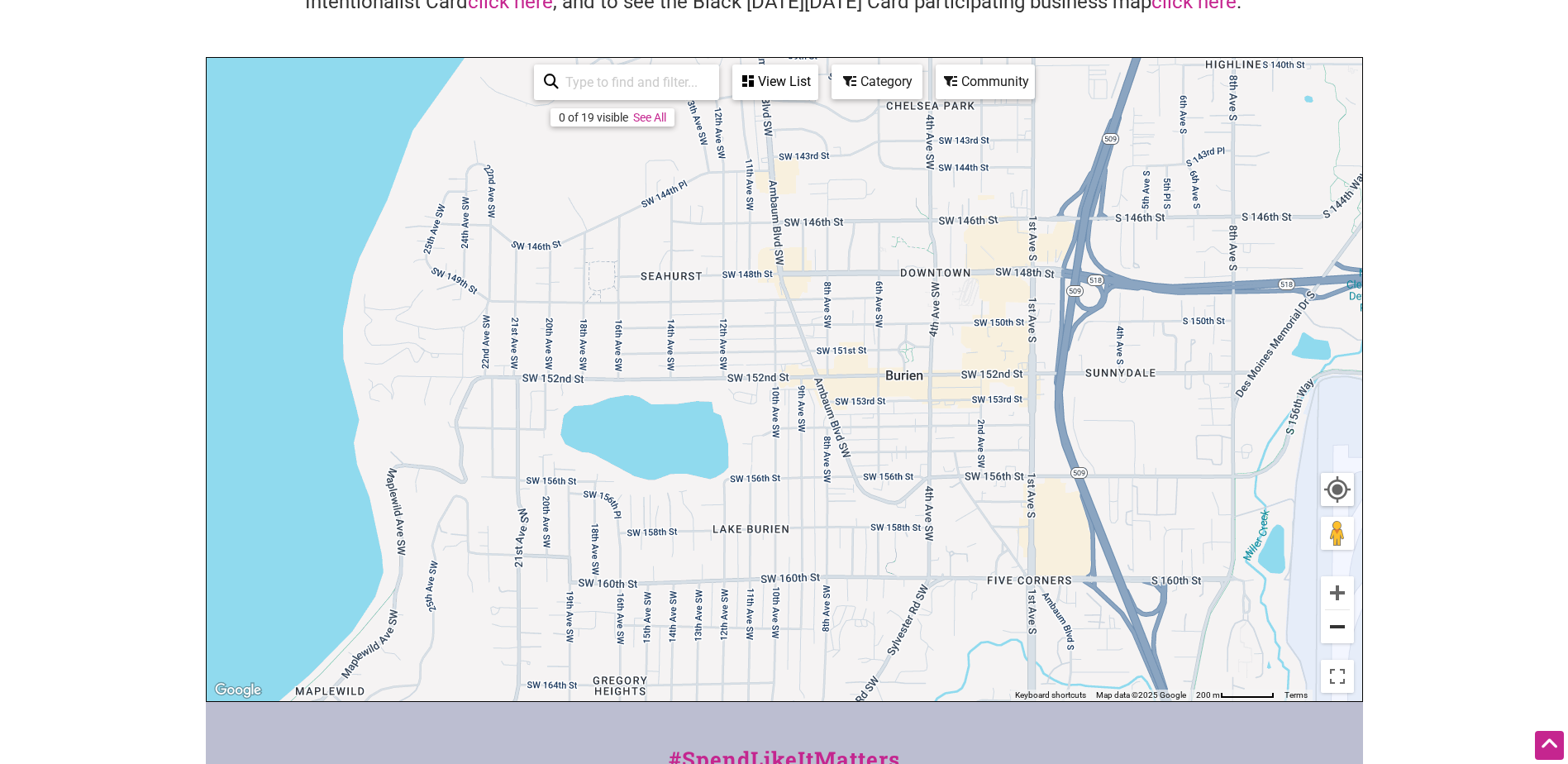
click at [1341, 631] on button "Zoom out" at bounding box center [1337, 626] width 33 height 33
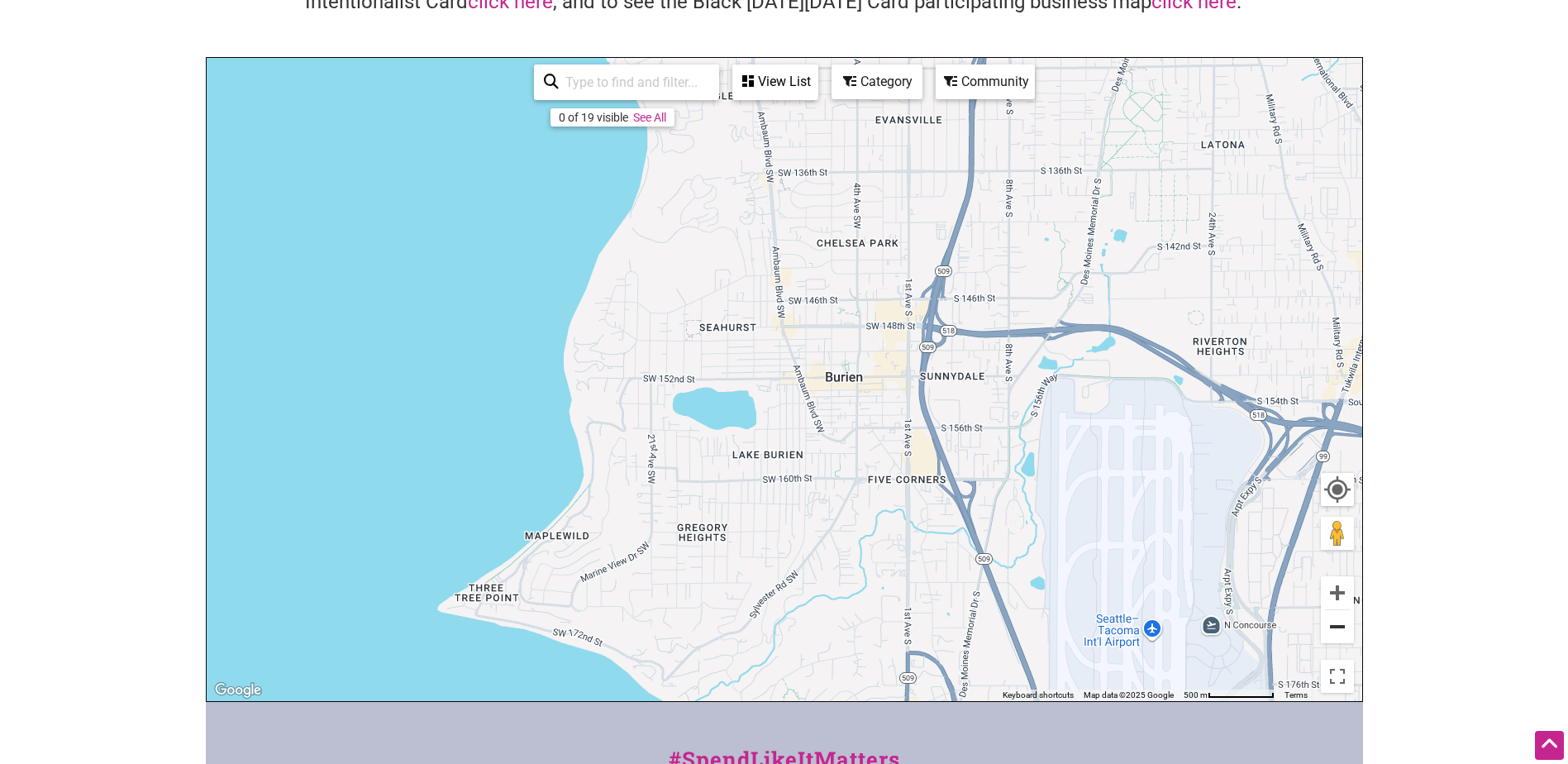
click at [1341, 631] on button "Zoom out" at bounding box center [1337, 626] width 33 height 33
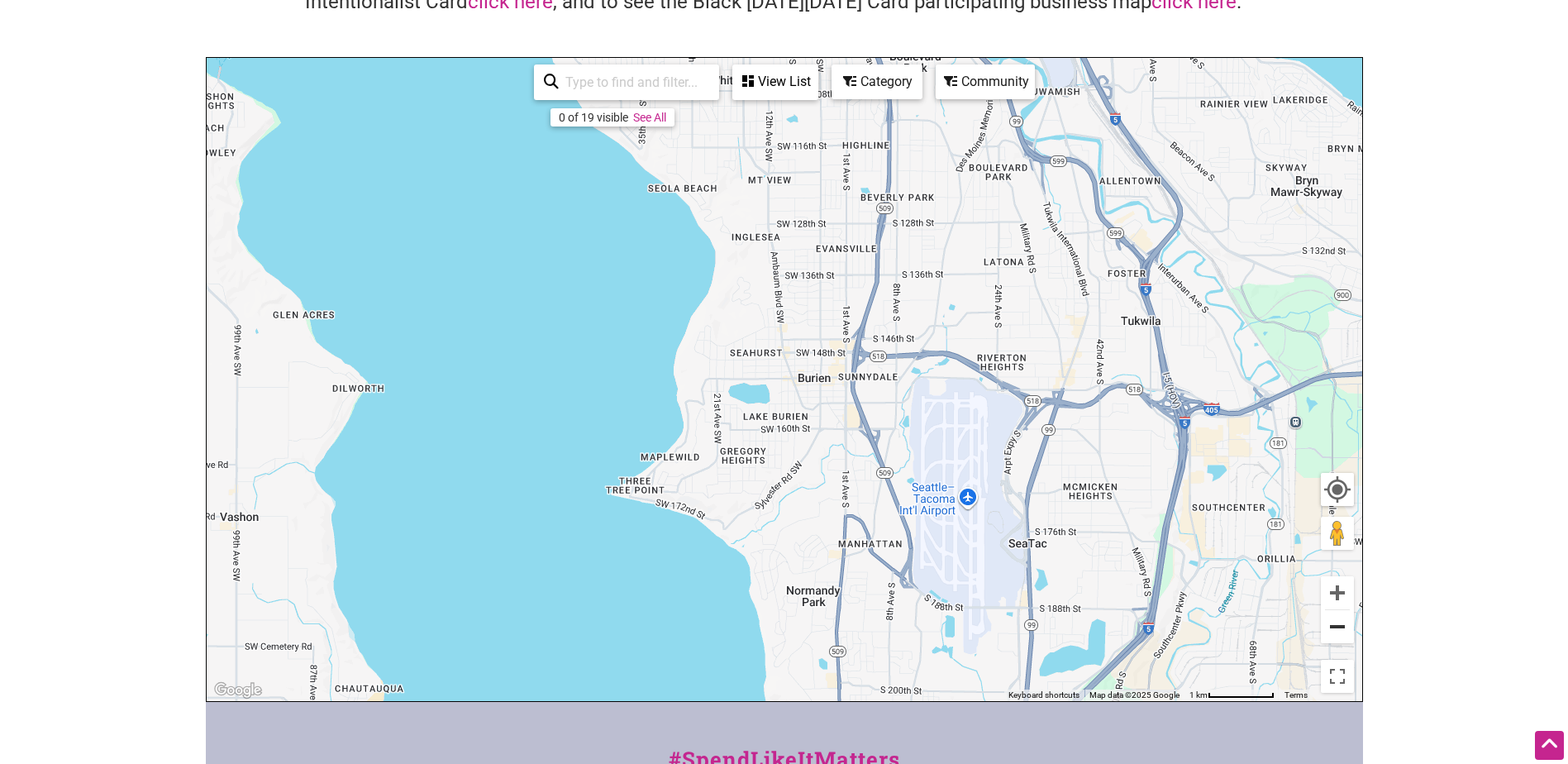
click at [1341, 631] on button "Zoom out" at bounding box center [1337, 626] width 33 height 33
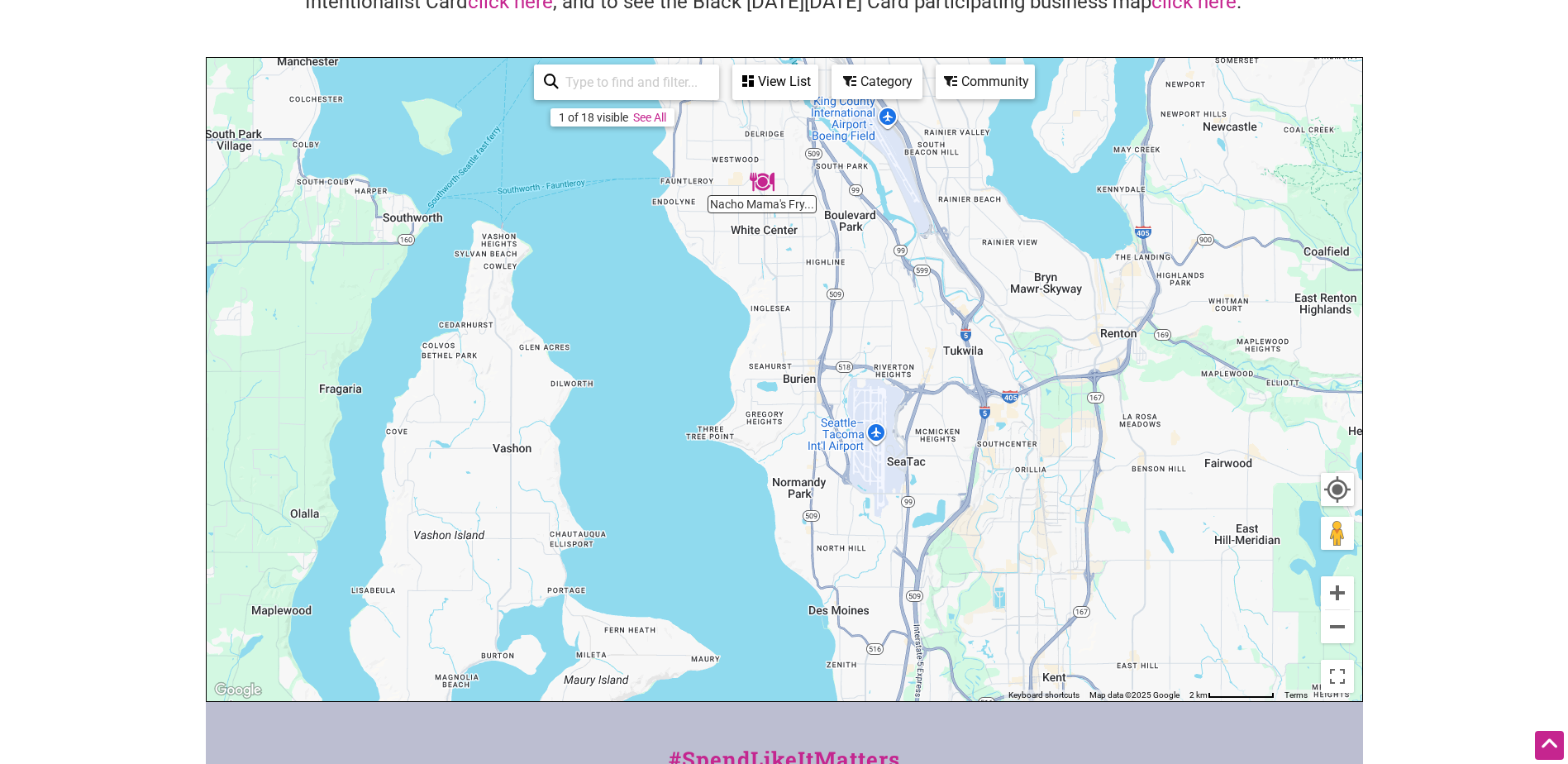
click at [763, 203] on div "To navigate, press the arrow keys." at bounding box center [784, 380] width 1155 height 643
click at [761, 176] on img "Nacho Mama's Fry Bread Cafe" at bounding box center [761, 181] width 38 height 38
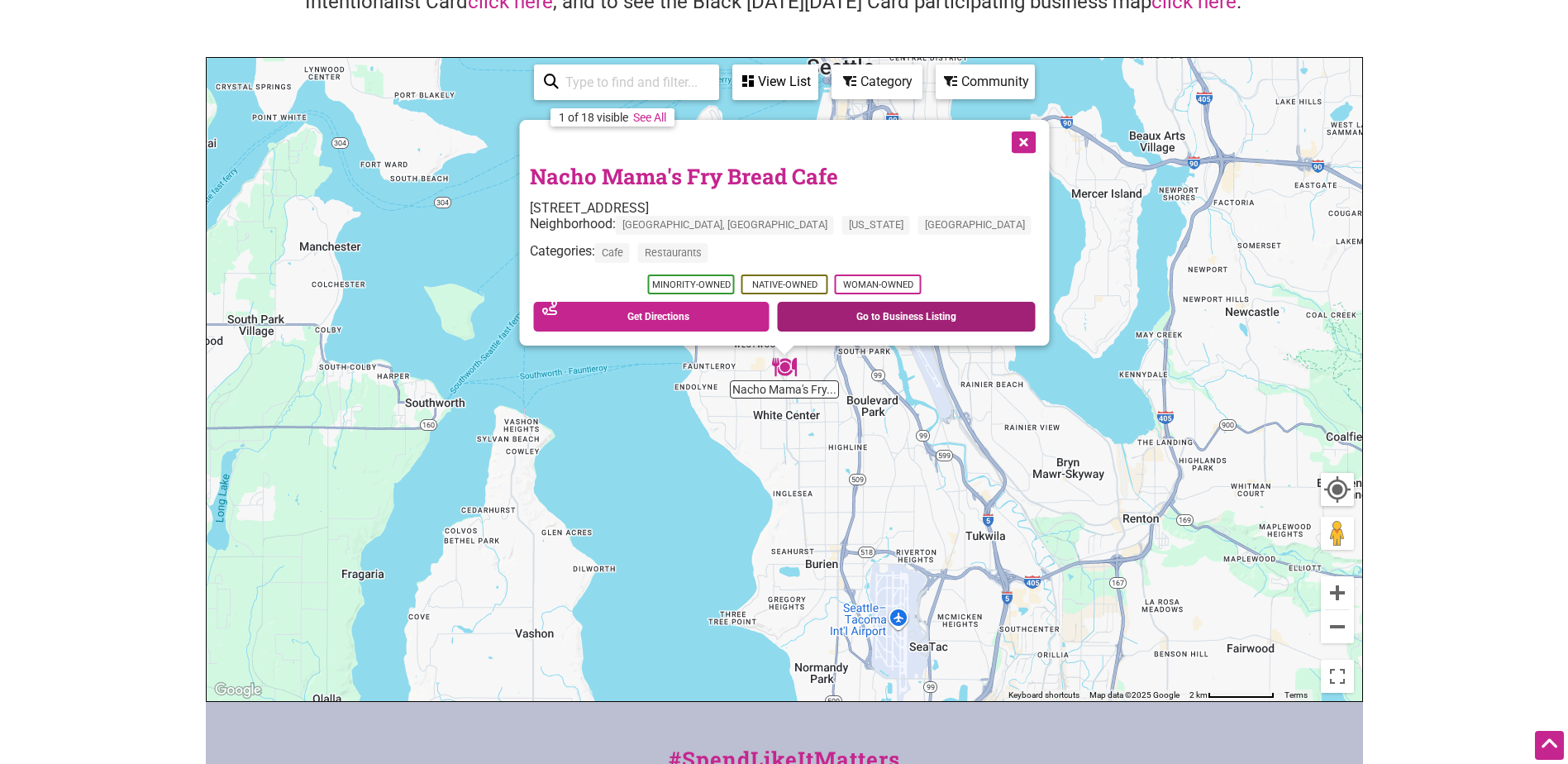
click at [881, 318] on link "Go to Business Listing" at bounding box center [906, 317] width 259 height 30
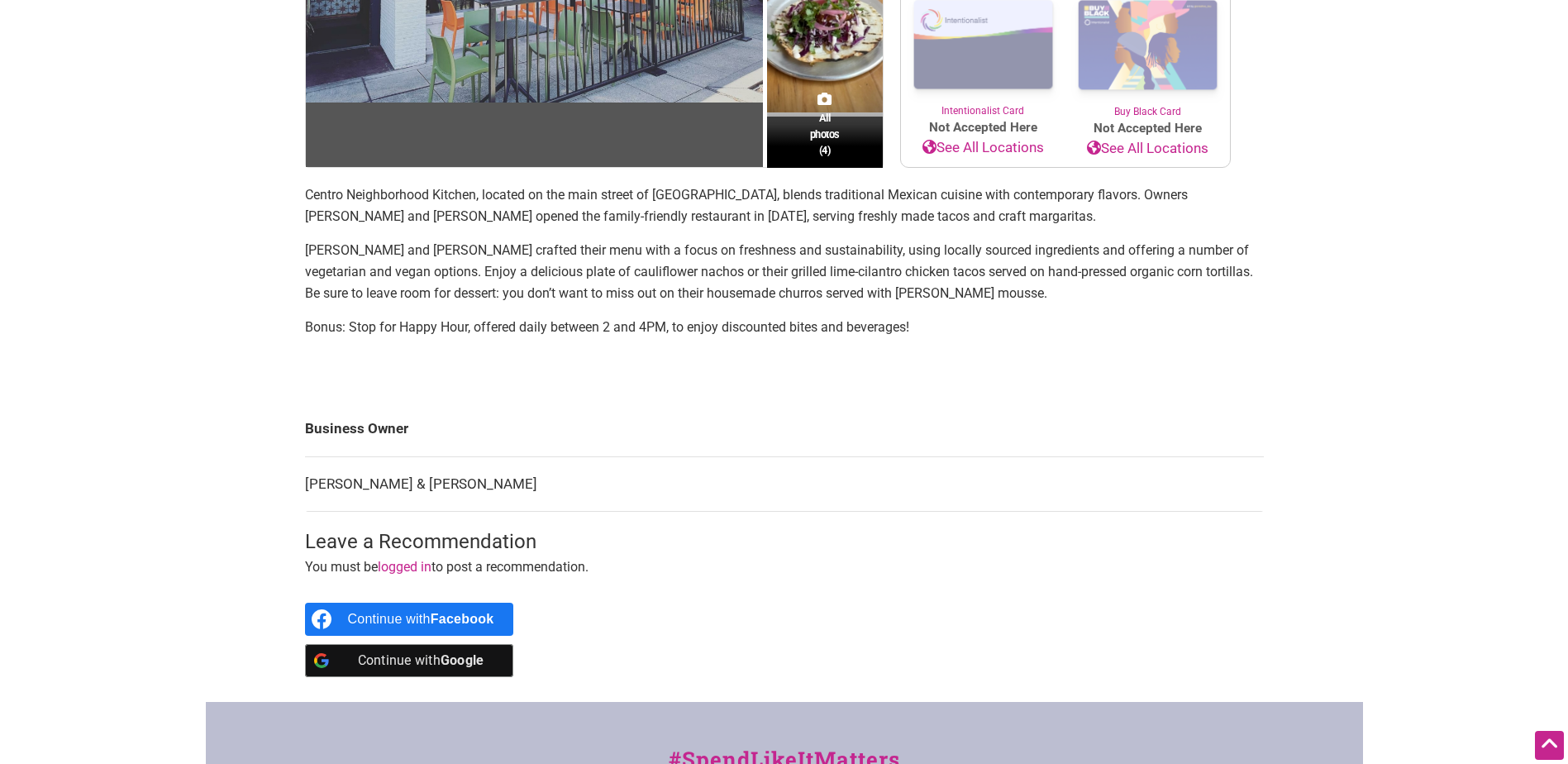
scroll to position [330, 0]
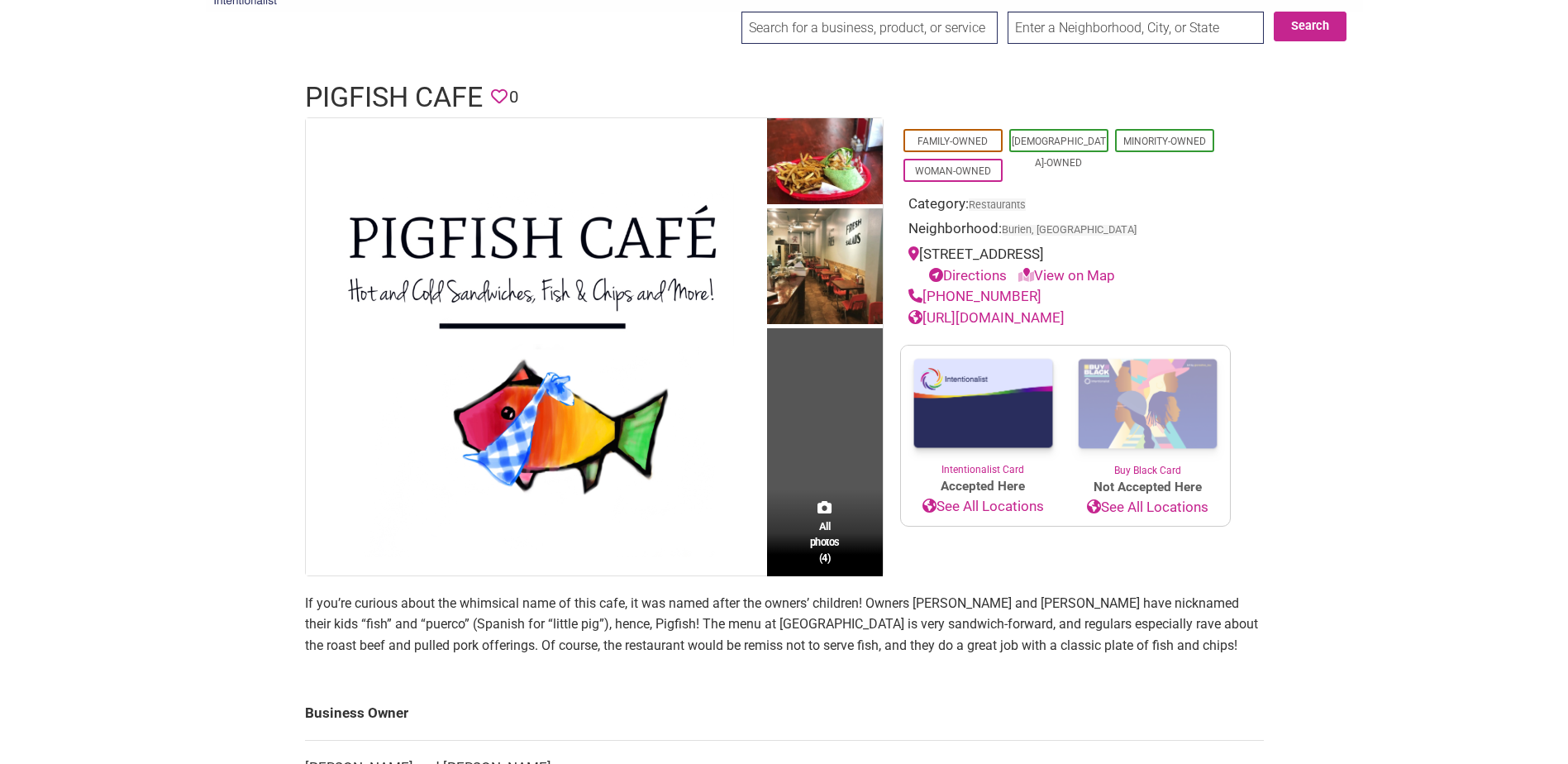
scroll to position [83, 0]
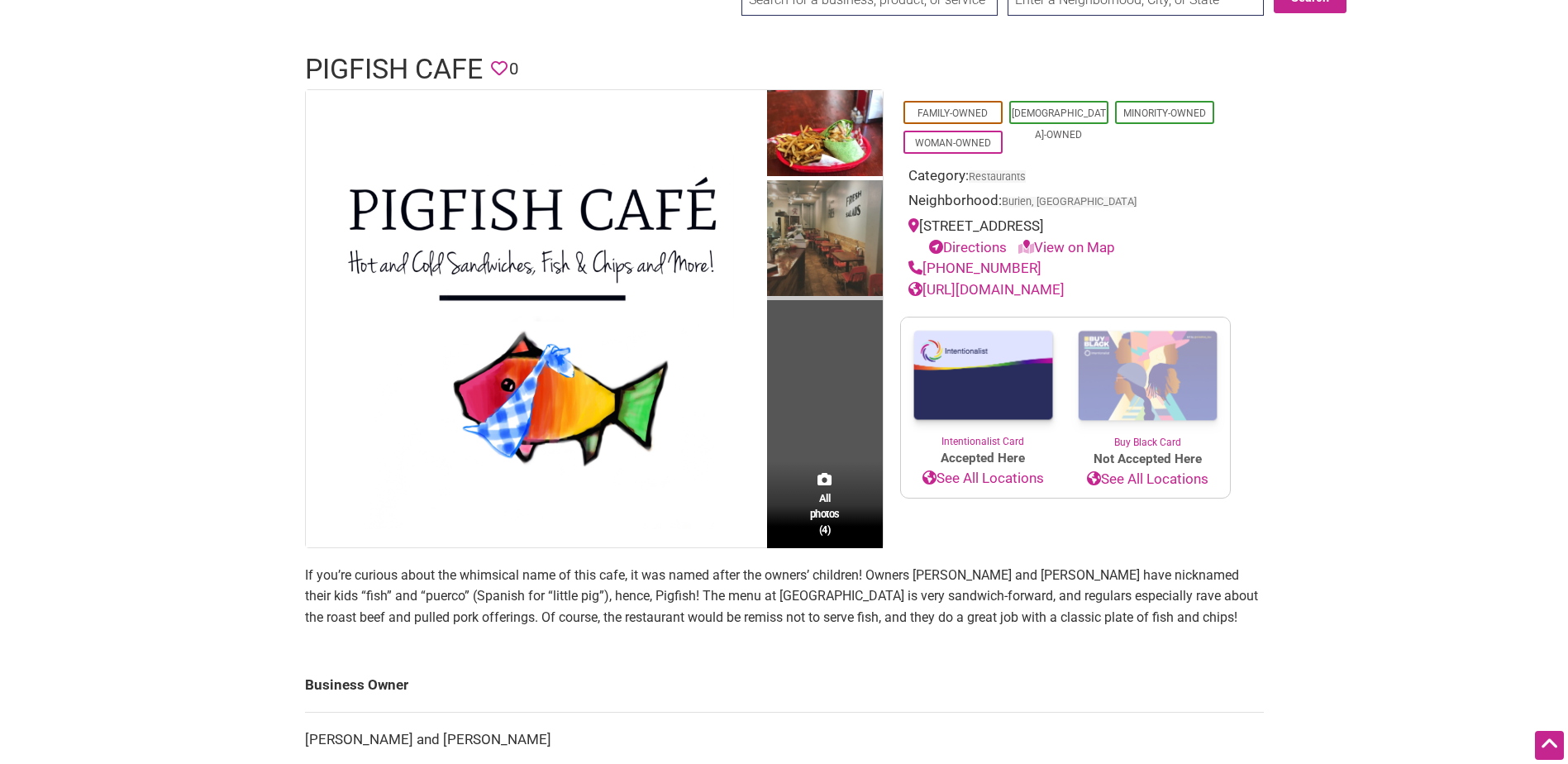
click at [822, 253] on img at bounding box center [824, 240] width 116 height 120
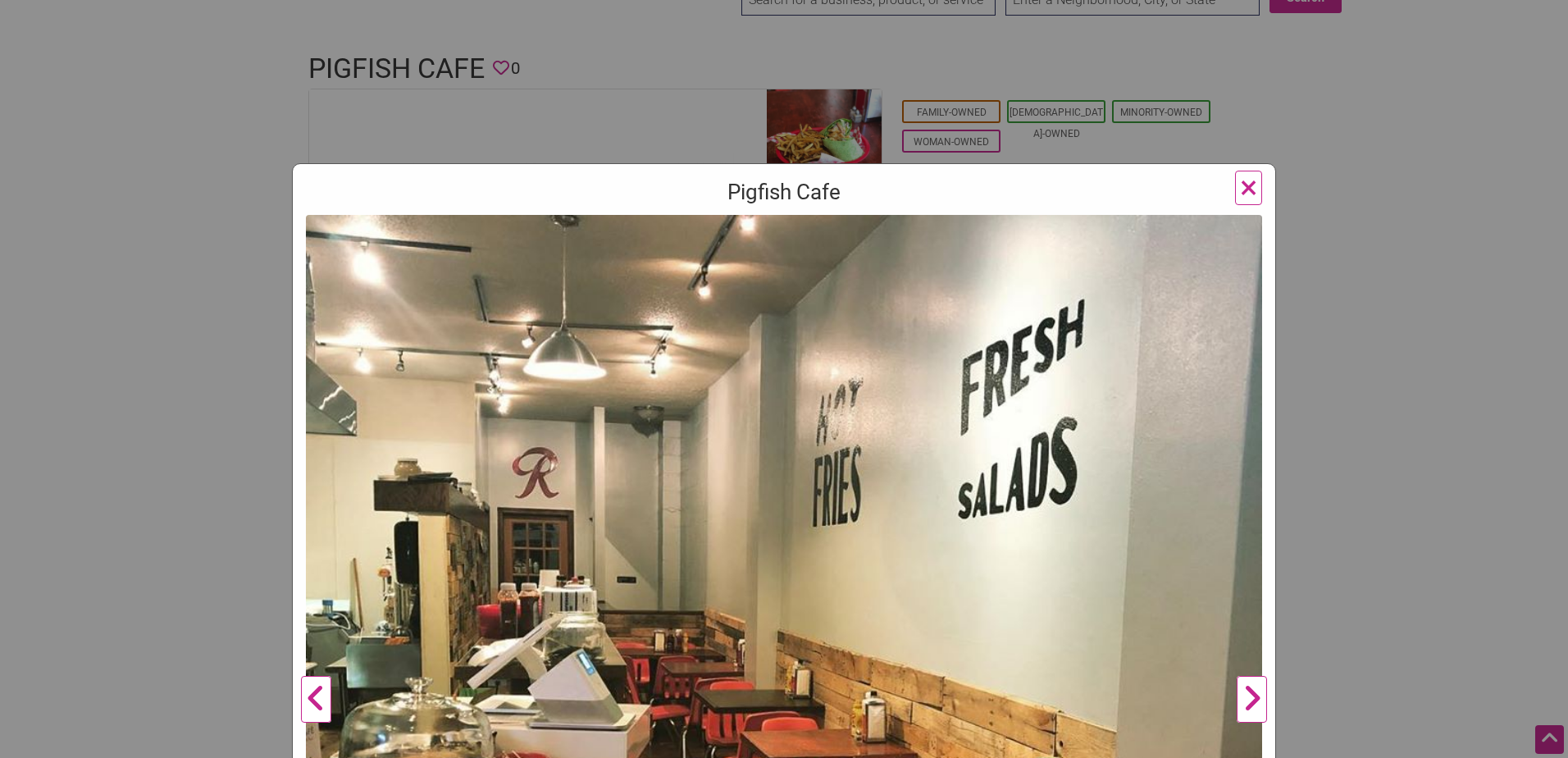
drag, startPoint x: 973, startPoint y: 557, endPoint x: 908, endPoint y: 369, distance: 198.9
click at [908, 369] on img at bounding box center [784, 692] width 956 height 956
click at [1240, 186] on span "×" at bounding box center [1249, 188] width 18 height 39
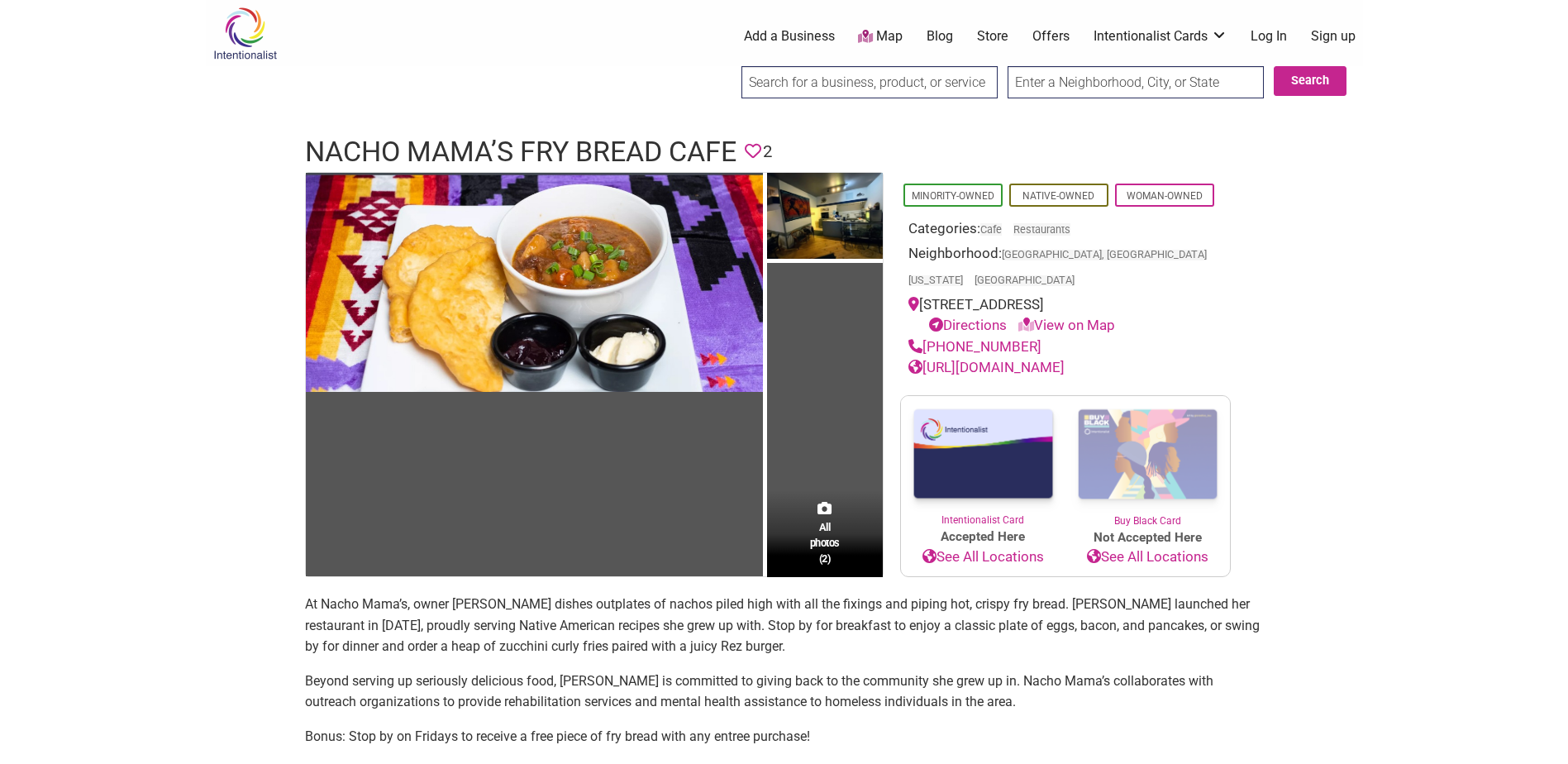
drag, startPoint x: 429, startPoint y: 6, endPoint x: 1307, endPoint y: 429, distance: 974.6
click at [887, 37] on link "Map" at bounding box center [880, 37] width 45 height 19
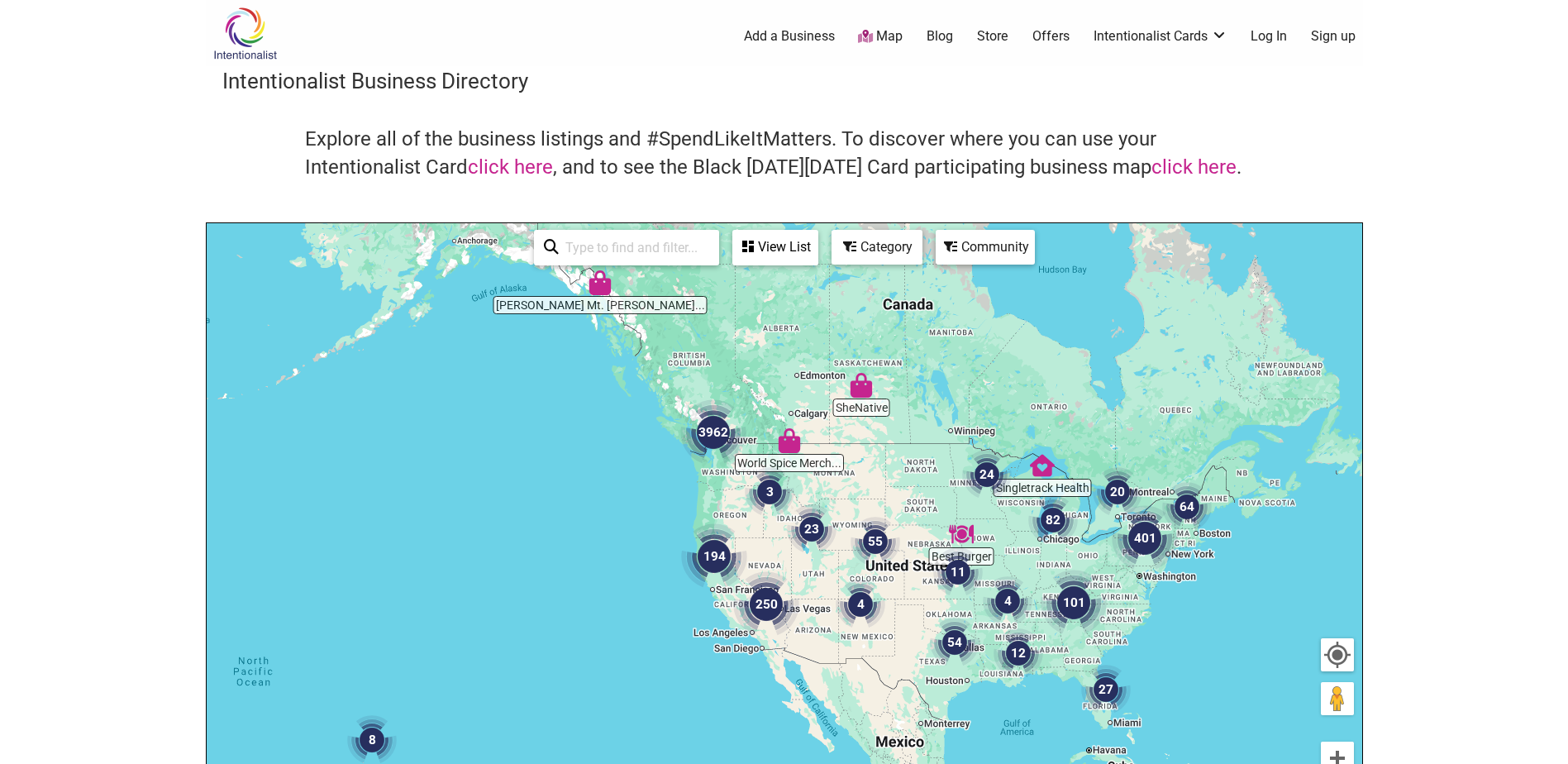
click at [958, 242] on div "Community" at bounding box center [985, 247] width 96 height 32
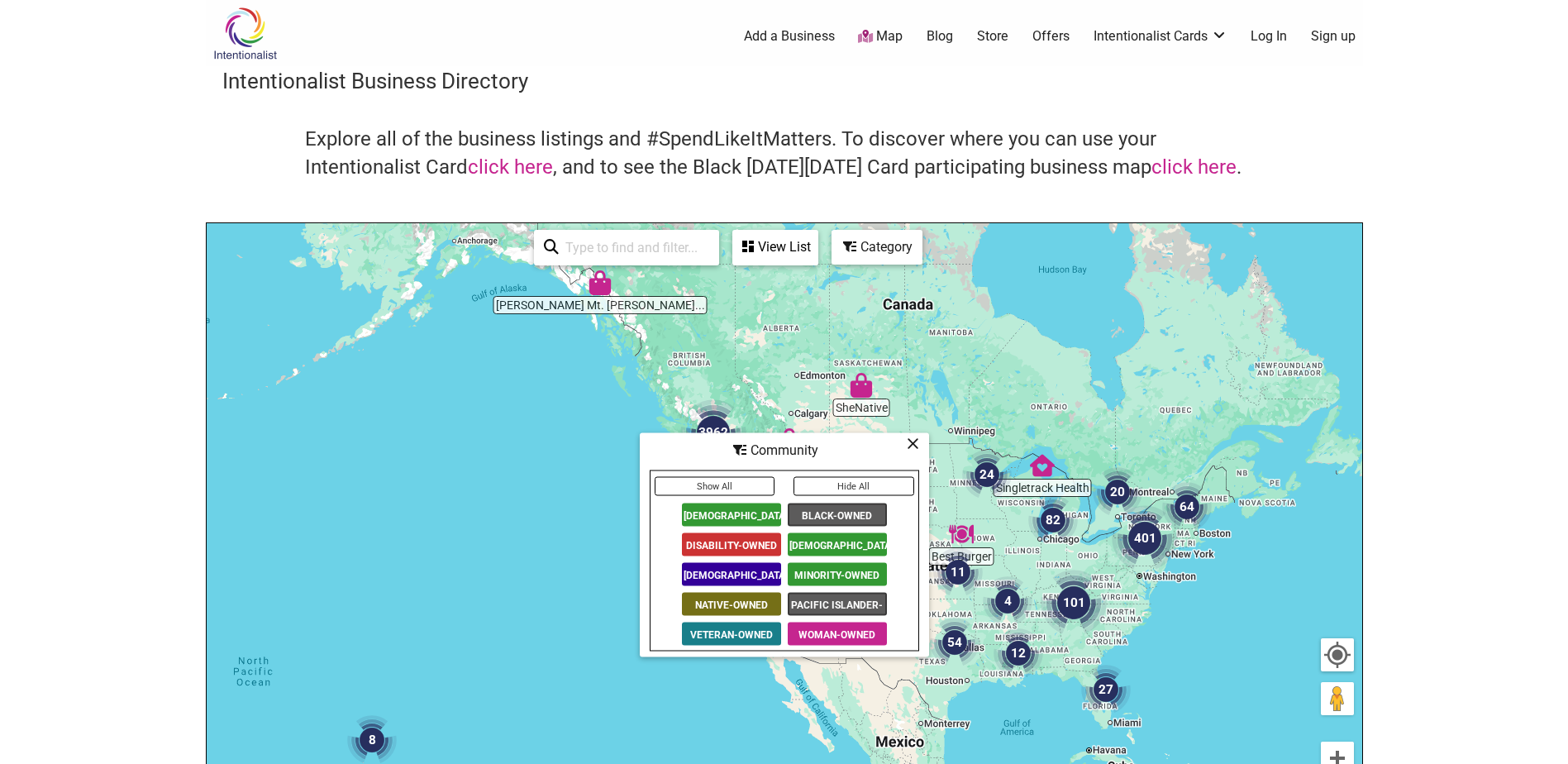
click at [751, 604] on span "Native-Owned" at bounding box center [731, 604] width 99 height 23
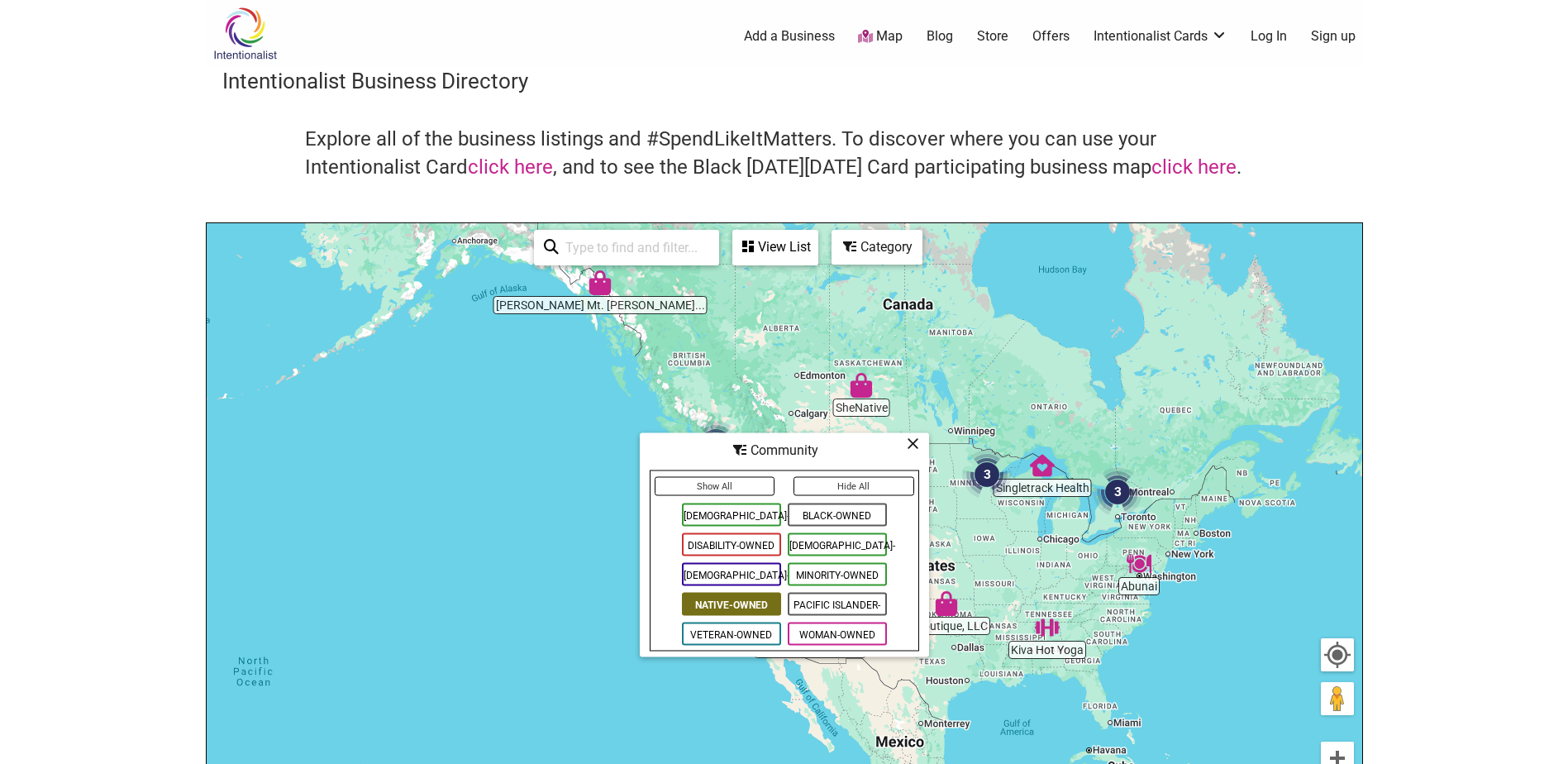
click at [775, 245] on div "View List" at bounding box center [776, 247] width 83 height 32
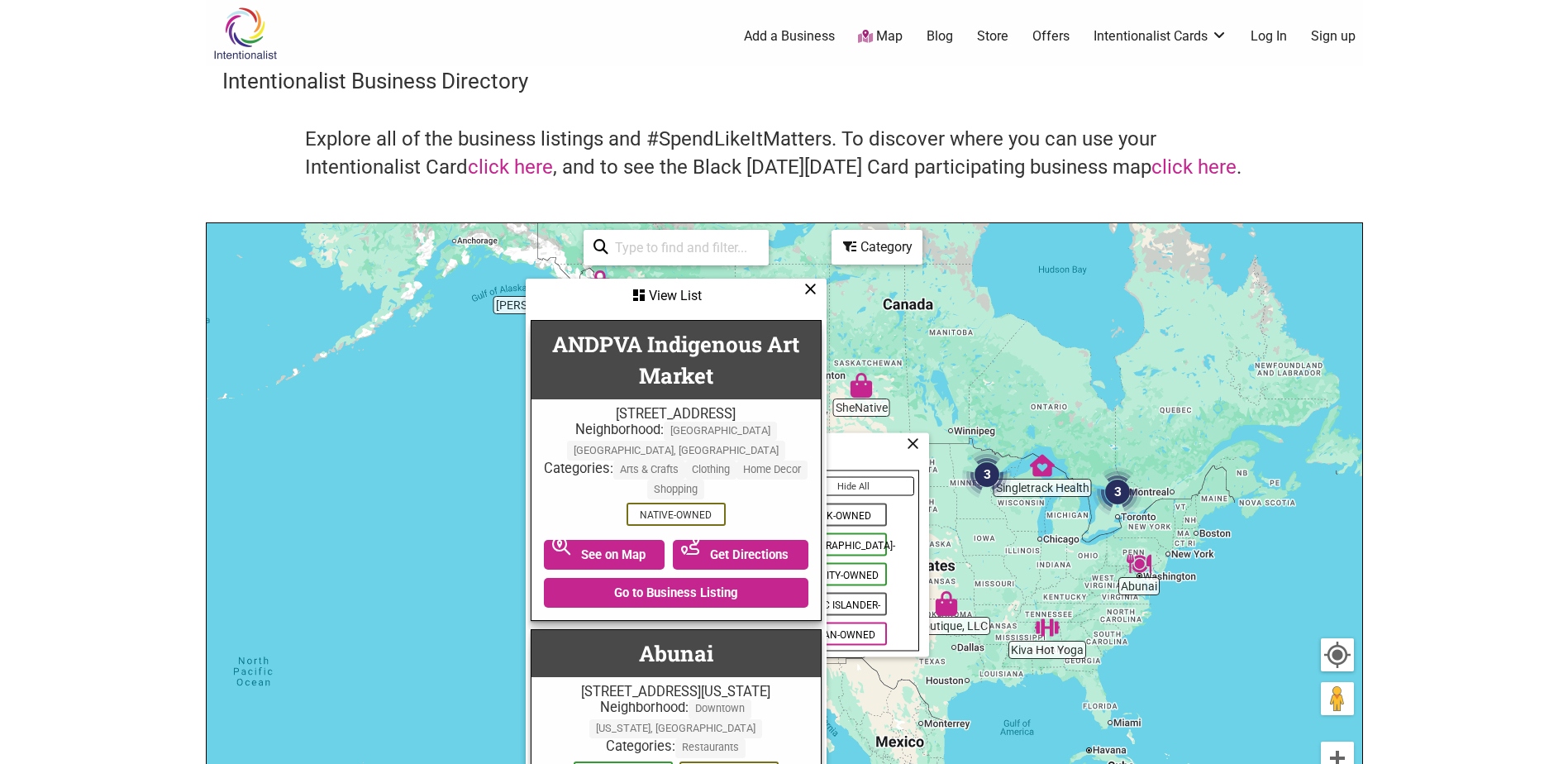
click at [817, 290] on div "View List" at bounding box center [676, 296] width 298 height 32
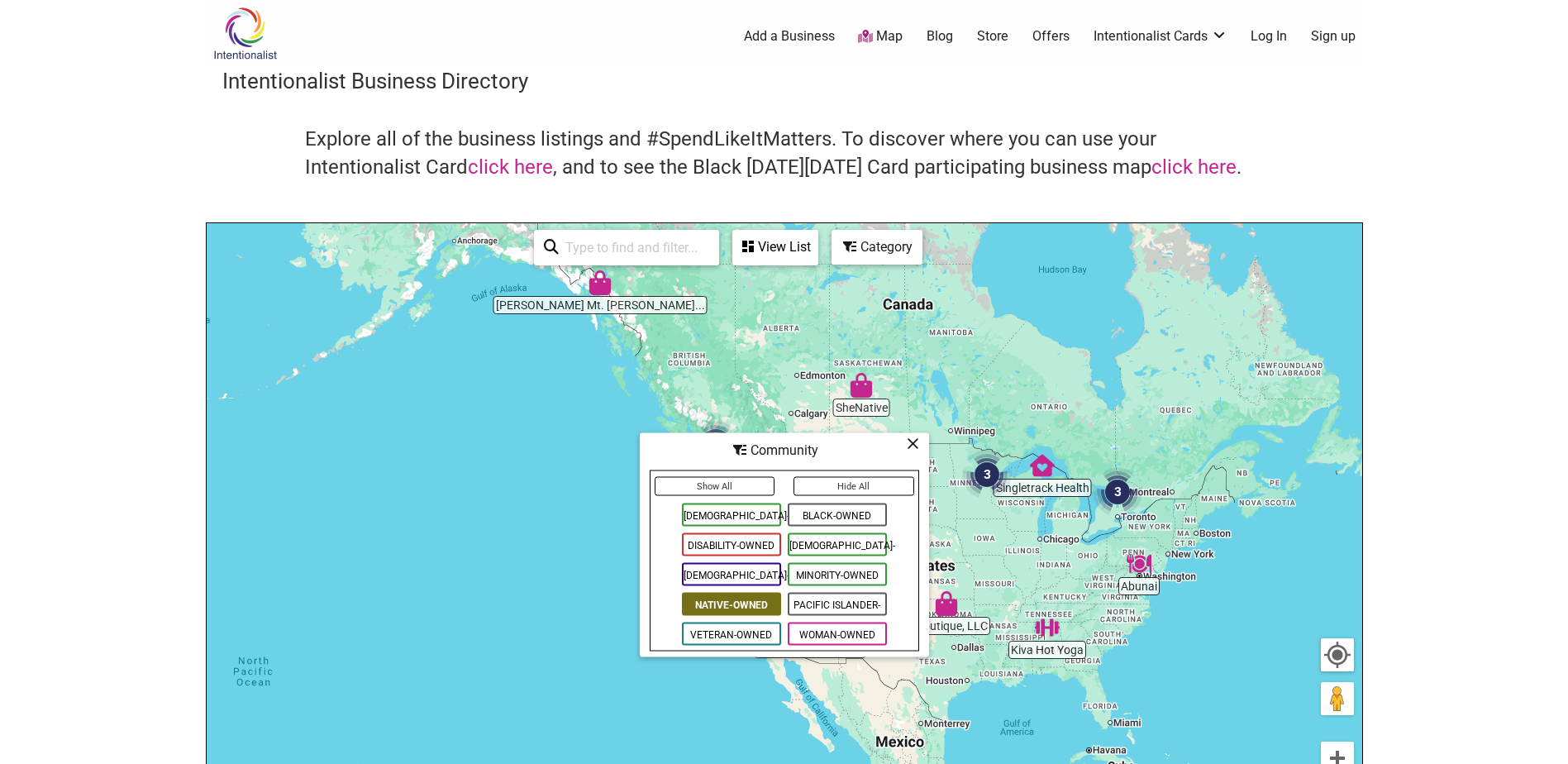
click at [880, 238] on div "Category" at bounding box center [876, 247] width 87 height 32
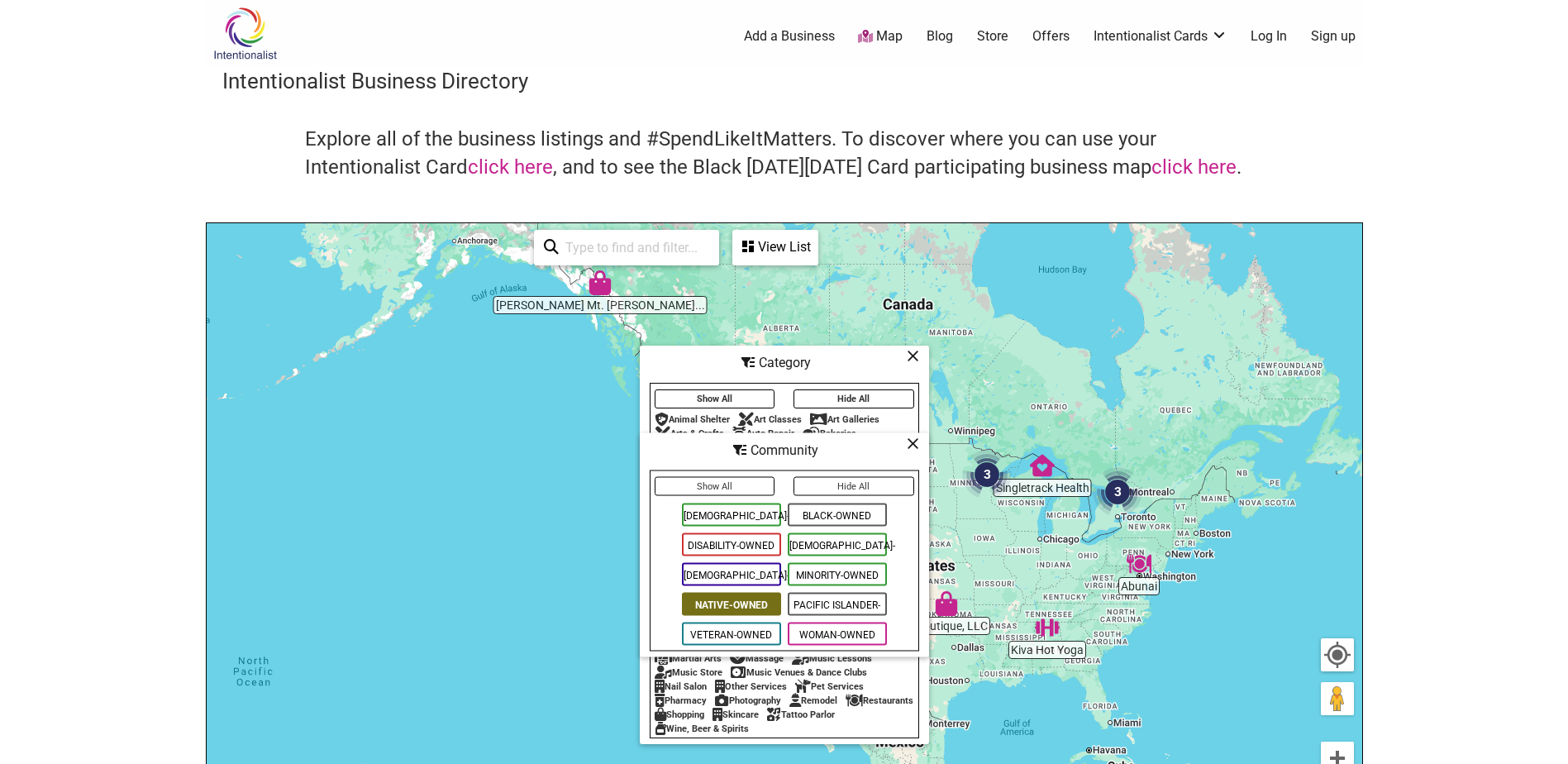
click at [909, 443] on icon at bounding box center [913, 443] width 12 height 1
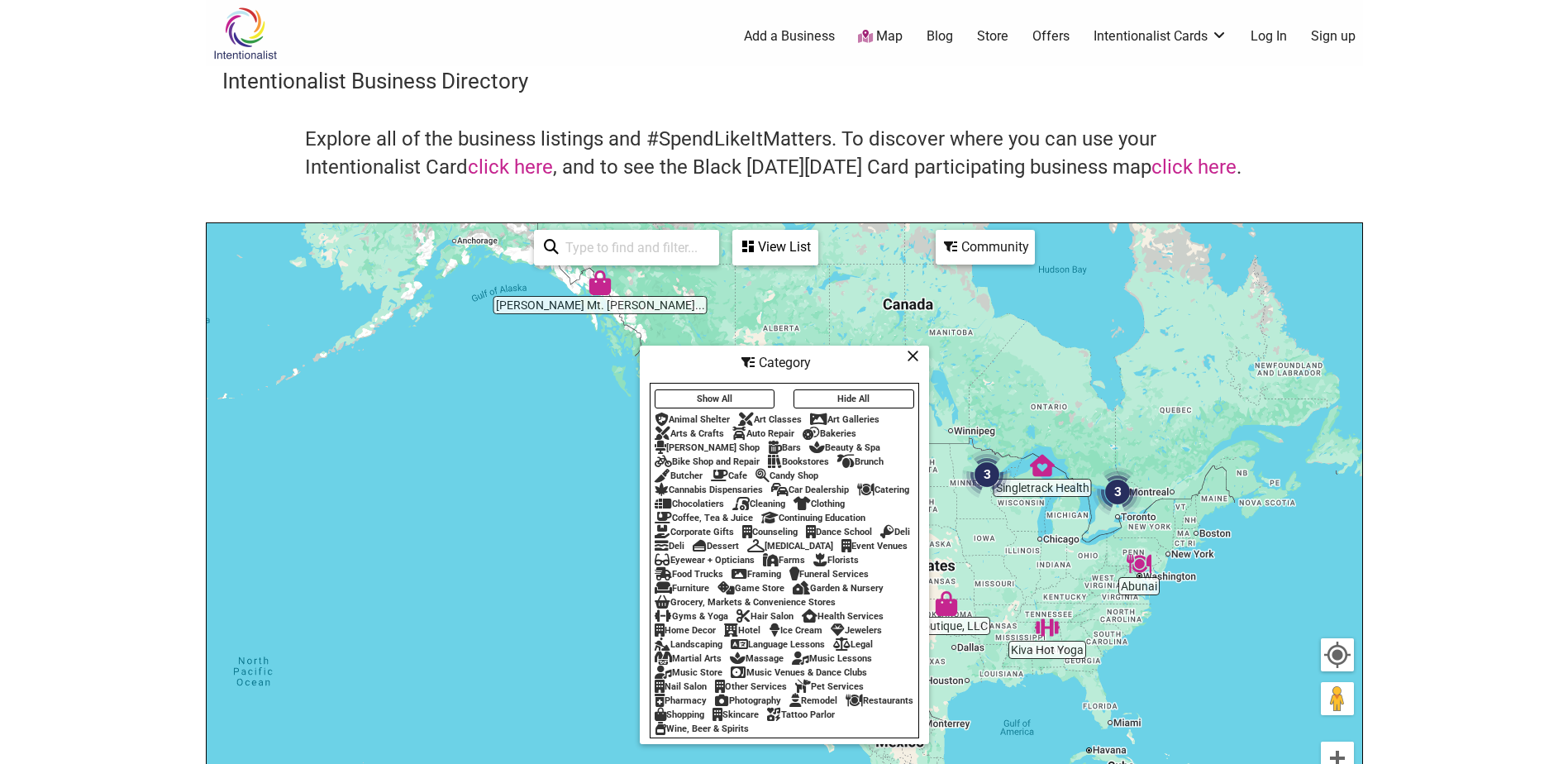
click at [845, 706] on div "Restaurants" at bounding box center [879, 700] width 68 height 11
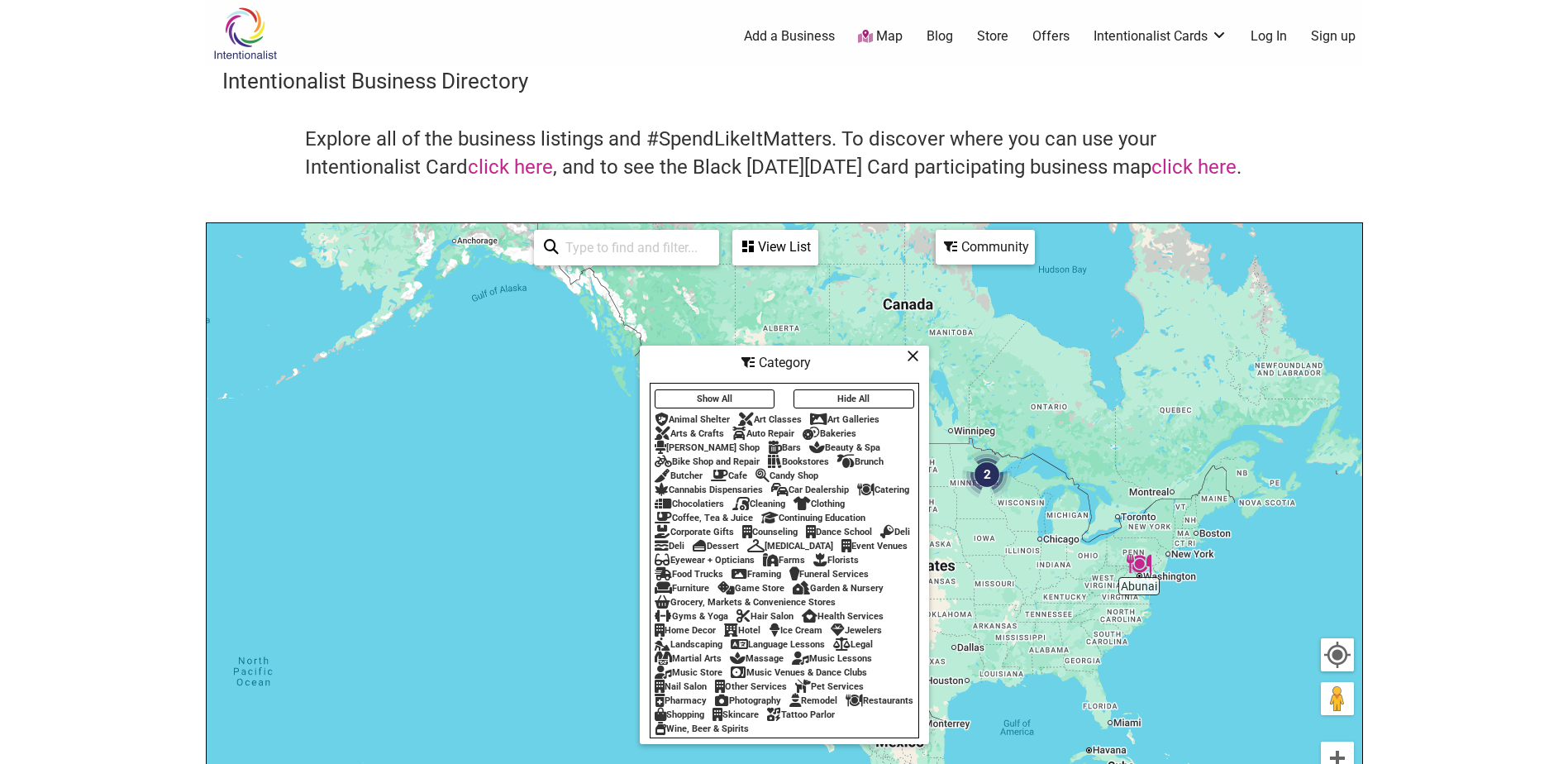
click at [915, 355] on icon at bounding box center [913, 355] width 12 height 1
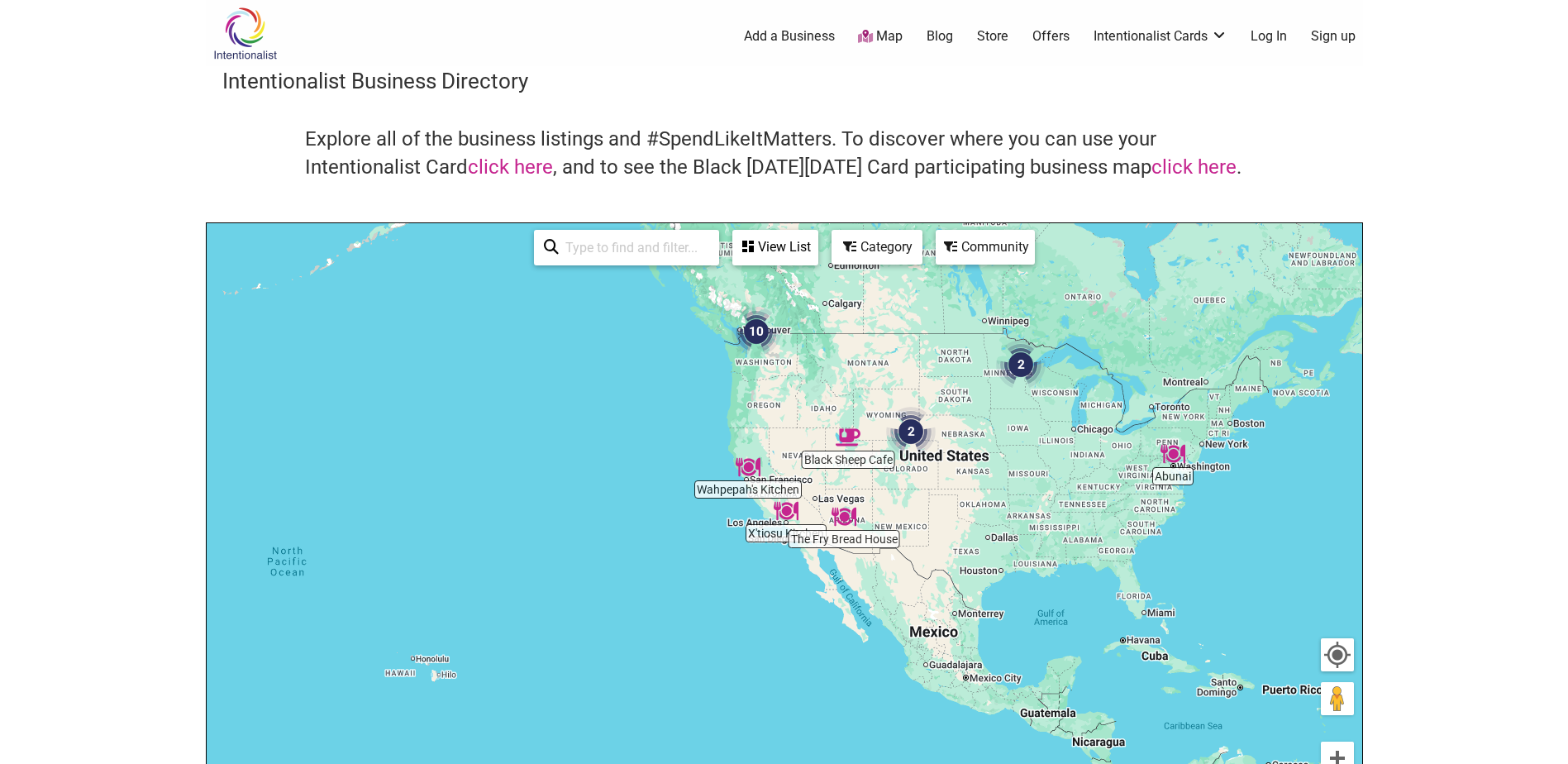
drag, startPoint x: 769, startPoint y: 534, endPoint x: 803, endPoint y: 420, distance: 119.0
click at [803, 420] on div "To navigate, press the arrow keys." at bounding box center [784, 545] width 1155 height 643
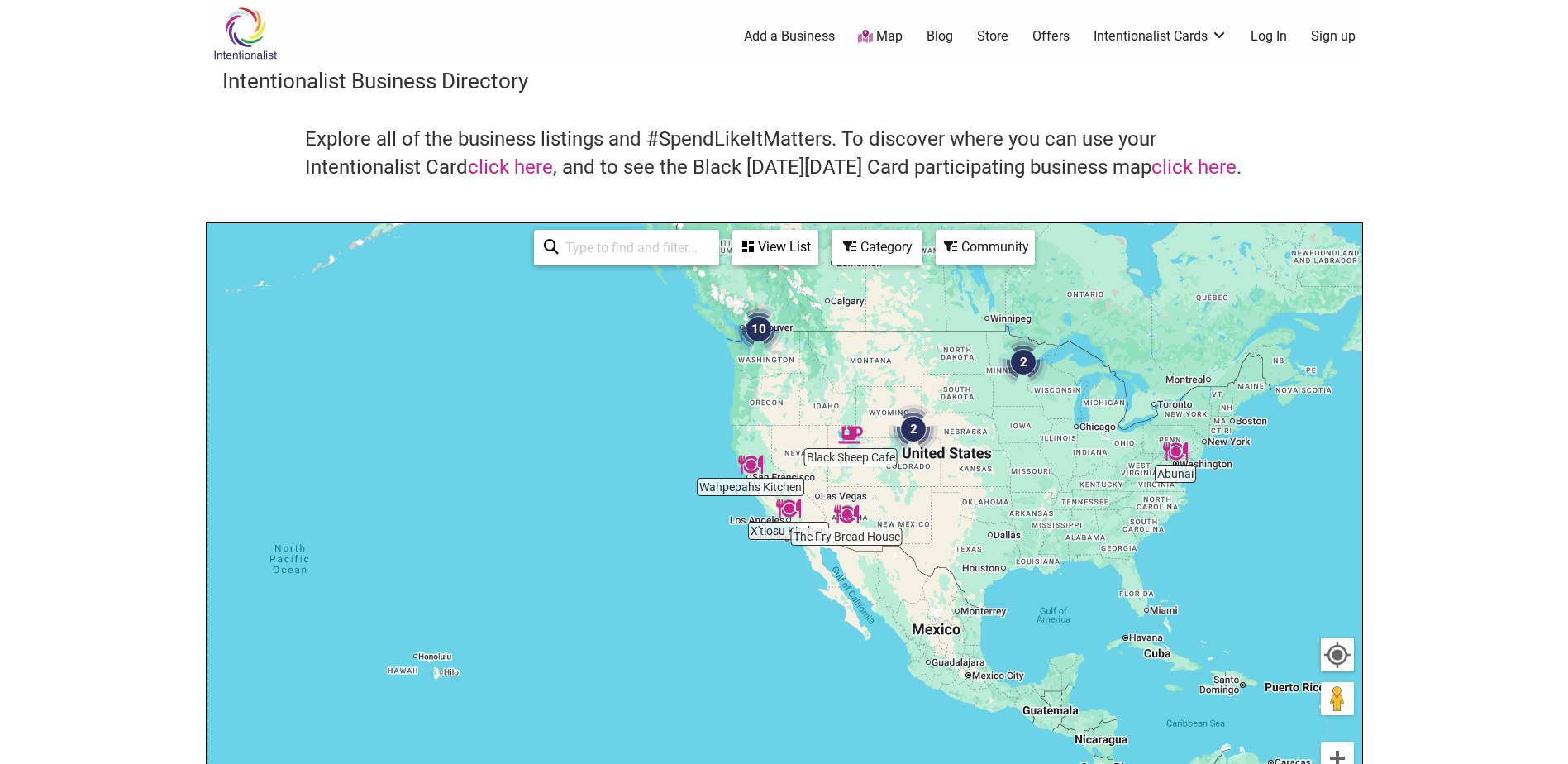
click at [806, 481] on div "To navigate, press the arrow keys." at bounding box center [784, 545] width 1155 height 643
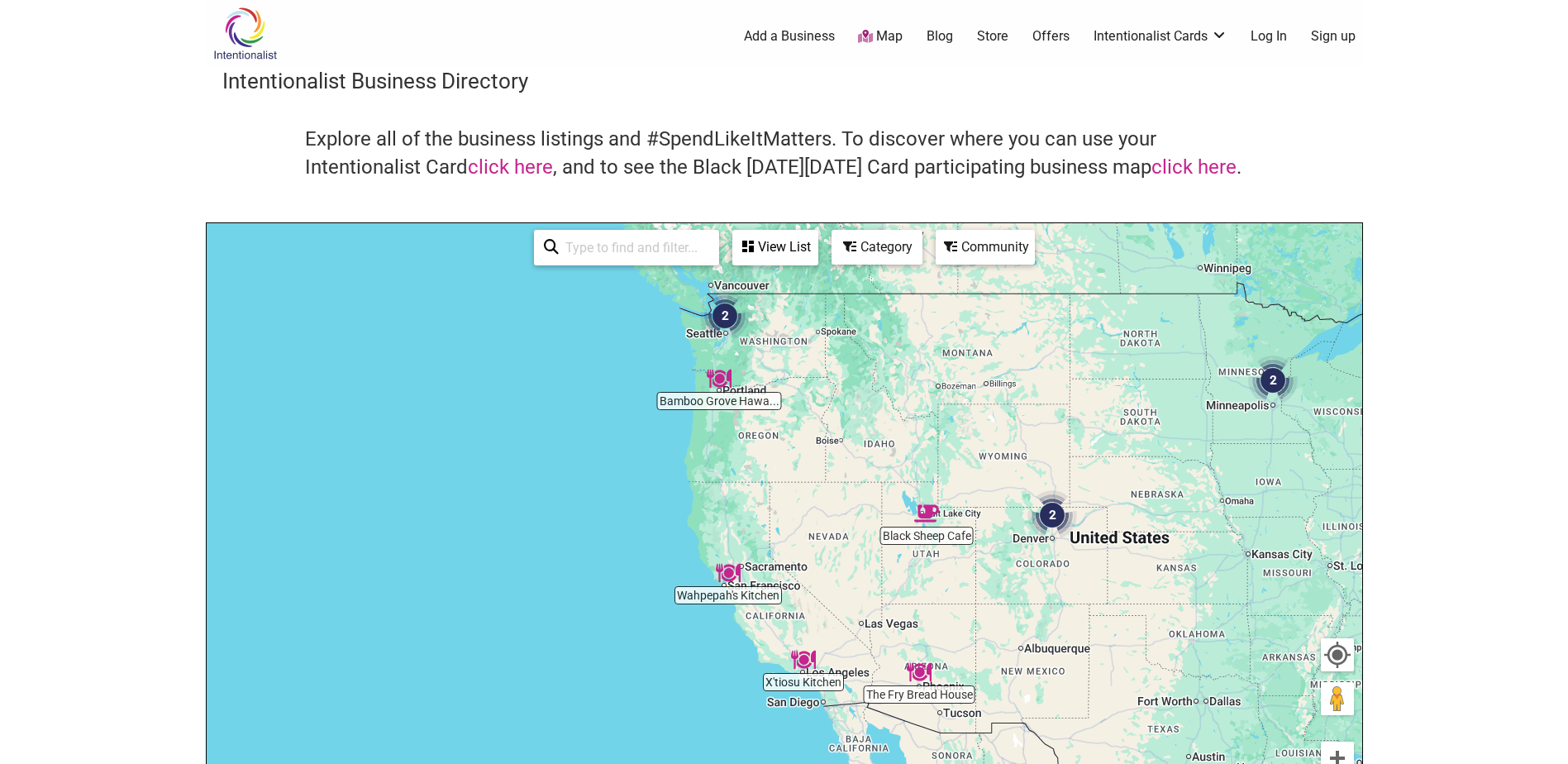
drag, startPoint x: 753, startPoint y: 402, endPoint x: 784, endPoint y: 545, distance: 146.3
click at [784, 545] on div "To navigate, press the arrow keys." at bounding box center [784, 545] width 1155 height 643
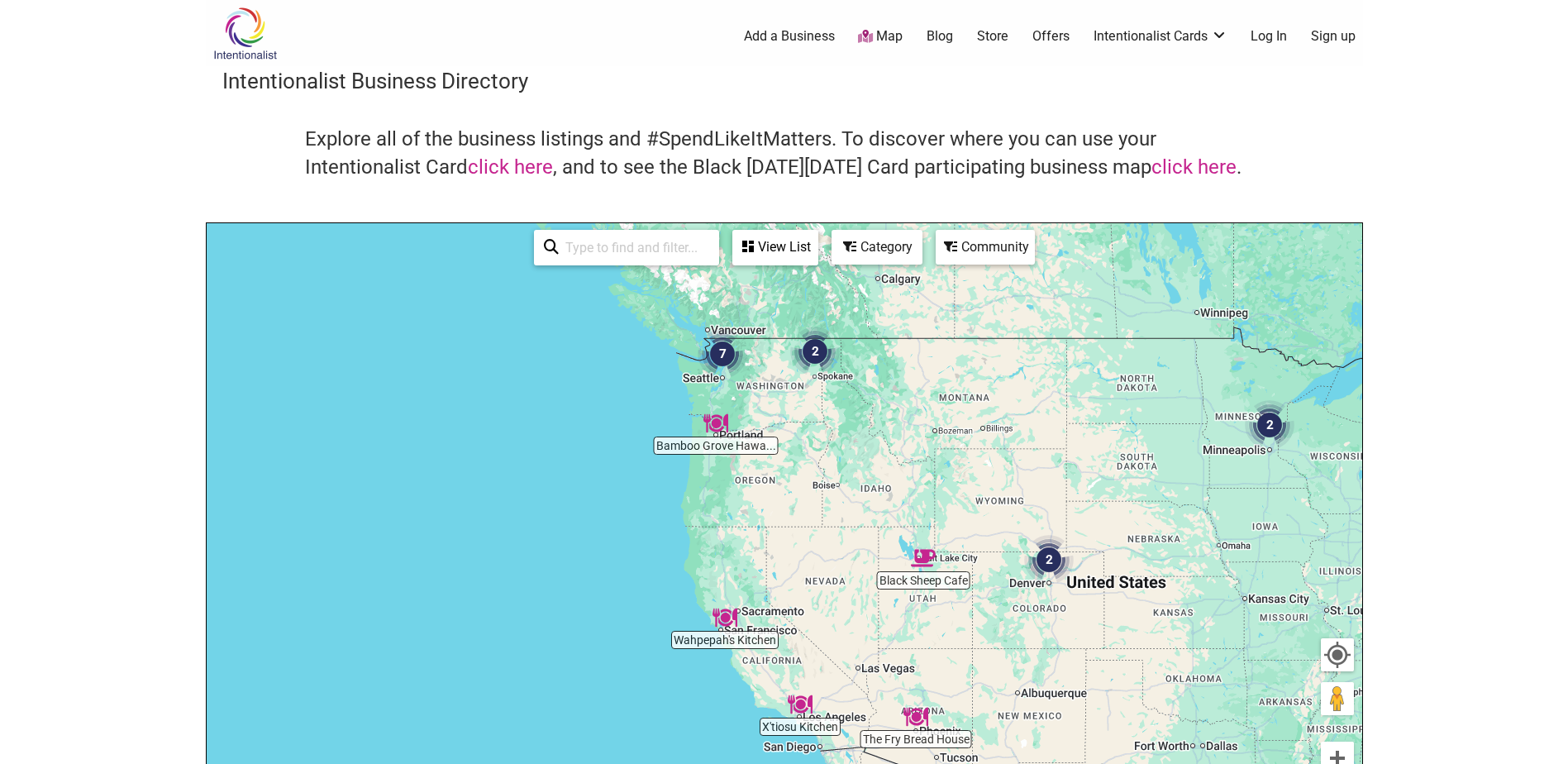
click at [736, 480] on div "To navigate, press the arrow keys." at bounding box center [784, 545] width 1155 height 643
click at [723, 350] on img "7" at bounding box center [722, 353] width 63 height 63
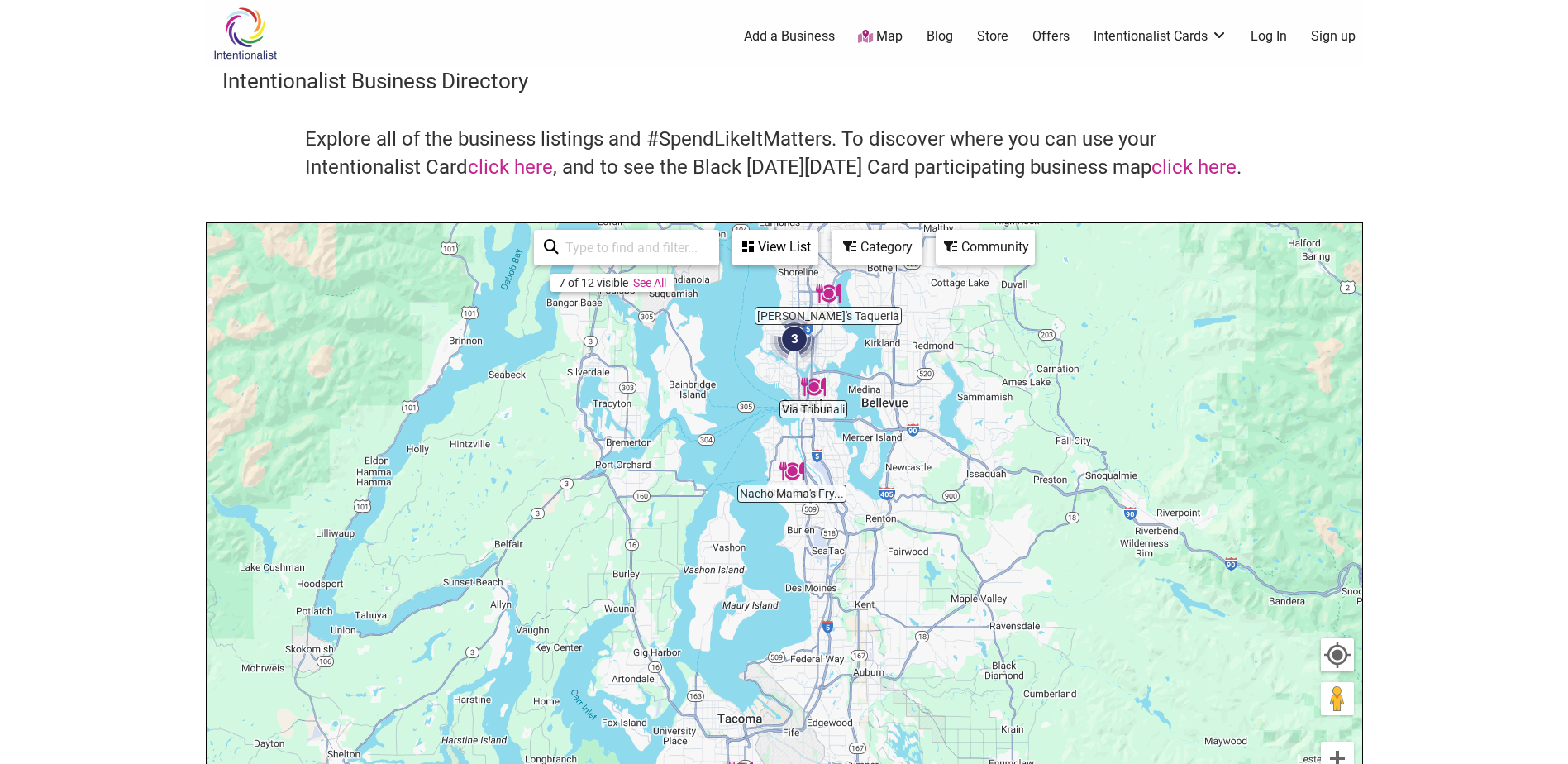
click at [843, 352] on div "To navigate, press the arrow keys." at bounding box center [784, 545] width 1155 height 643
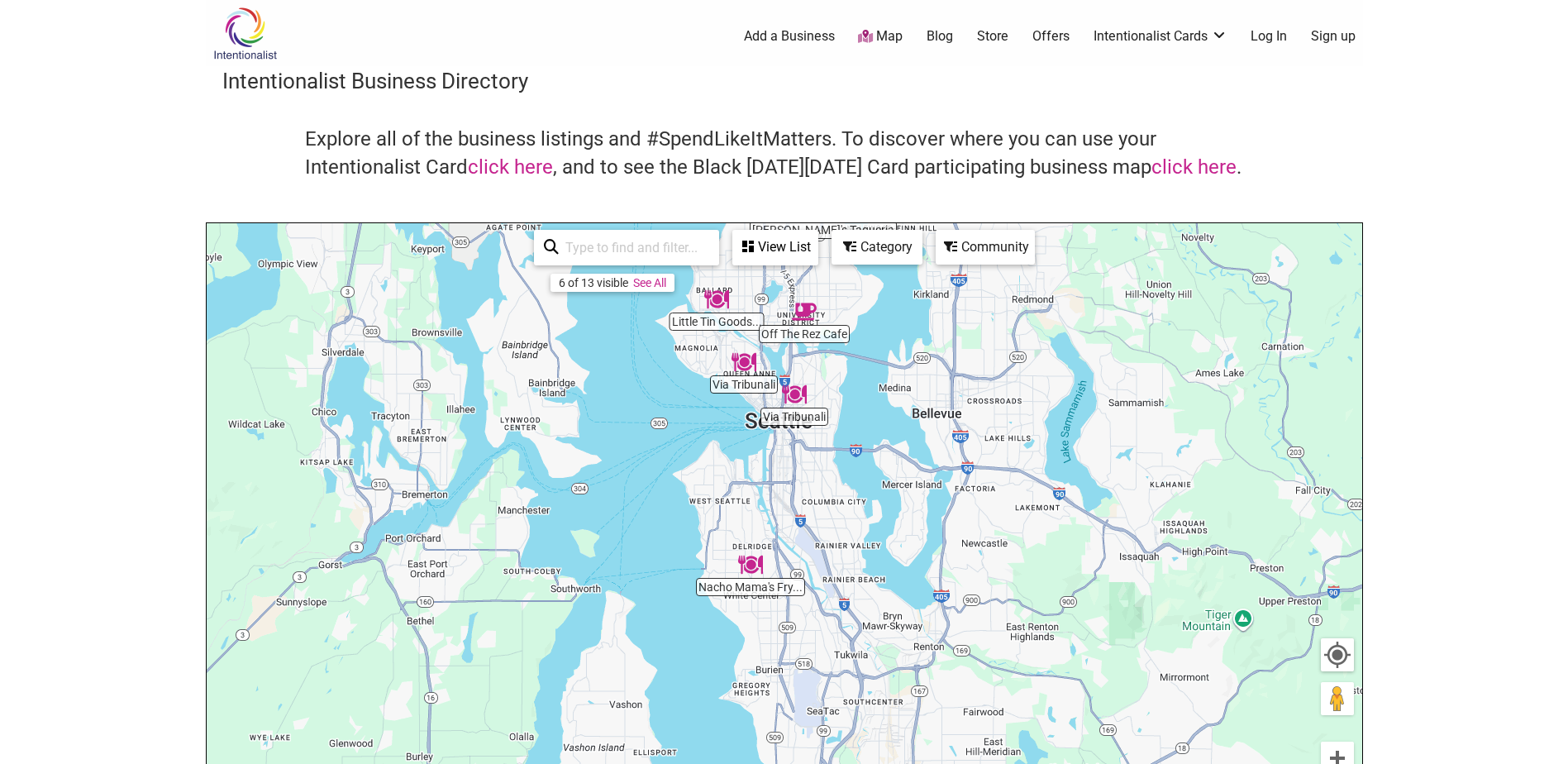
drag, startPoint x: 799, startPoint y: 529, endPoint x: 808, endPoint y: 484, distance: 45.9
click at [808, 484] on div "To navigate, press the arrow keys." at bounding box center [784, 545] width 1155 height 643
click at [792, 448] on div "To navigate, press the arrow keys." at bounding box center [784, 545] width 1155 height 643
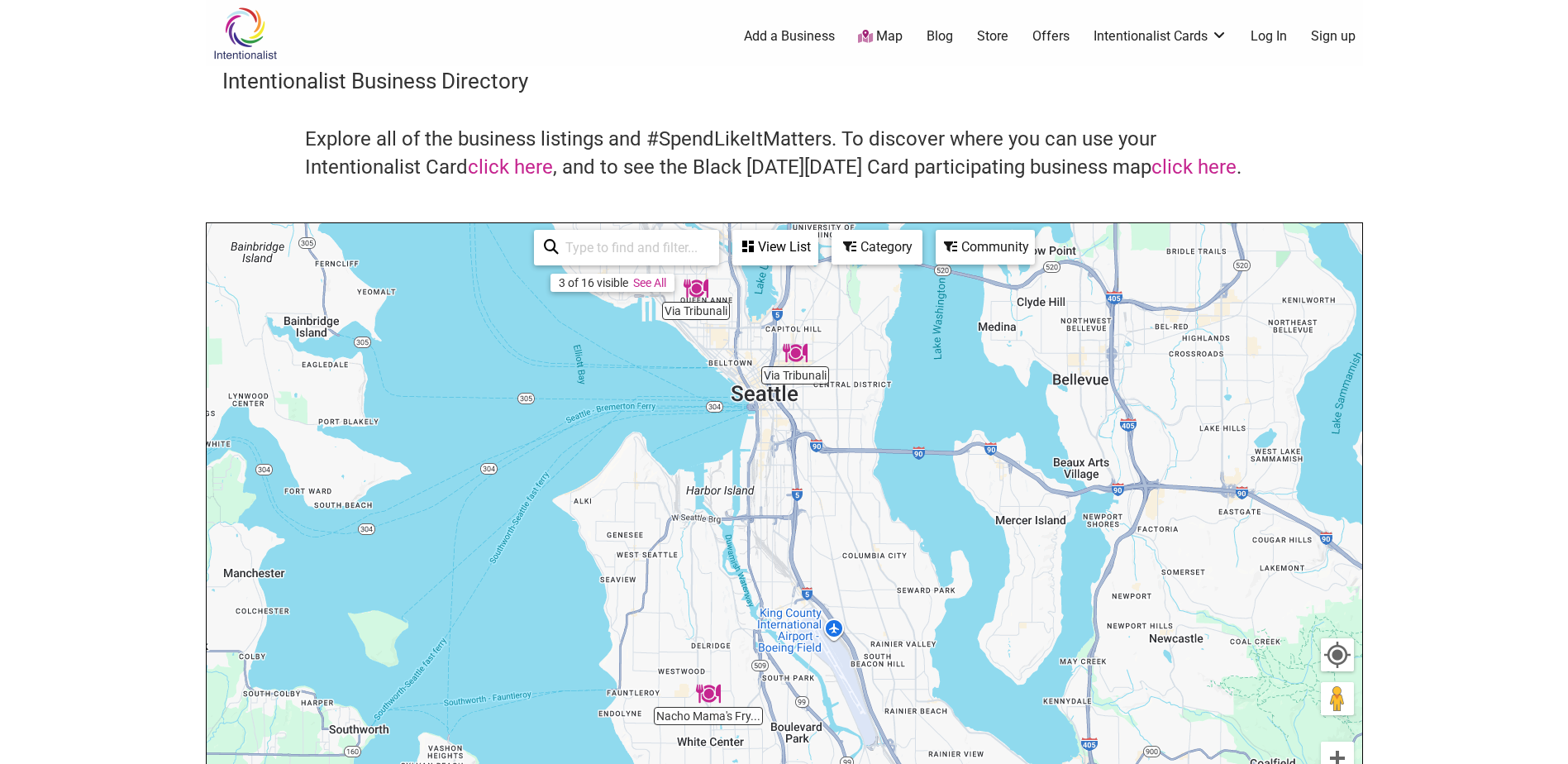
click at [990, 245] on div "Community" at bounding box center [985, 247] width 96 height 32
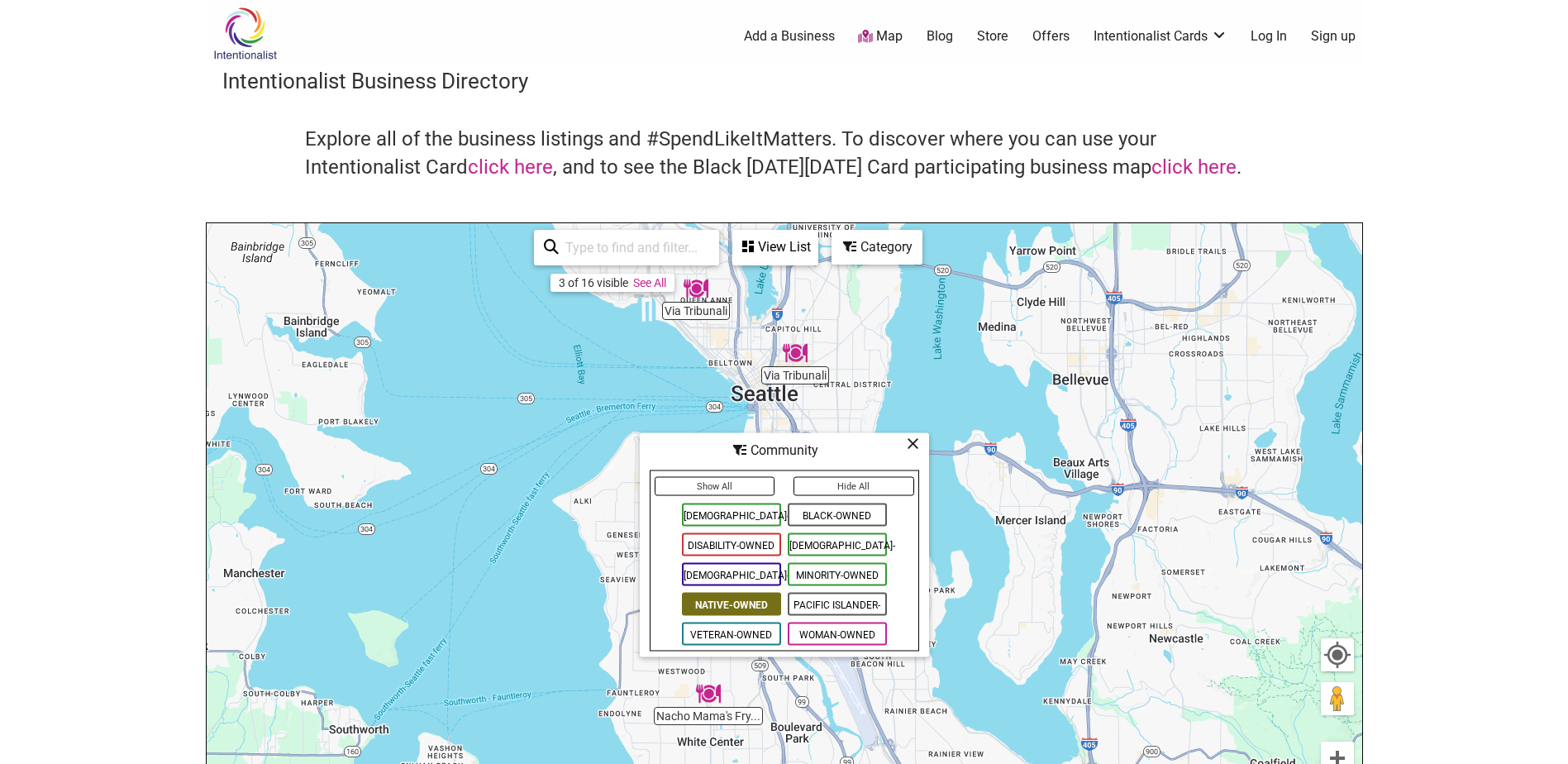
click at [753, 601] on span "Native-Owned" at bounding box center [731, 604] width 99 height 23
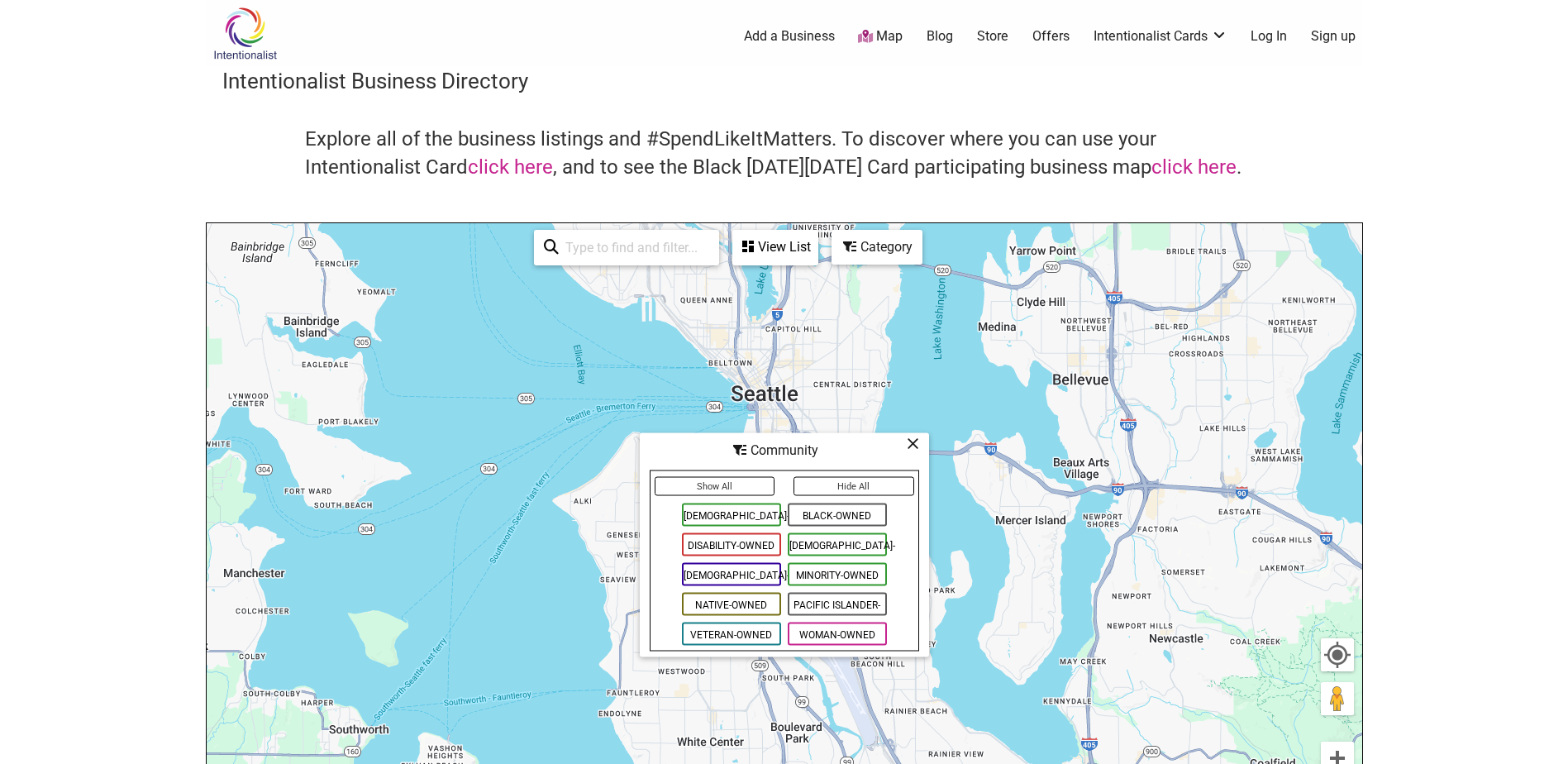
click at [826, 602] on span "Pacific Islander-Owned" at bounding box center [837, 604] width 99 height 23
click at [910, 443] on icon at bounding box center [913, 443] width 12 height 1
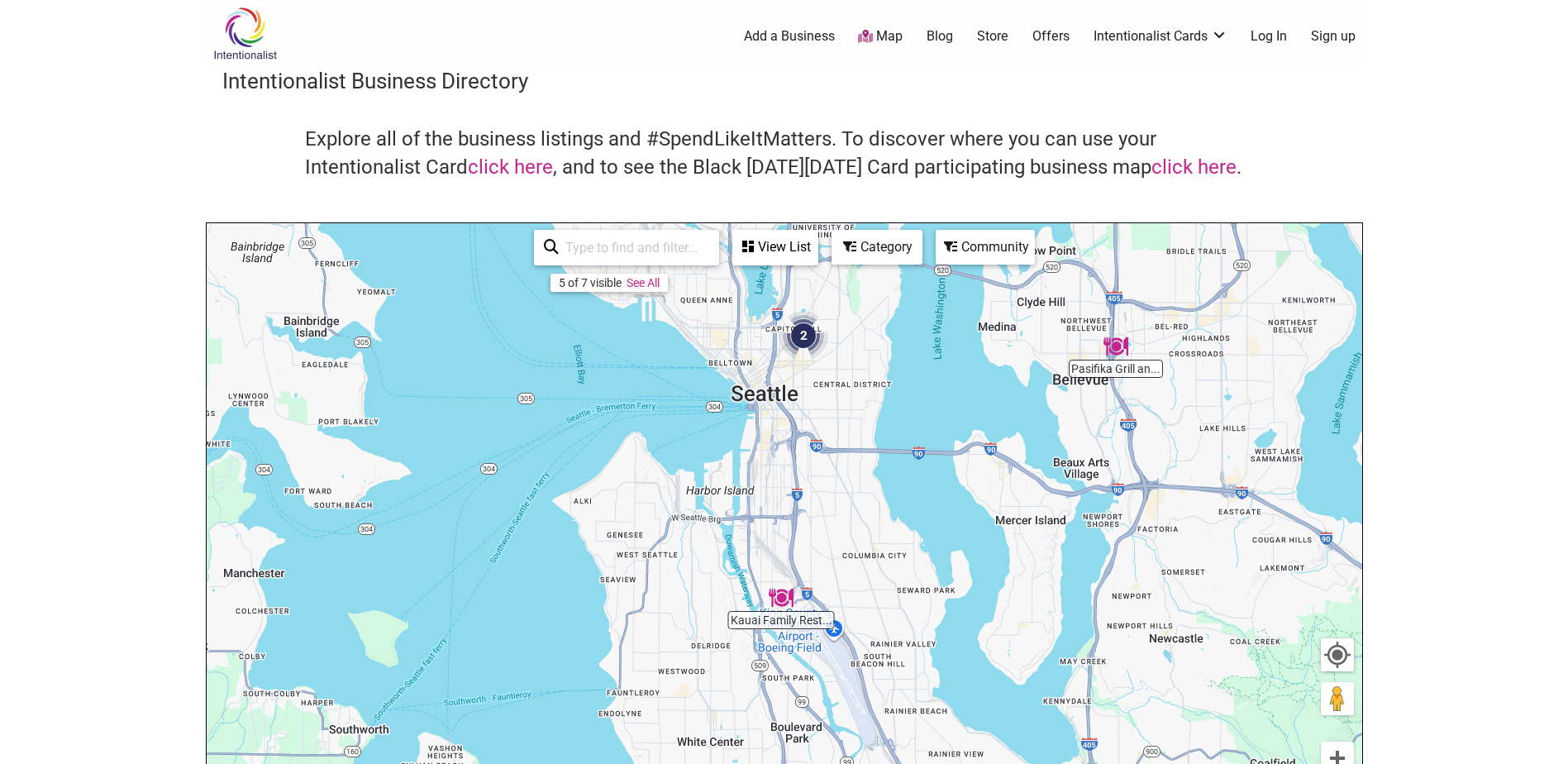
click at [852, 541] on div "To navigate, press the arrow keys." at bounding box center [784, 545] width 1155 height 643
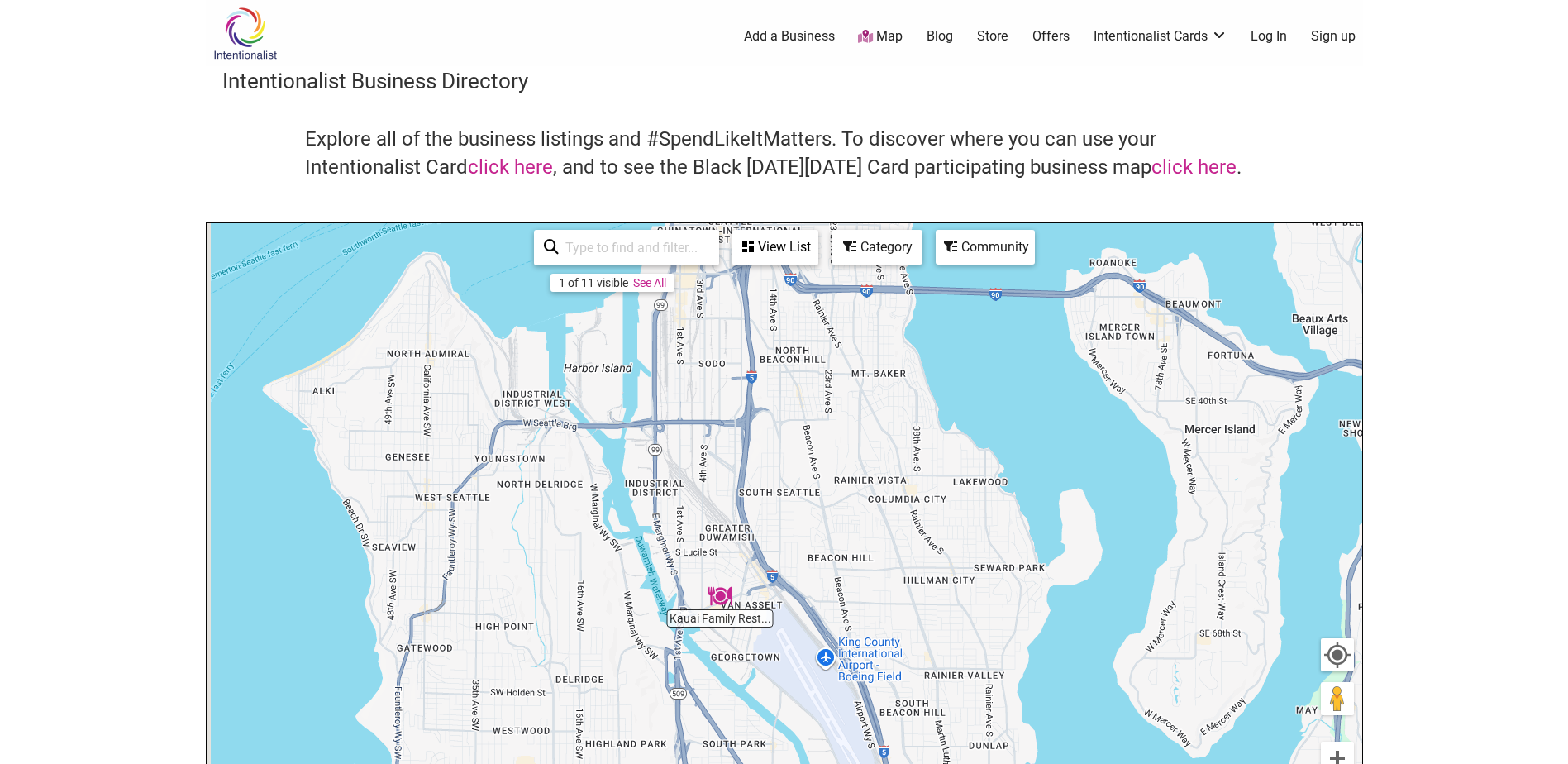
drag, startPoint x: 844, startPoint y: 572, endPoint x: 839, endPoint y: 462, distance: 110.1
click at [840, 462] on div "To navigate, press the arrow keys." at bounding box center [784, 545] width 1155 height 643
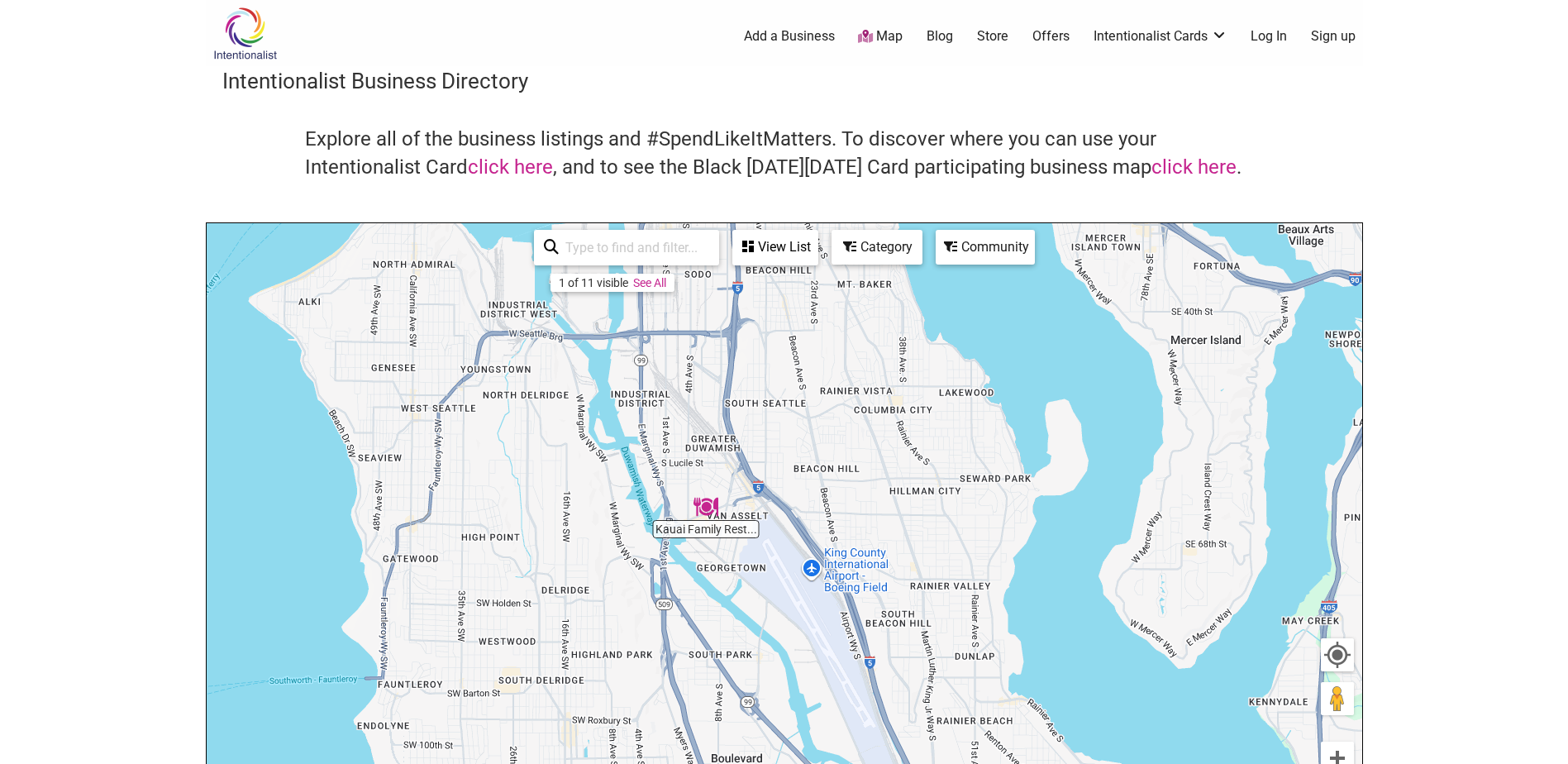
click at [773, 472] on div "To navigate, press the arrow keys." at bounding box center [784, 545] width 1155 height 643
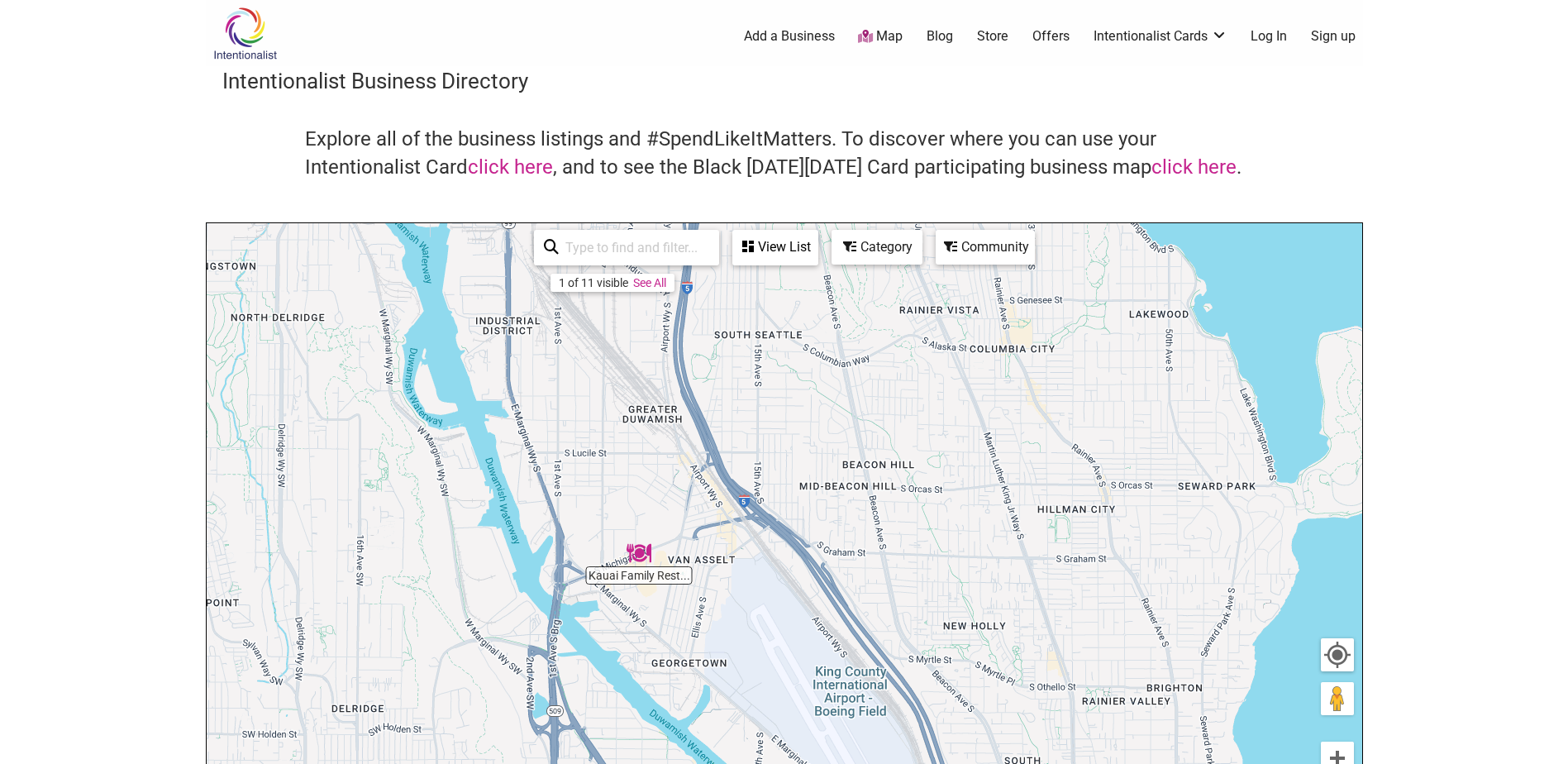
click at [651, 576] on div "To navigate, press the arrow keys." at bounding box center [784, 545] width 1155 height 643
click at [637, 556] on img "Kauai Family Restaurant" at bounding box center [639, 552] width 38 height 38
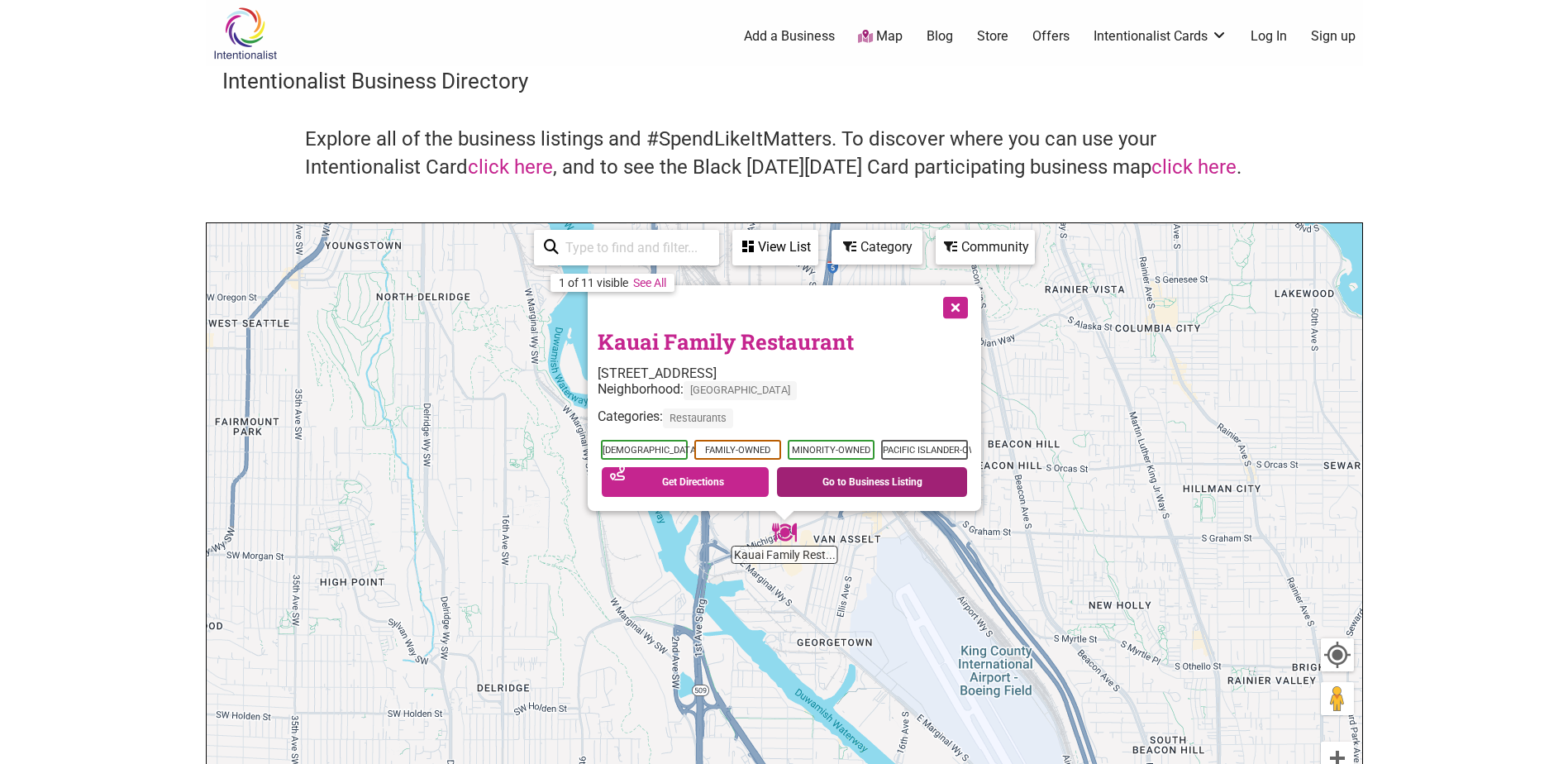
click at [867, 474] on link "Go to Business Listing" at bounding box center [872, 482] width 190 height 30
